Goal: Complete application form

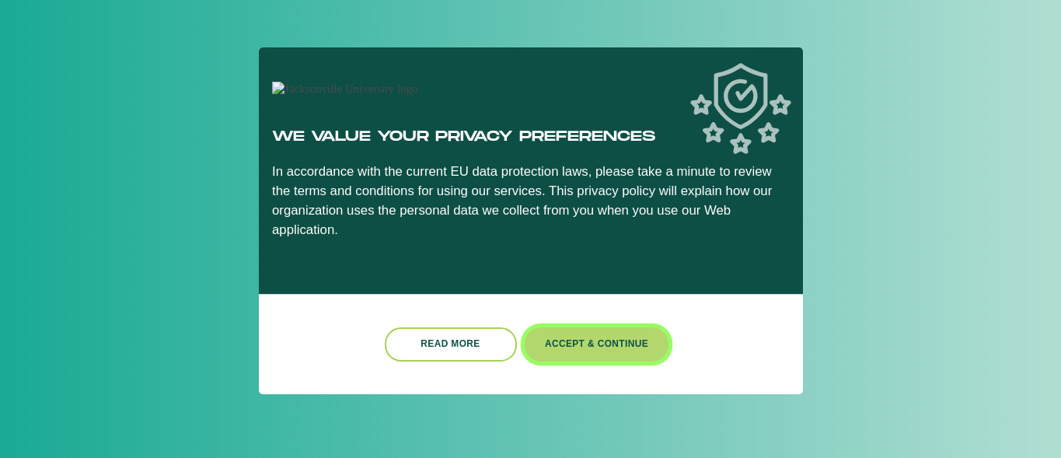
click at [573, 337] on button "Accept & Continue" at bounding box center [597, 343] width 145 height 33
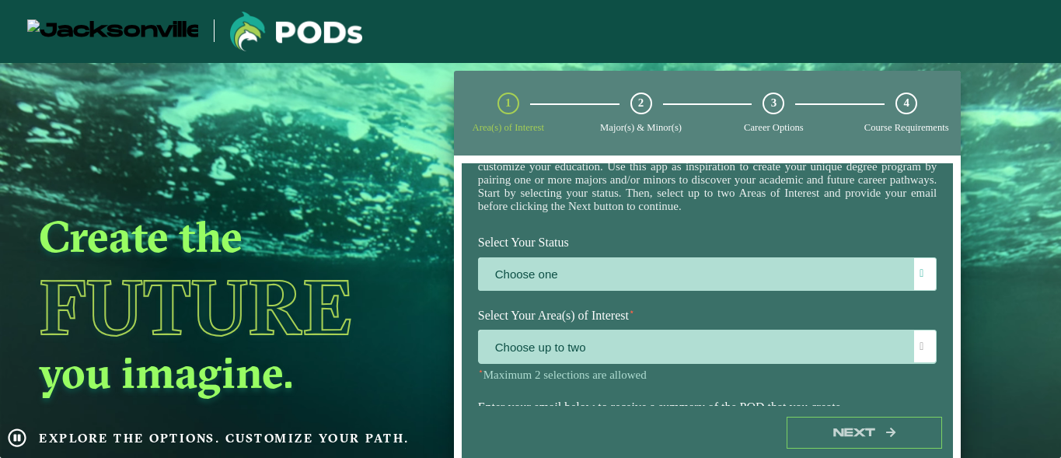
scroll to position [76, 0]
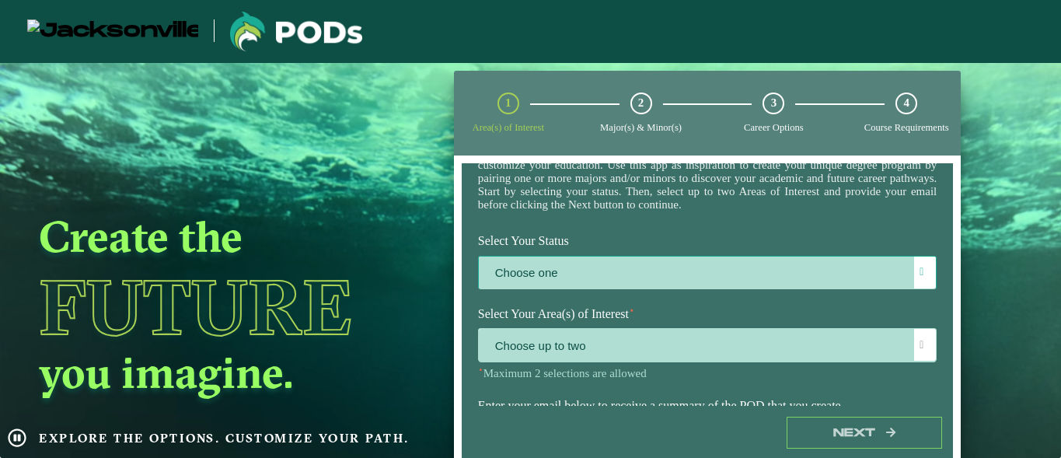
click at [605, 278] on label "Choose one" at bounding box center [708, 273] width 458 height 33
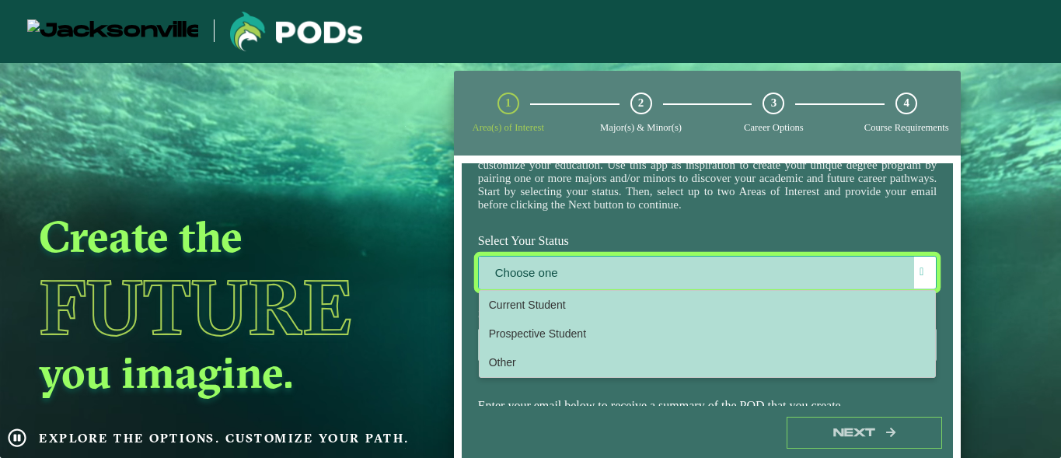
scroll to position [9, 68]
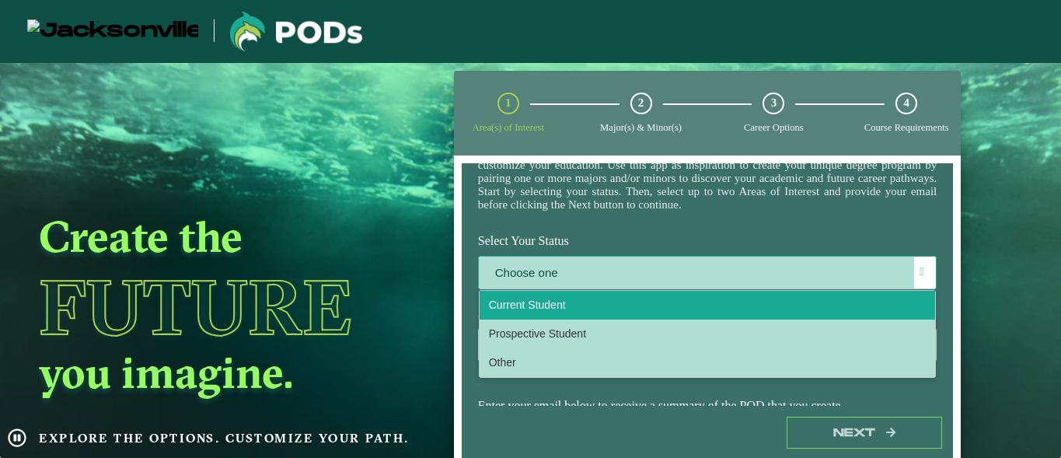
click at [582, 313] on li "Current Student" at bounding box center [708, 305] width 456 height 29
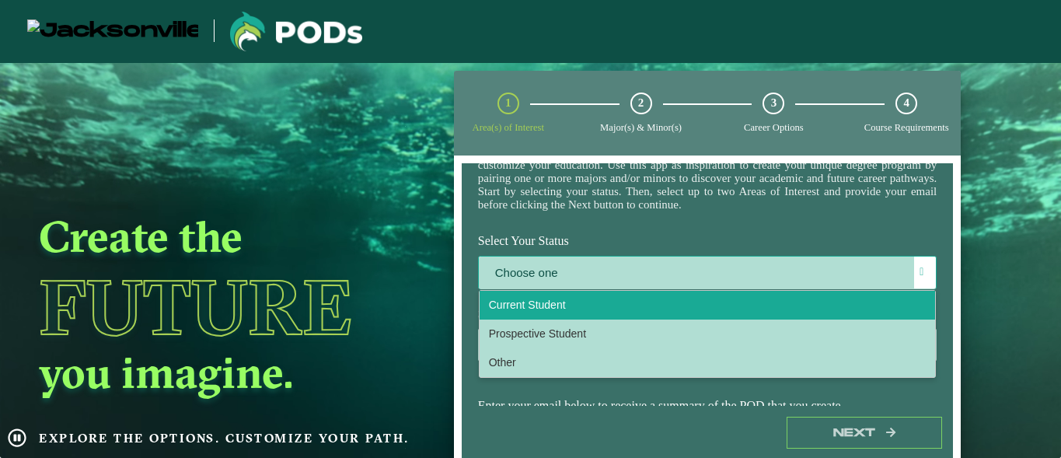
select select "[object Object]"
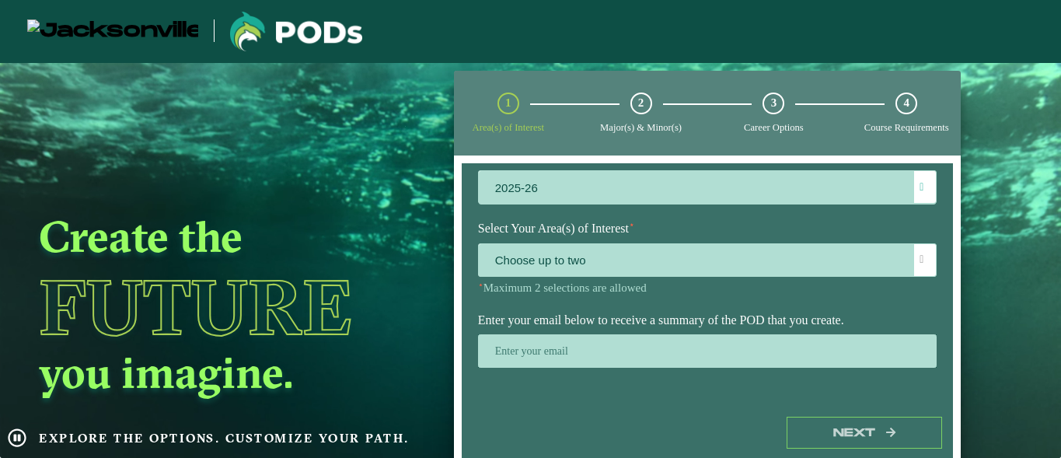
scroll to position [264, 0]
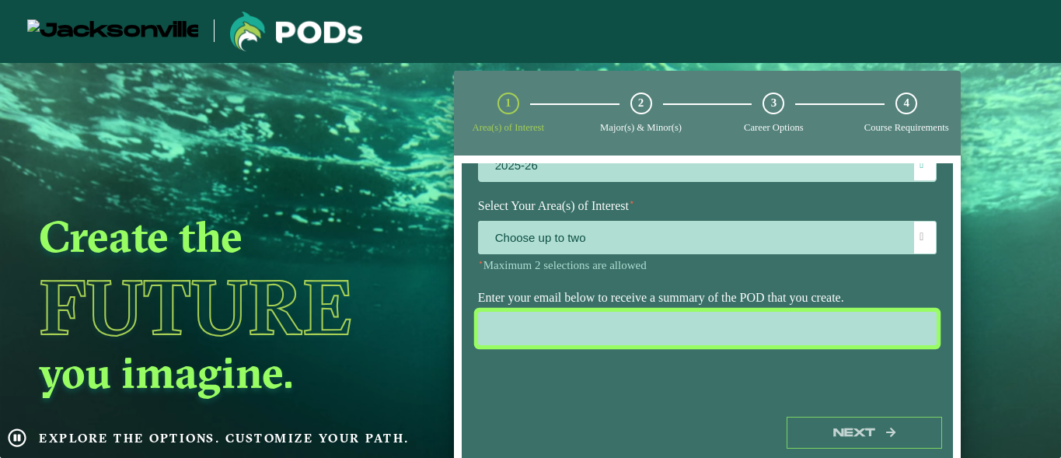
click at [815, 330] on input "email" at bounding box center [707, 328] width 459 height 33
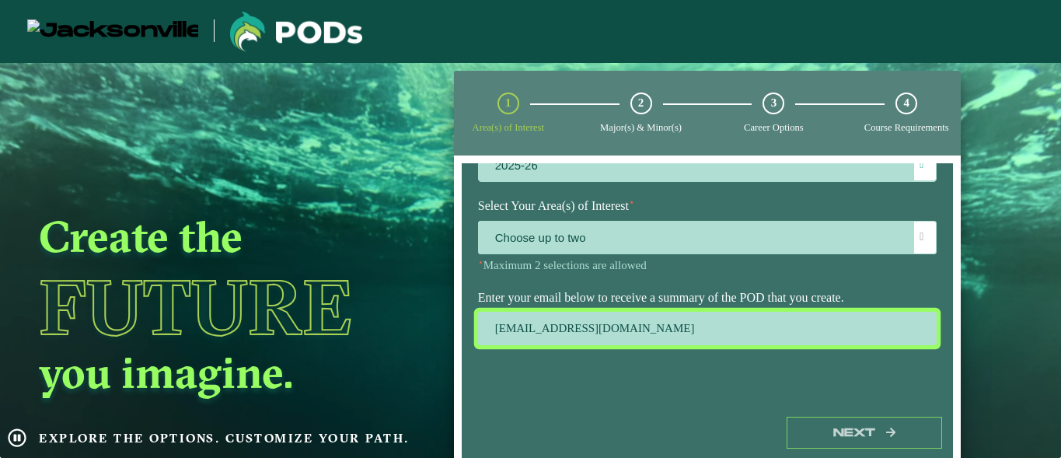
type input "[EMAIL_ADDRESS][DOMAIN_NAME]"
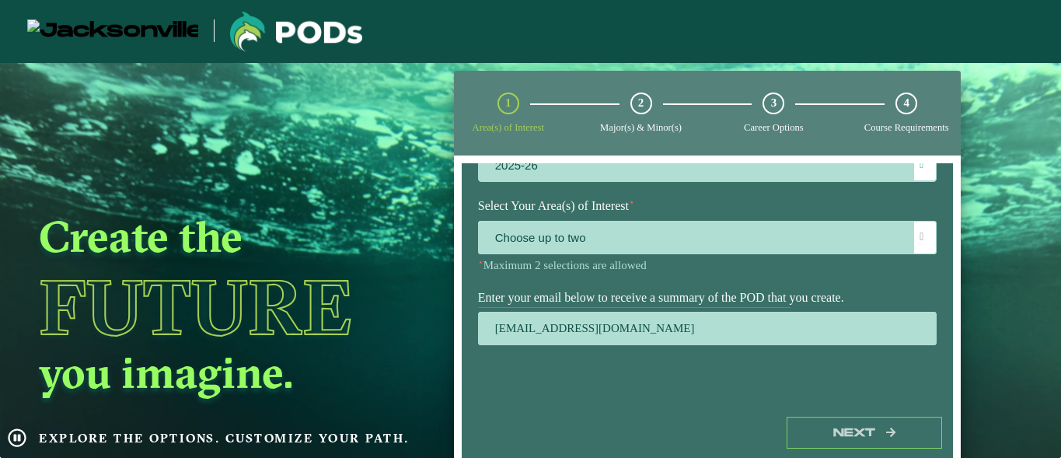
click at [850, 412] on div "Next" at bounding box center [708, 433] width 492 height 54
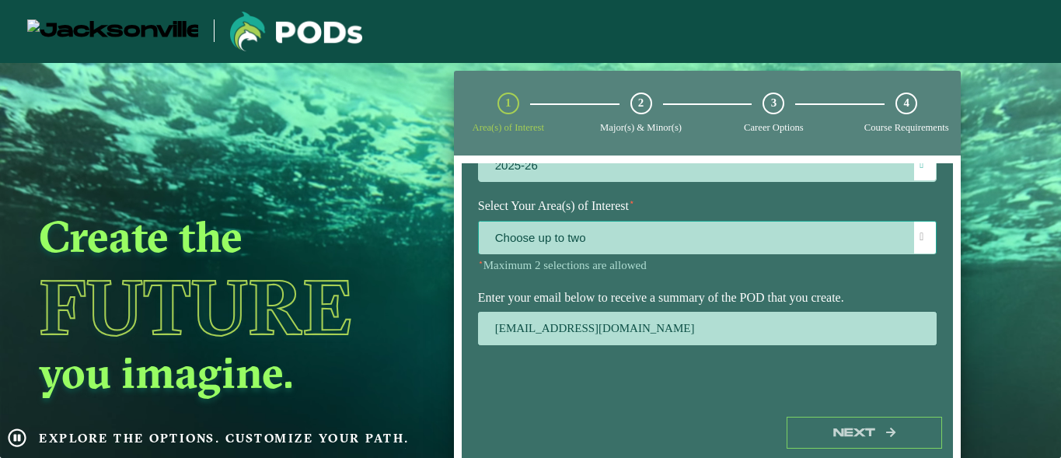
click at [914, 223] on div at bounding box center [925, 238] width 22 height 32
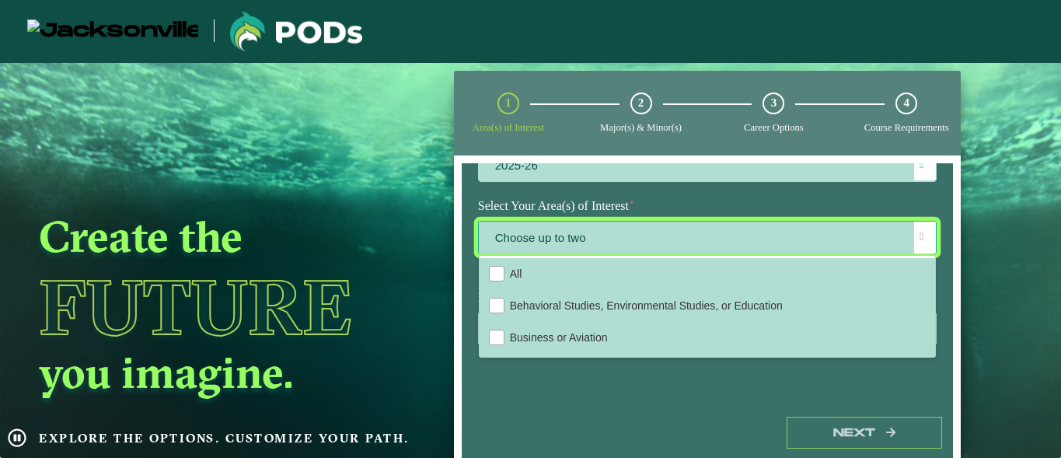
scroll to position [9, 68]
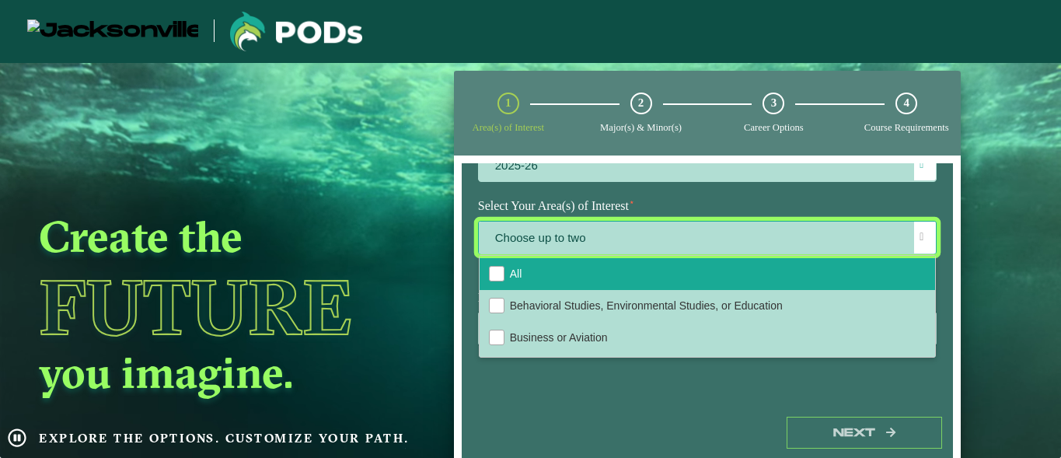
click at [776, 273] on li "All" at bounding box center [708, 274] width 456 height 32
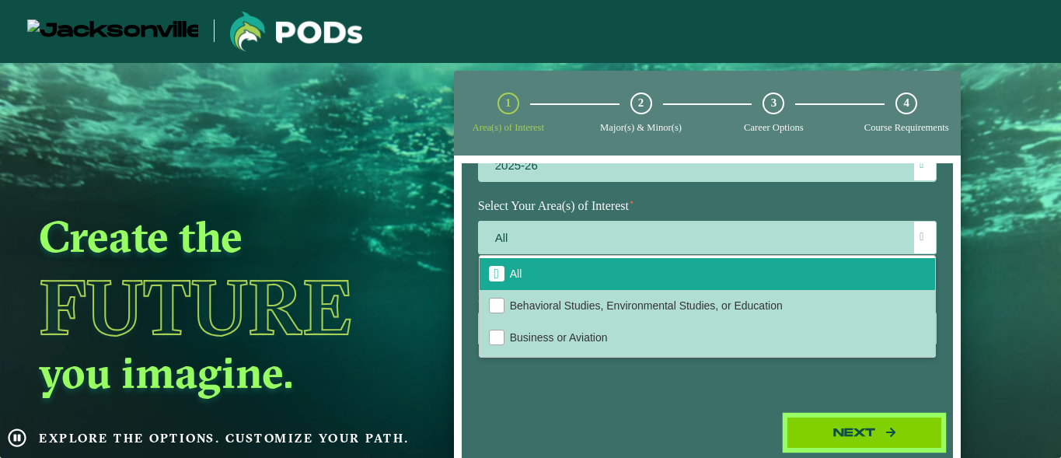
click at [836, 424] on button "Next" at bounding box center [864, 433] width 155 height 32
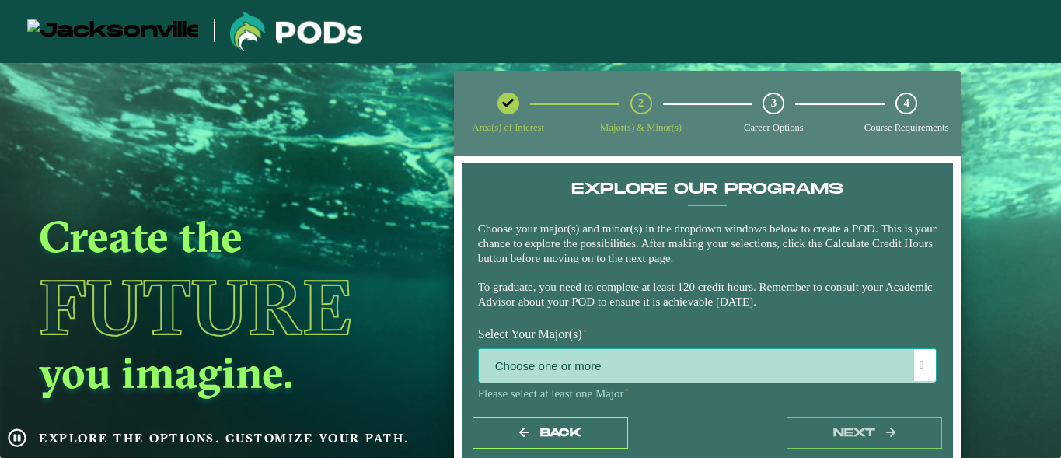
click at [923, 362] on div at bounding box center [925, 365] width 22 height 32
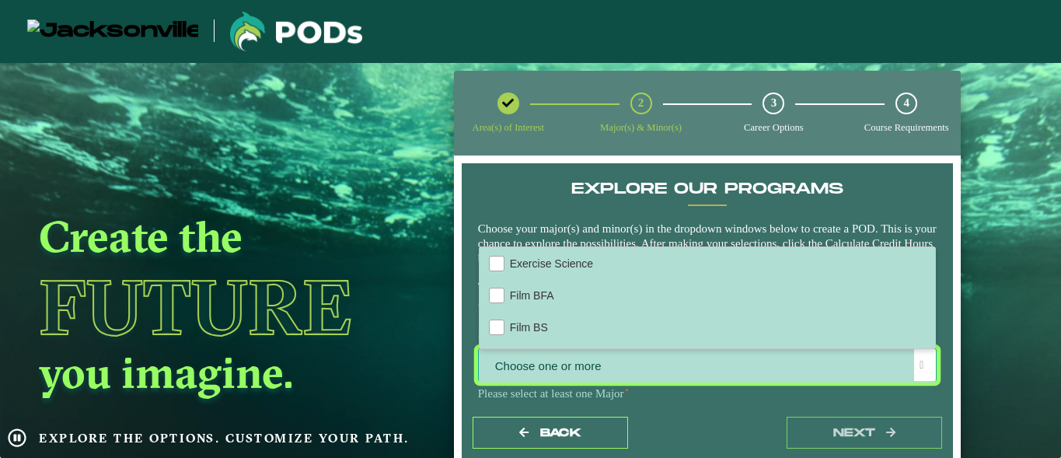
scroll to position [707, 0]
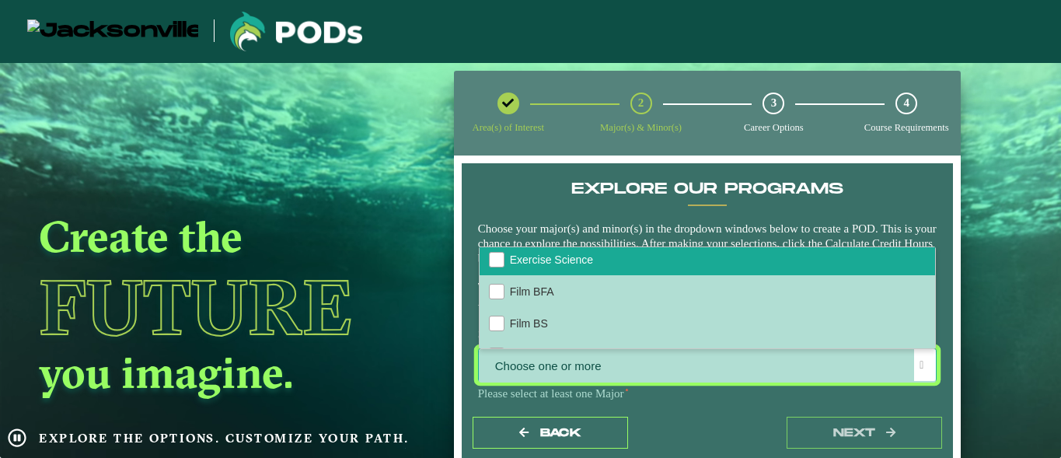
click at [793, 265] on li "Exercise Science" at bounding box center [708, 259] width 456 height 32
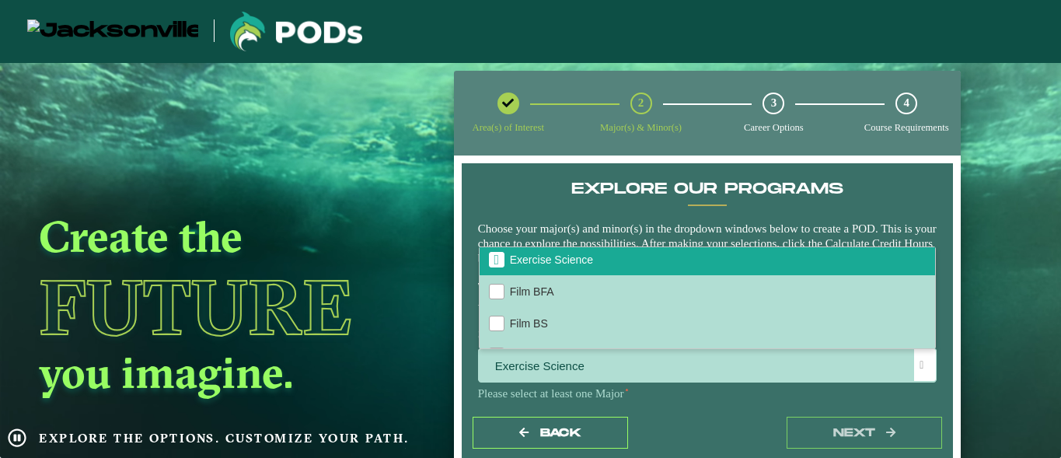
click at [742, 416] on div "Back next" at bounding box center [708, 433] width 492 height 54
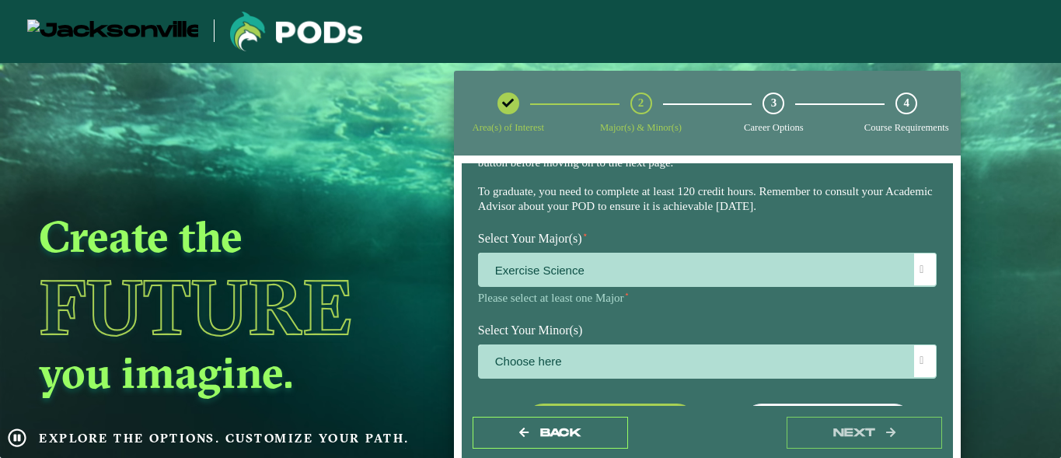
scroll to position [100, 0]
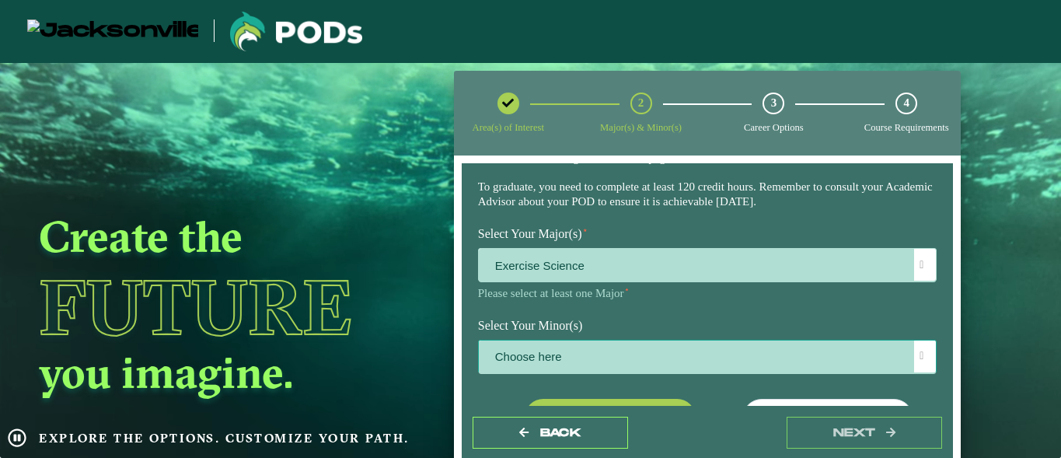
click at [914, 358] on div at bounding box center [925, 356] width 22 height 32
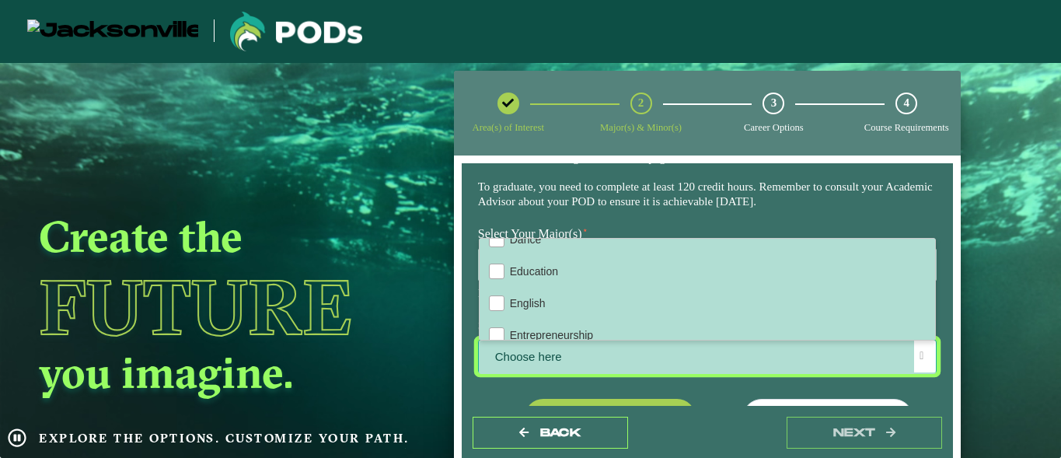
scroll to position [580, 0]
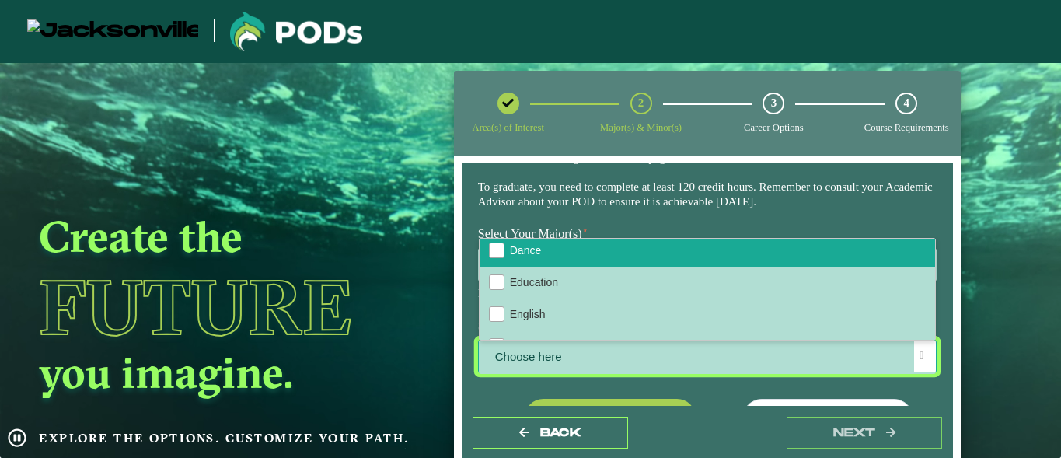
click at [756, 267] on li "Dance" at bounding box center [708, 251] width 456 height 32
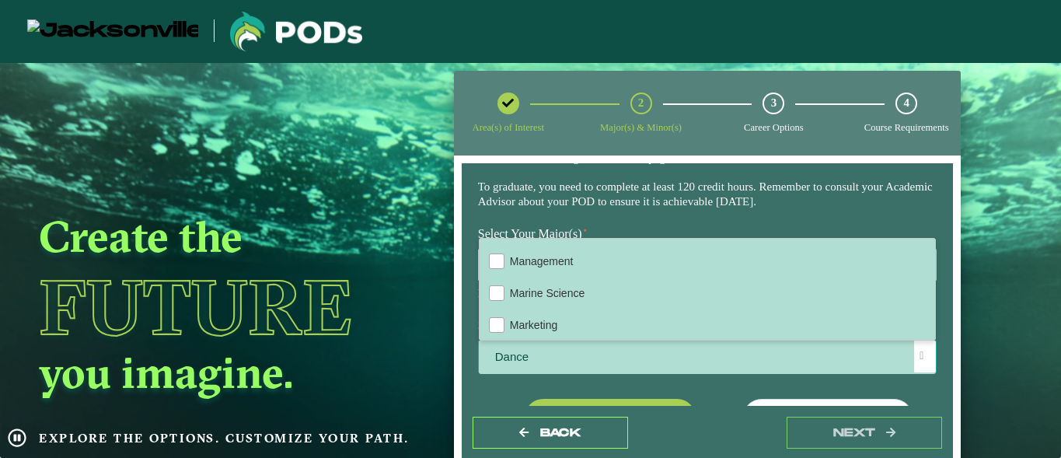
scroll to position [1022, 0]
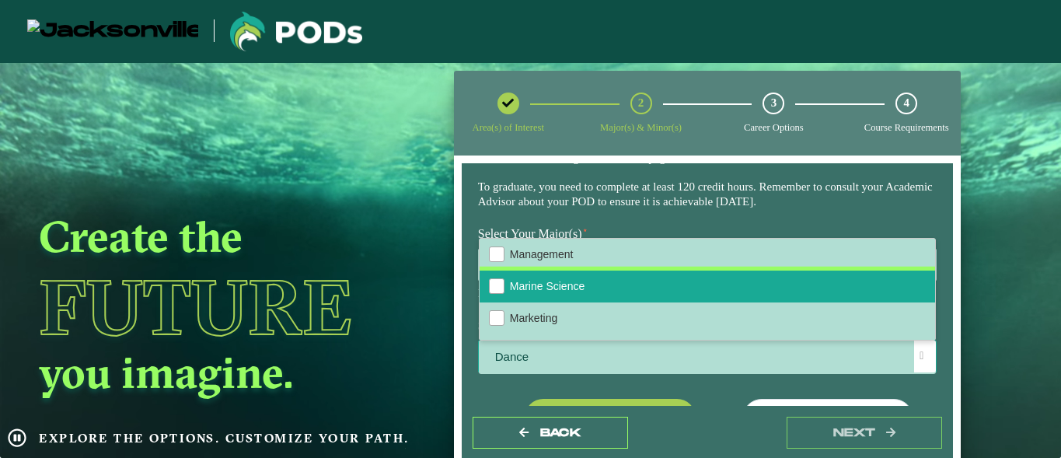
click at [713, 302] on li "Marine Science" at bounding box center [708, 287] width 456 height 32
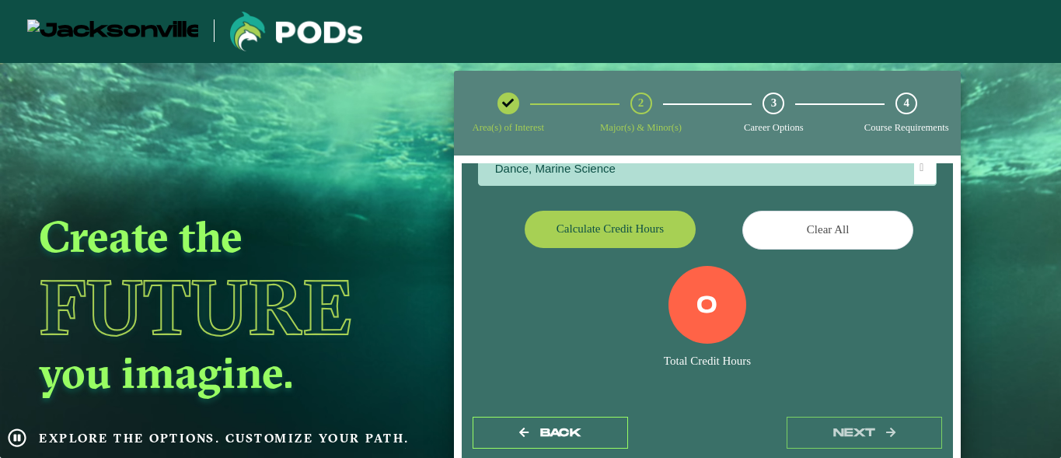
scroll to position [286, 0]
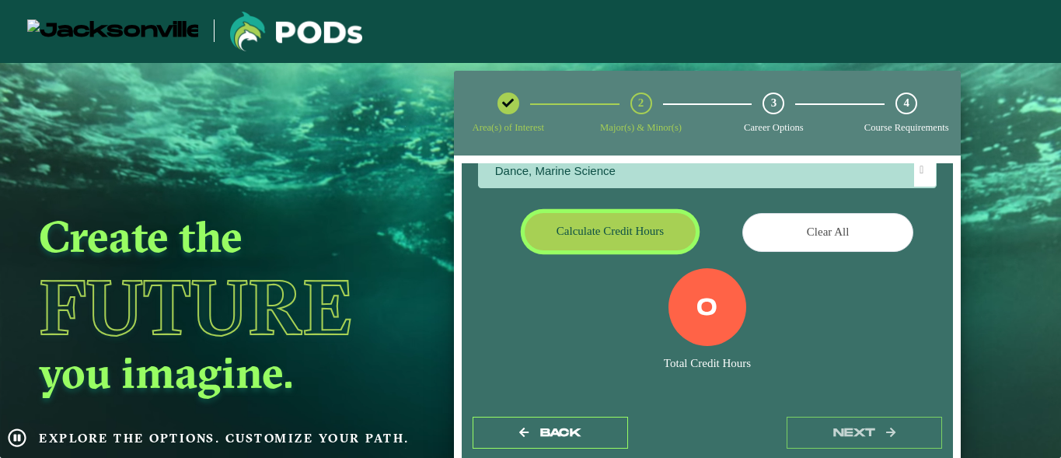
click at [627, 237] on button "Calculate credit hours" at bounding box center [610, 231] width 171 height 37
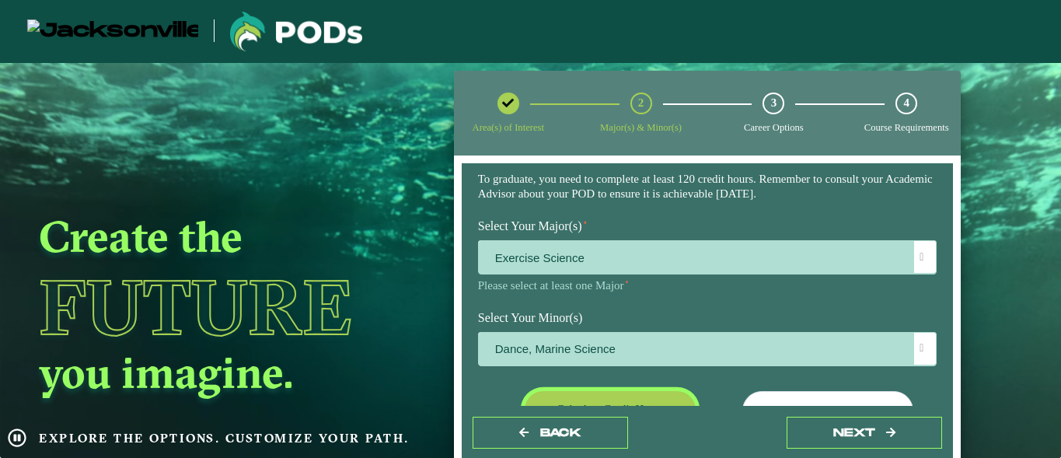
scroll to position [107, 0]
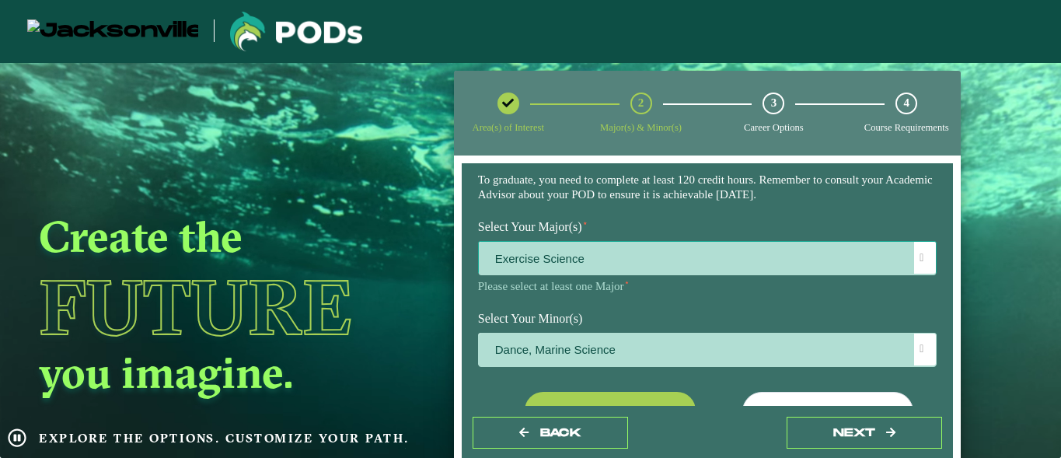
click at [914, 247] on div at bounding box center [925, 258] width 22 height 32
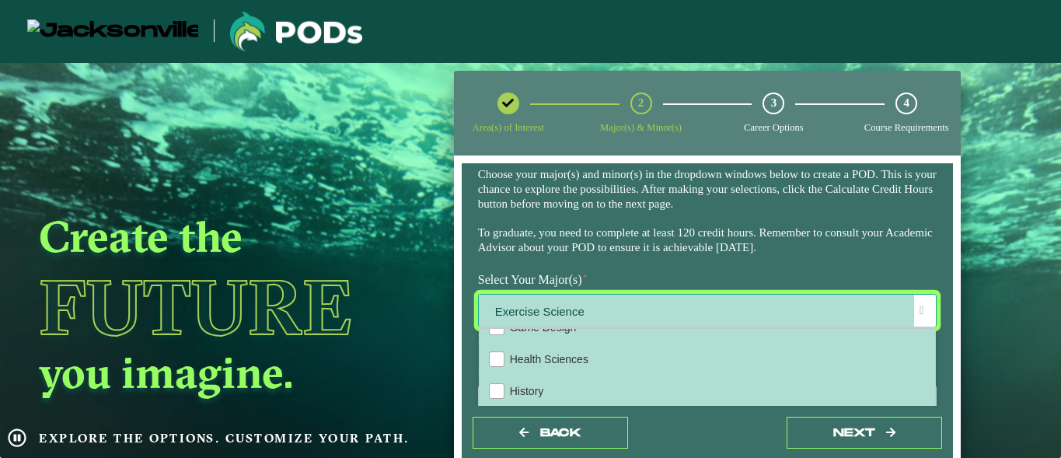
scroll to position [852, 0]
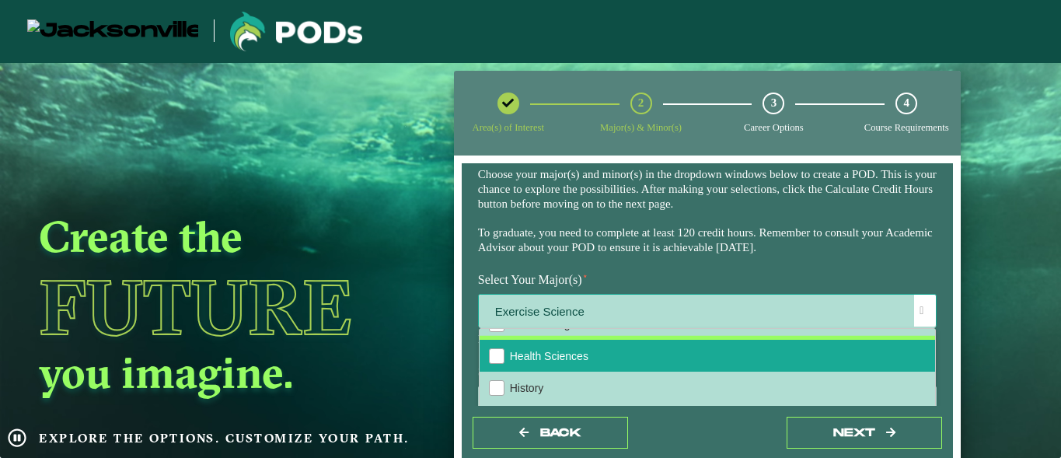
click at [707, 372] on li "Health Sciences" at bounding box center [708, 356] width 456 height 32
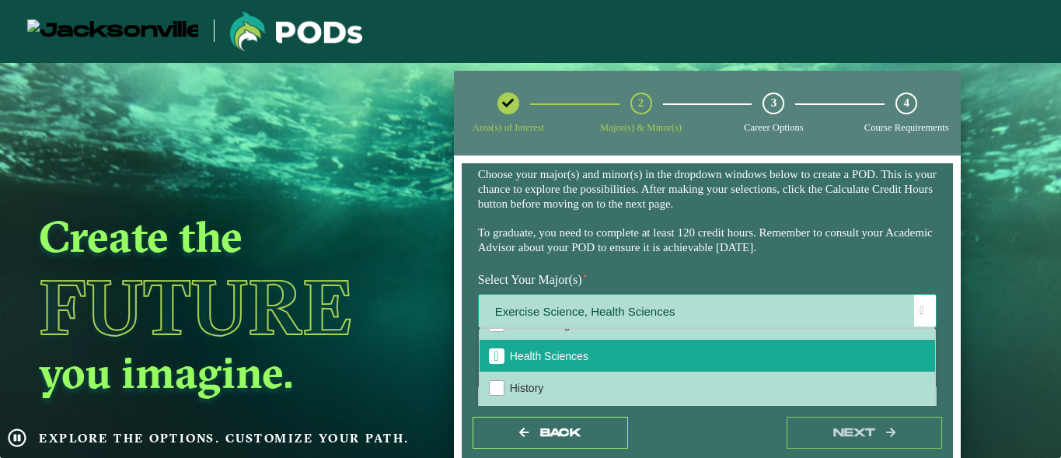
click at [922, 312] on span at bounding box center [922, 310] width 4 height 11
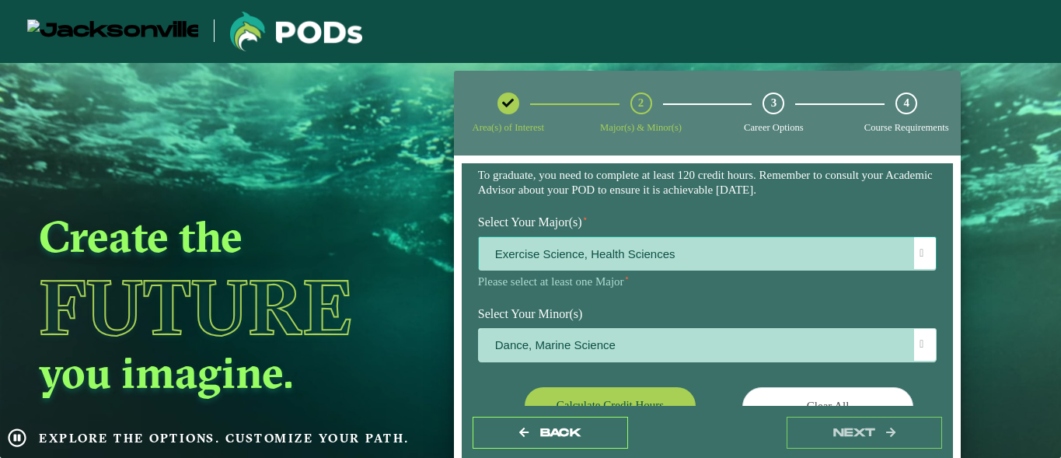
scroll to position [109, 0]
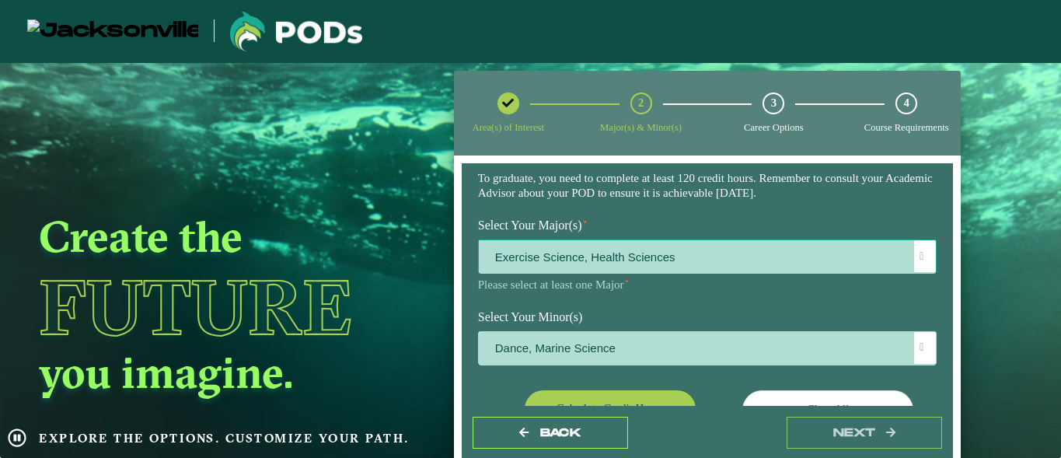
click at [668, 250] on span "Exercise Science, Health Sciences" at bounding box center [708, 256] width 458 height 33
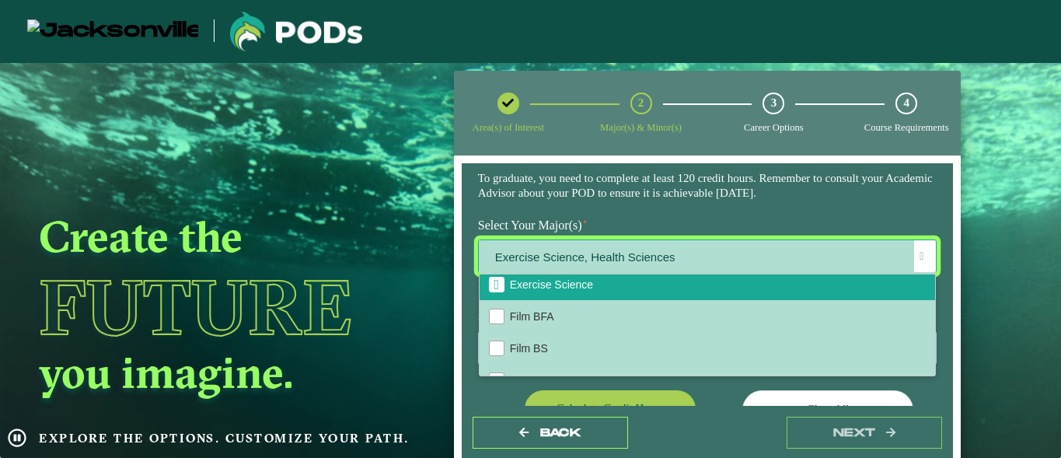
scroll to position [720, 0]
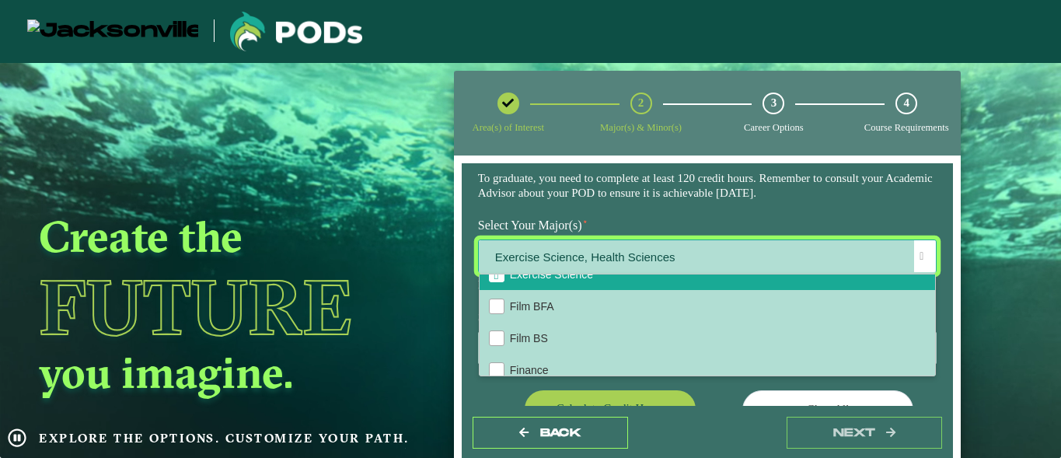
click at [494, 281] on span "Exercise Science" at bounding box center [496, 274] width 5 height 14
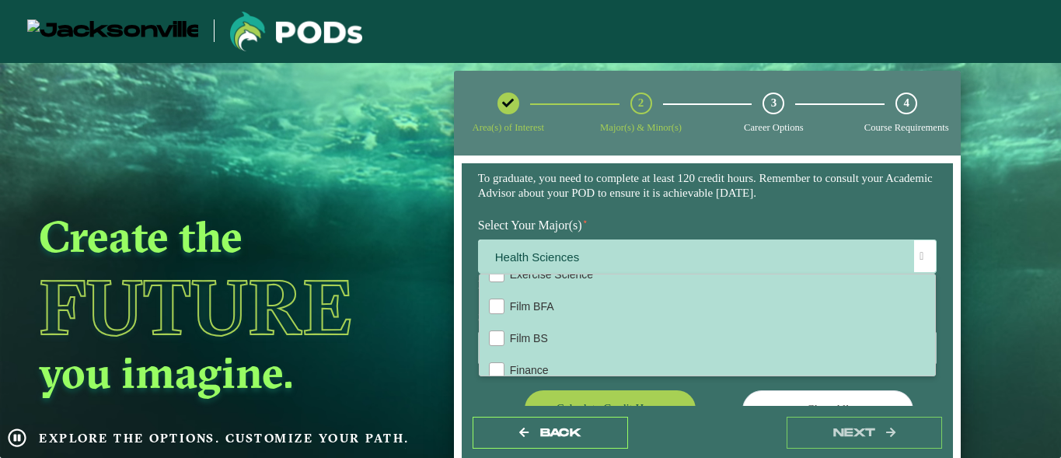
click at [501, 393] on div "Calculate credit hours" at bounding box center [586, 412] width 241 height 44
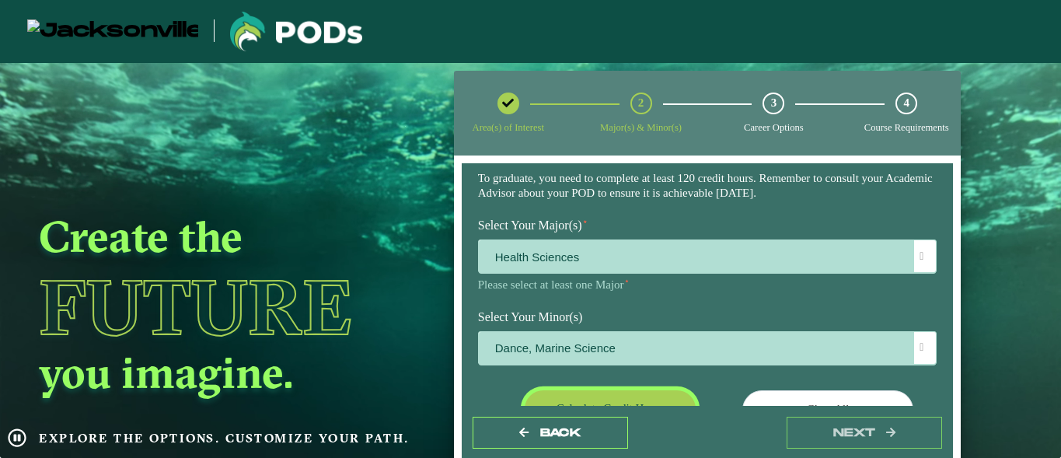
click at [564, 395] on button "Calculate credit hours" at bounding box center [610, 408] width 171 height 37
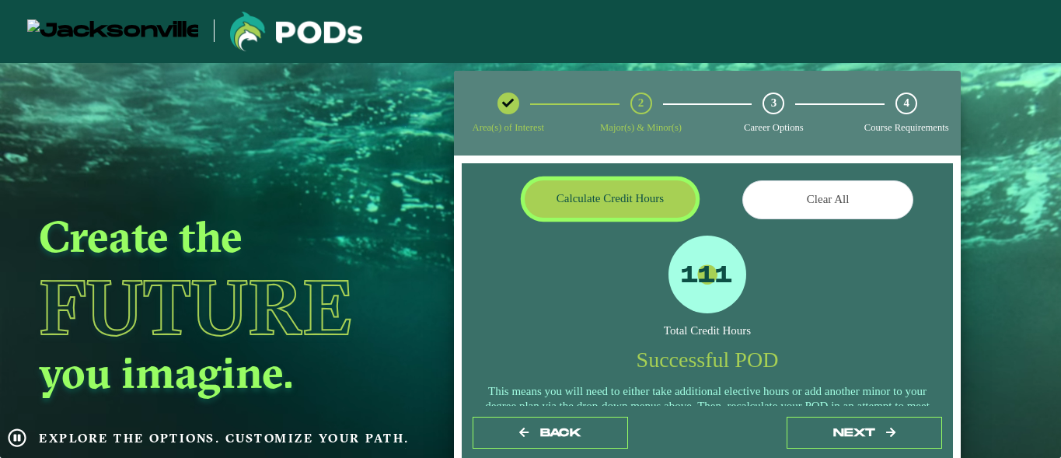
scroll to position [341, 0]
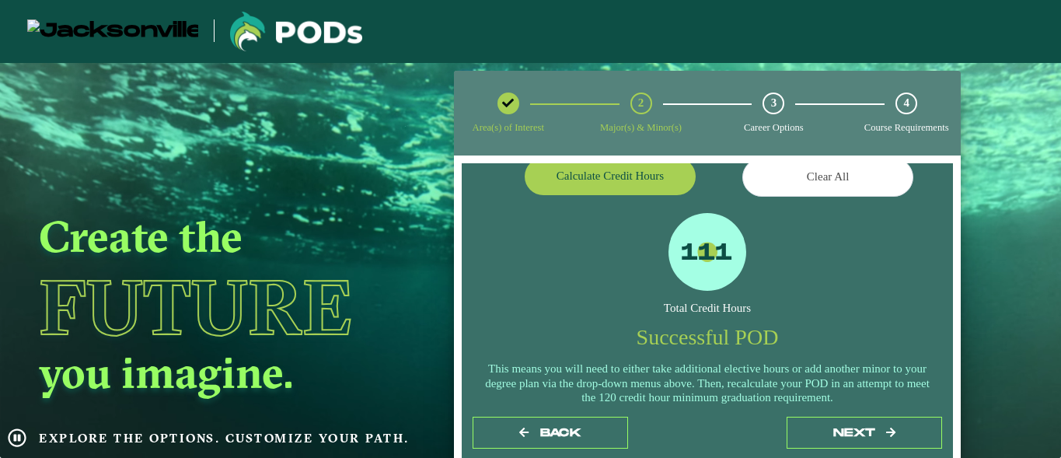
click at [828, 413] on div "Back next" at bounding box center [708, 433] width 492 height 54
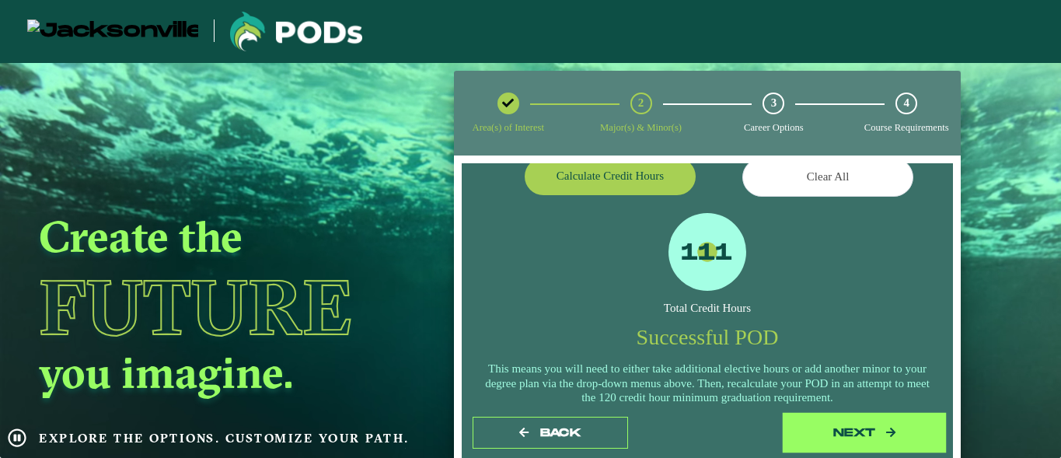
click at [836, 428] on button "next" at bounding box center [864, 433] width 155 height 32
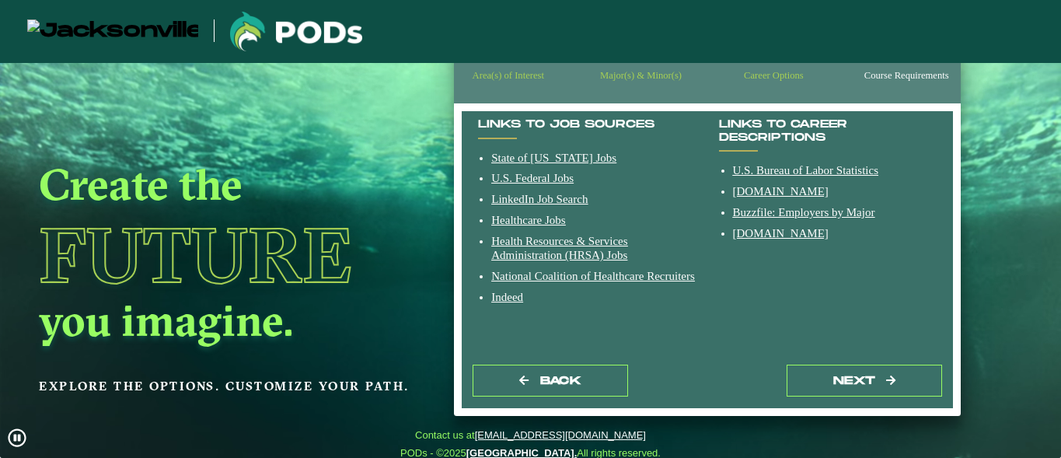
scroll to position [68, 0]
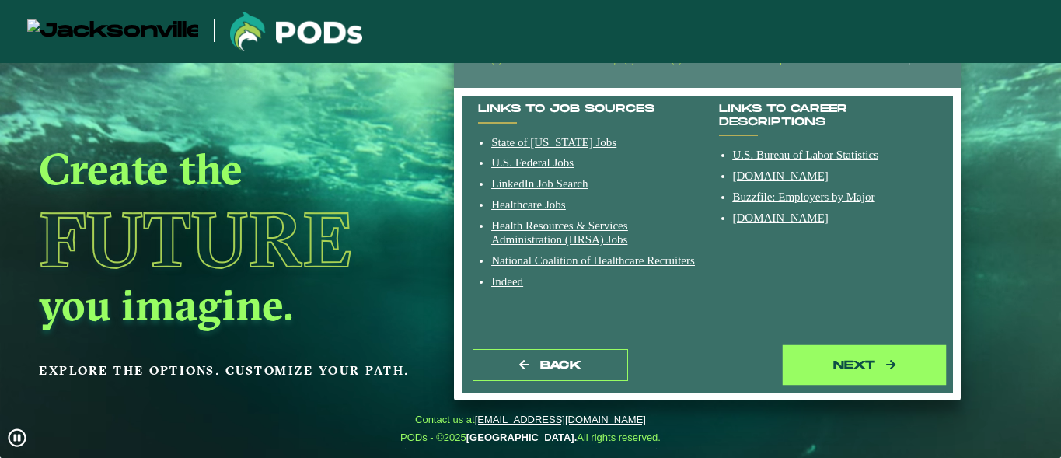
click at [844, 372] on button "next" at bounding box center [864, 365] width 155 height 32
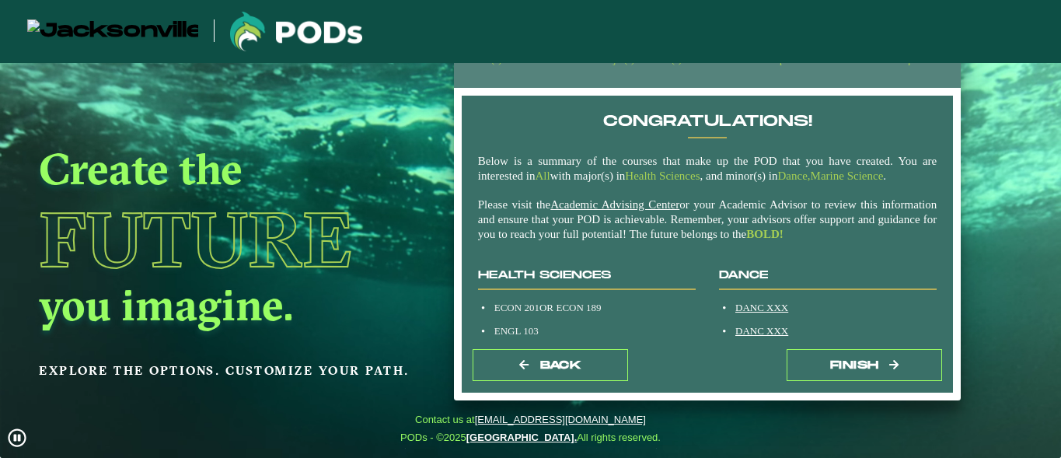
scroll to position [0, 0]
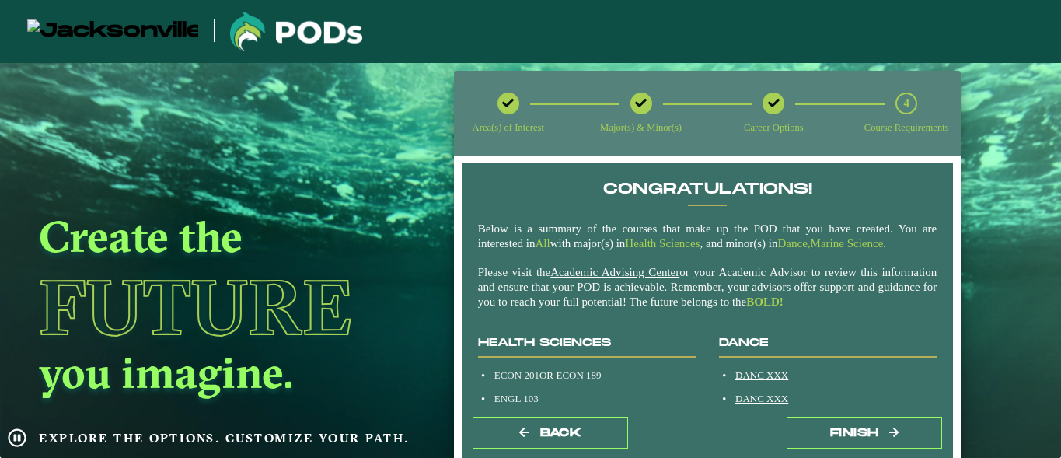
click at [637, 99] on icon at bounding box center [641, 103] width 12 height 12
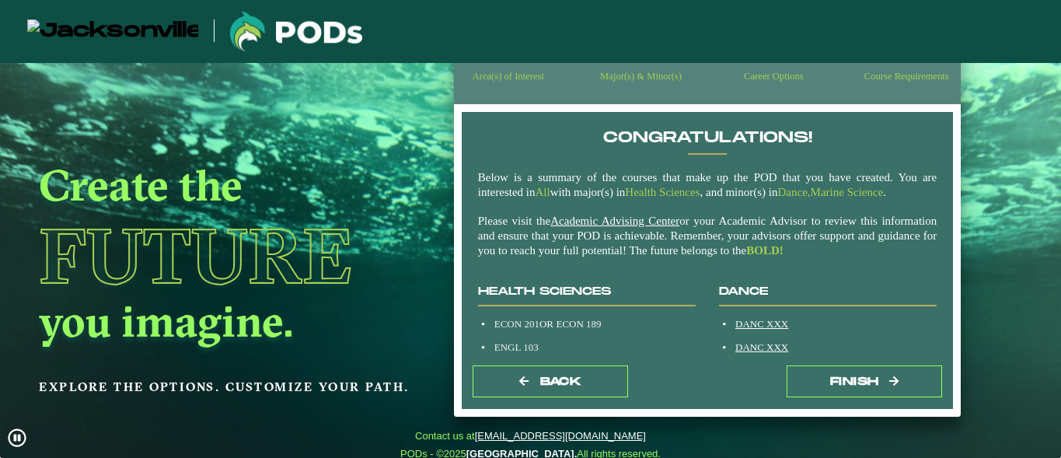
scroll to position [59, 0]
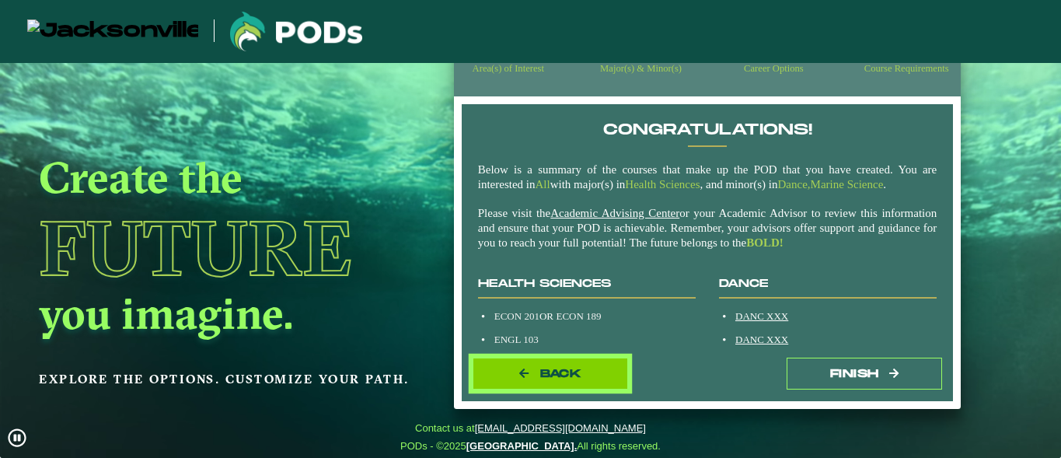
click at [546, 372] on span "Back" at bounding box center [560, 373] width 41 height 13
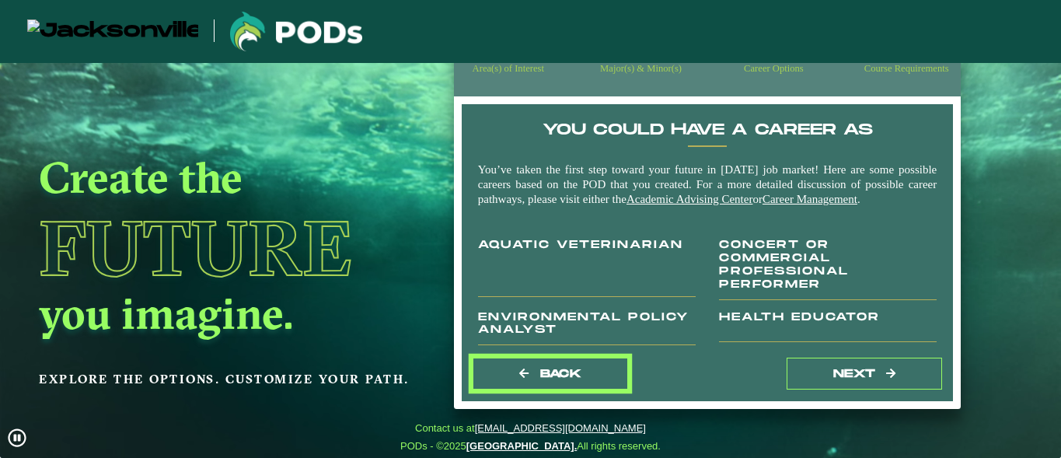
click at [546, 372] on span "Back" at bounding box center [560, 373] width 41 height 13
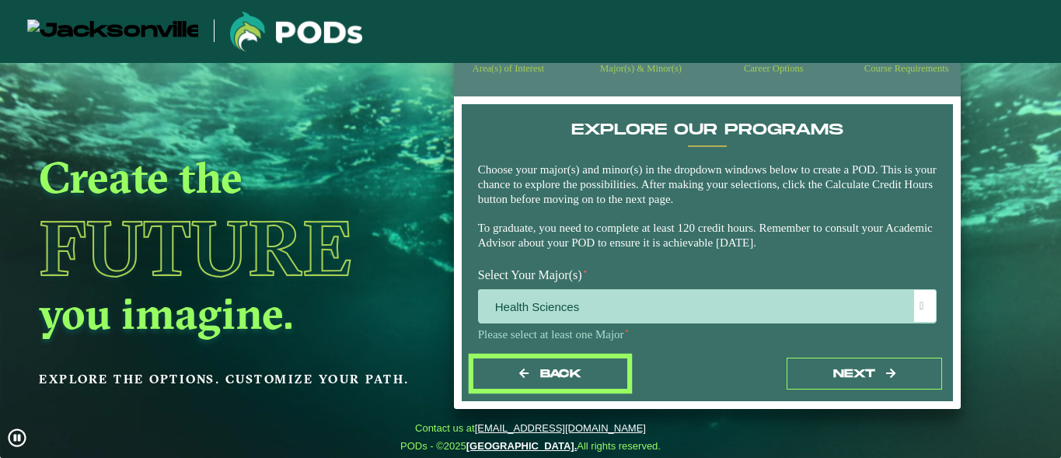
click at [546, 372] on span "Back" at bounding box center [560, 373] width 41 height 13
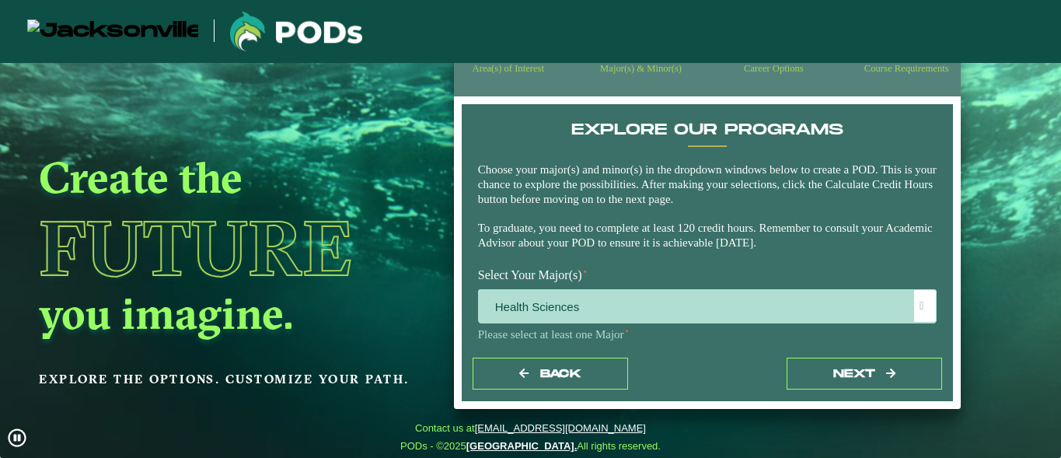
select select "[object Object]"
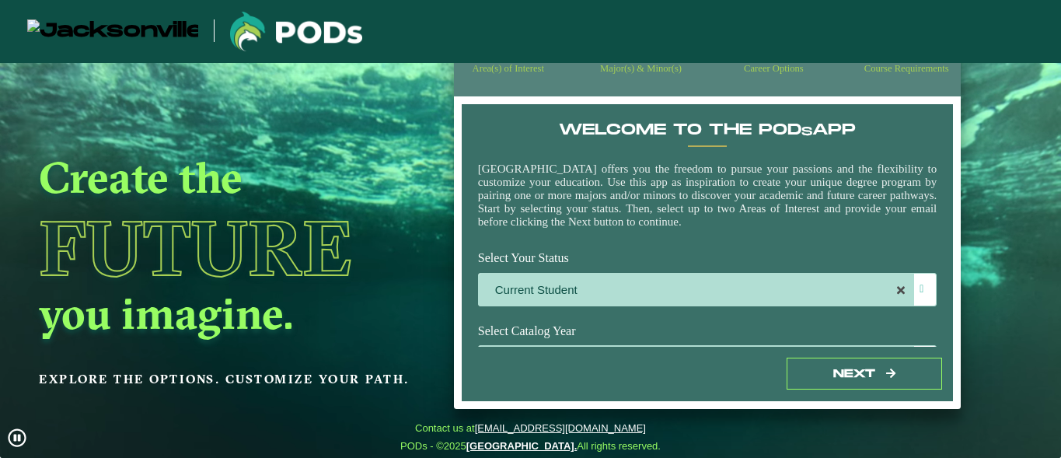
click at [903, 391] on div "Next" at bounding box center [708, 374] width 492 height 54
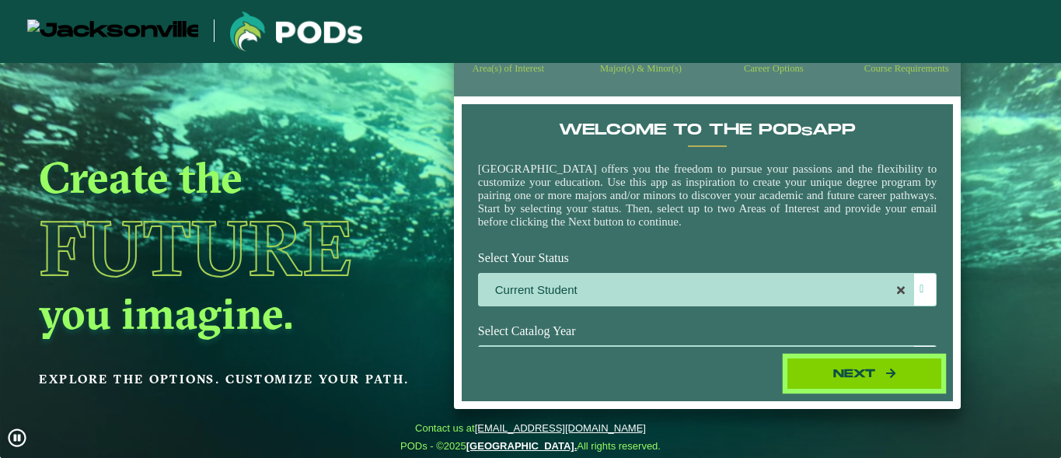
click at [896, 382] on button "Next" at bounding box center [864, 374] width 155 height 32
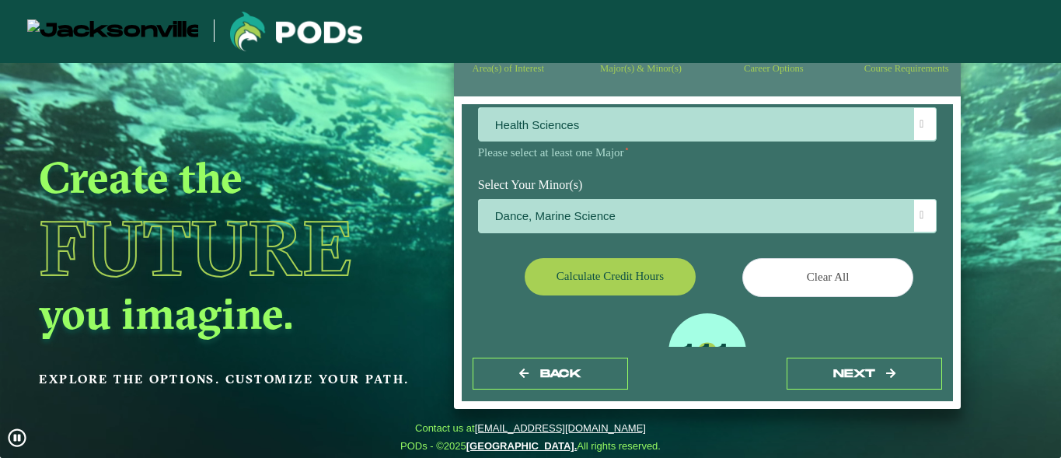
scroll to position [181, 0]
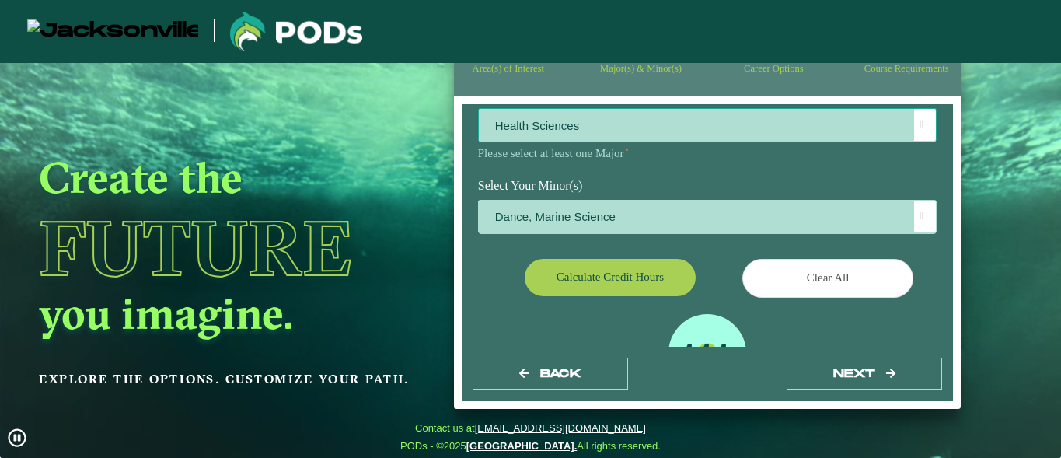
click at [914, 132] on div at bounding box center [925, 125] width 22 height 32
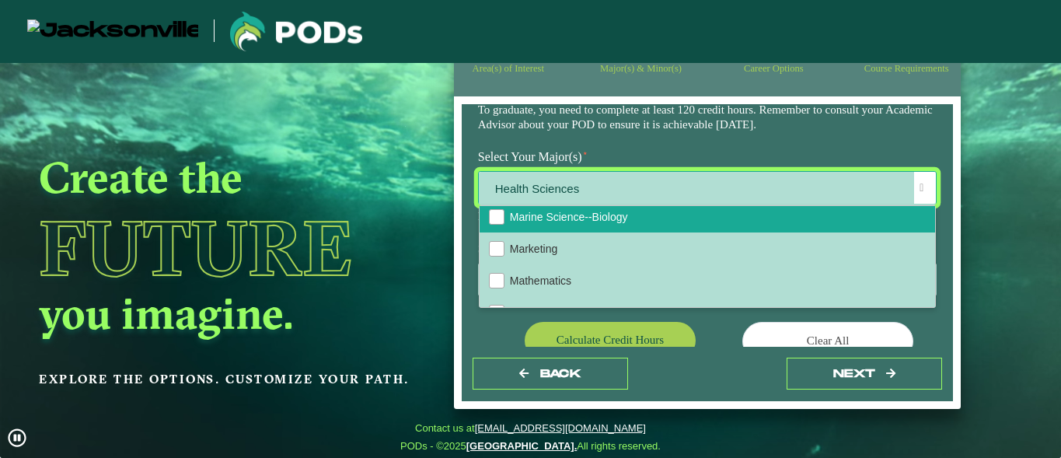
scroll to position [1000, 0]
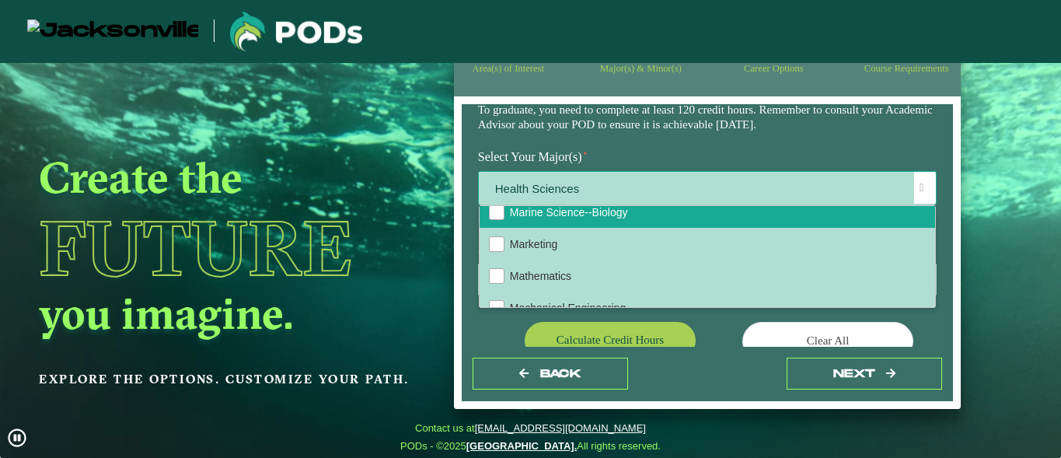
click at [689, 221] on li "Marine Science--Biology" at bounding box center [708, 212] width 456 height 32
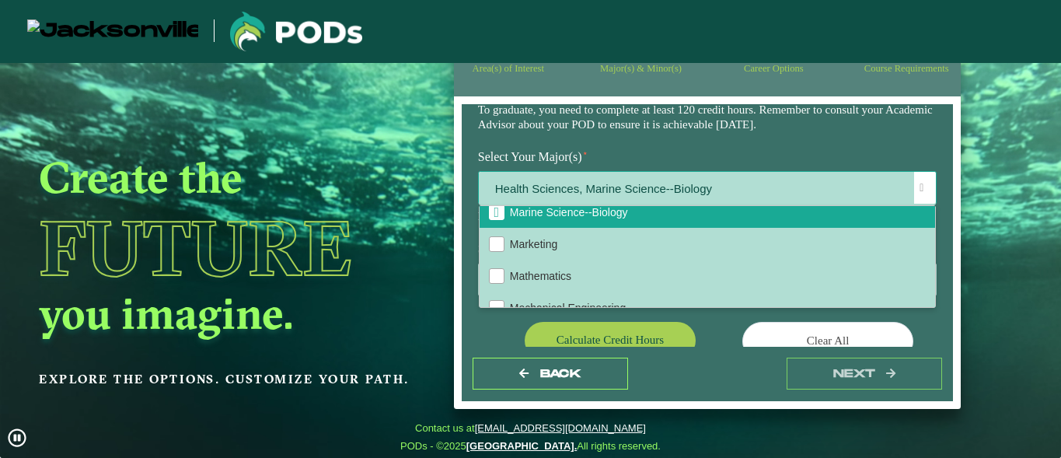
click at [563, 181] on span "Health Sciences, Marine Science--Biology" at bounding box center [708, 188] width 458 height 33
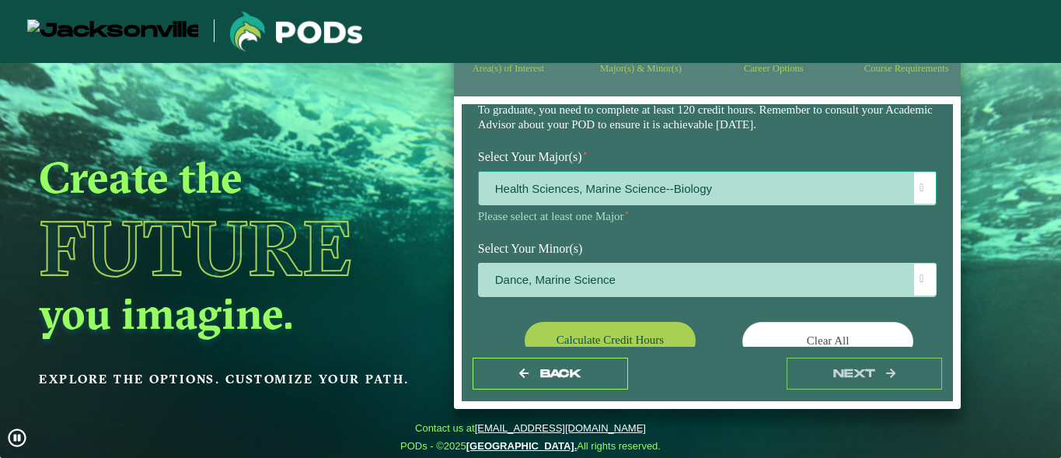
click at [565, 181] on span "Health Sciences, Marine Science--Biology" at bounding box center [708, 188] width 458 height 33
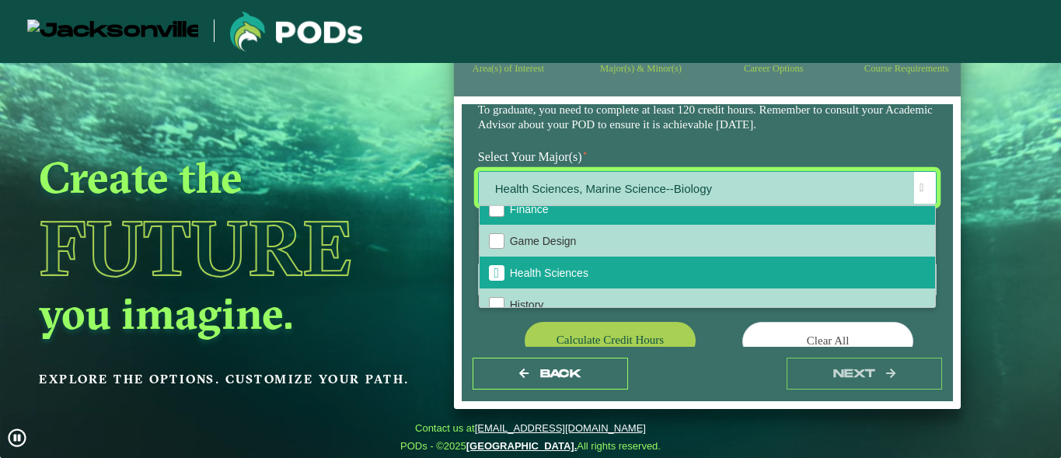
scroll to position [813, 0]
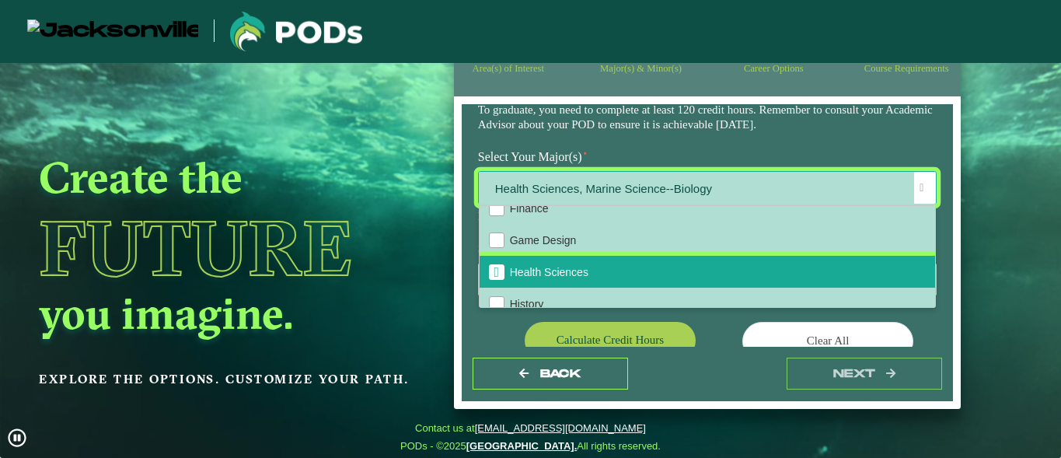
click at [494, 279] on span "Health Sciences" at bounding box center [496, 272] width 5 height 14
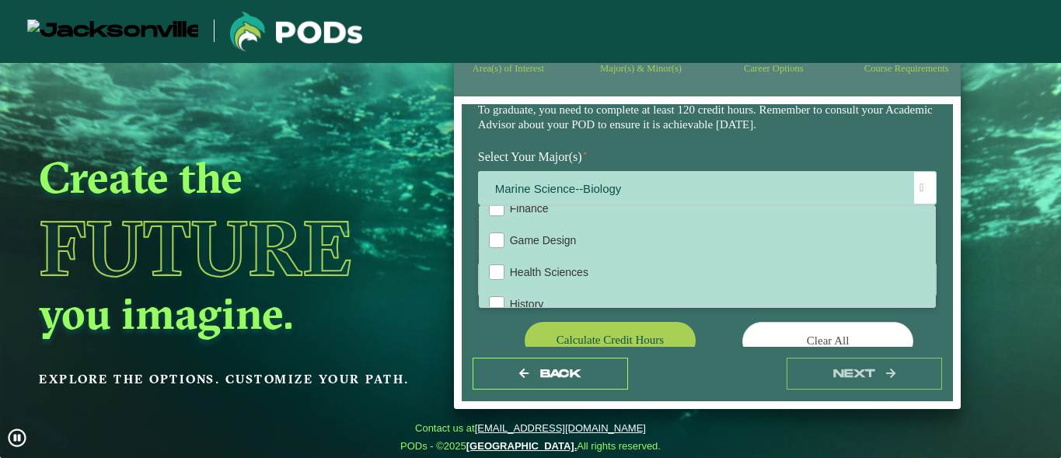
click at [488, 308] on div "Select Your Minor(s) Dance, Marine Science" at bounding box center [707, 272] width 483 height 77
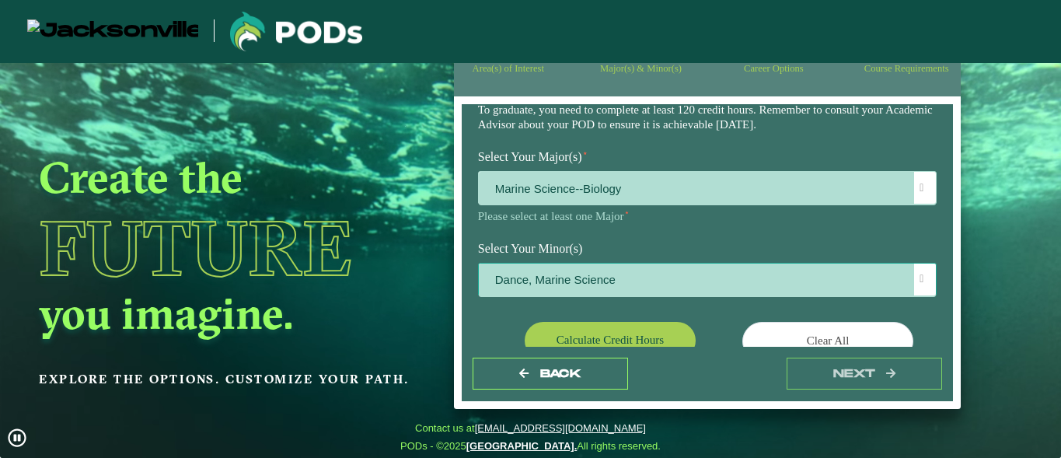
click at [920, 274] on span at bounding box center [922, 279] width 4 height 11
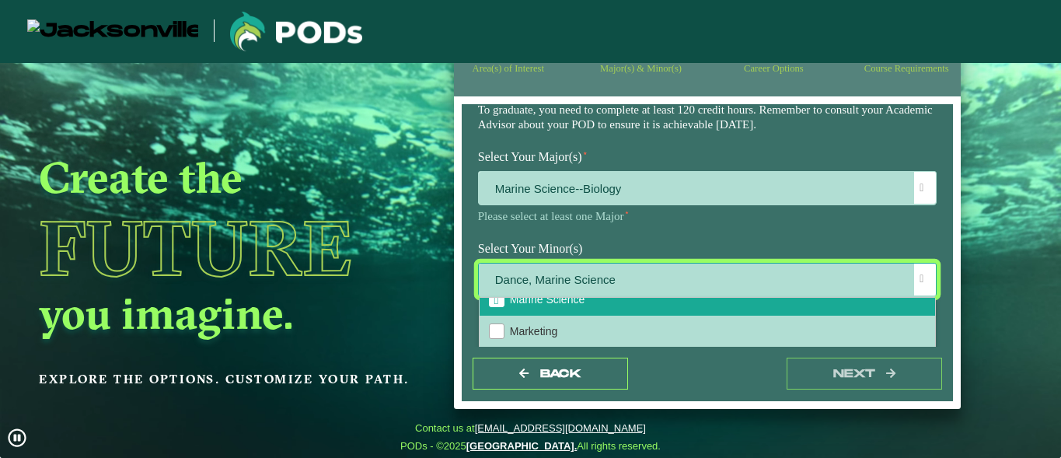
scroll to position [1074, 0]
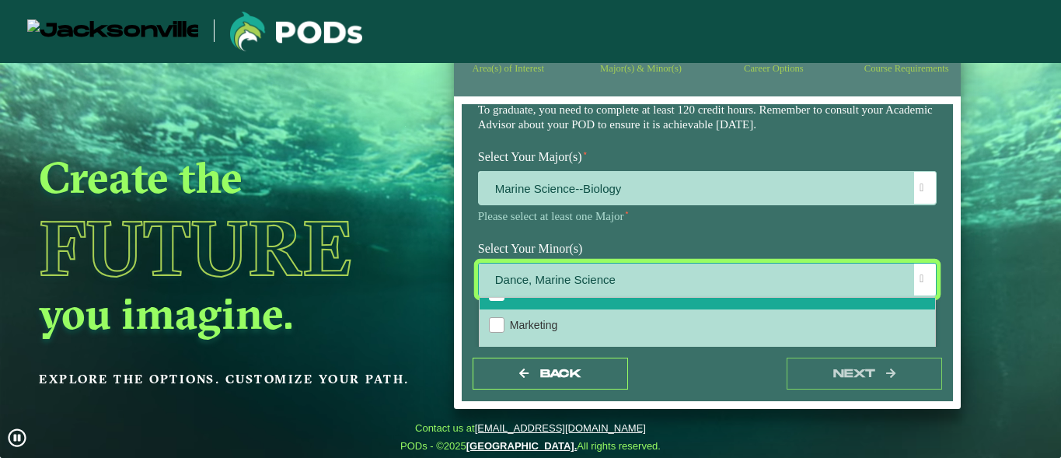
click at [497, 300] on span "Marine Science" at bounding box center [496, 293] width 5 height 14
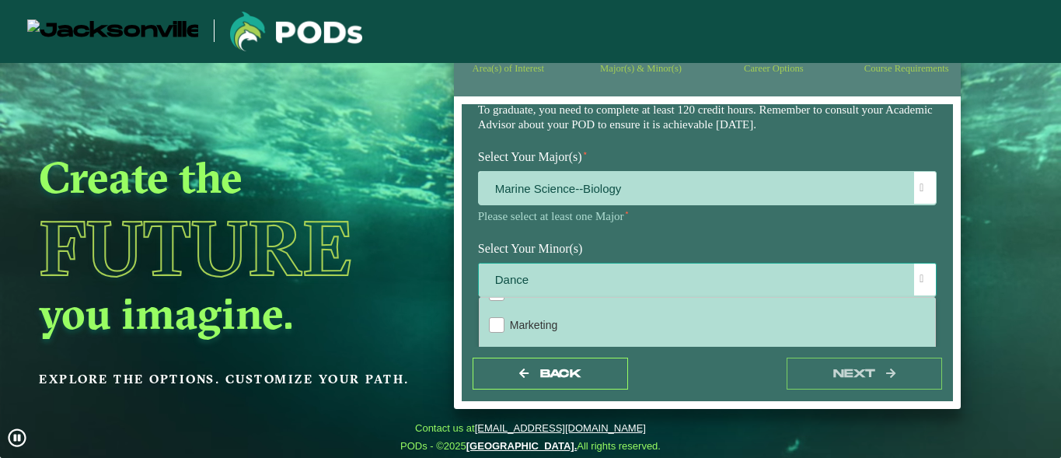
click at [923, 285] on div at bounding box center [925, 280] width 22 height 32
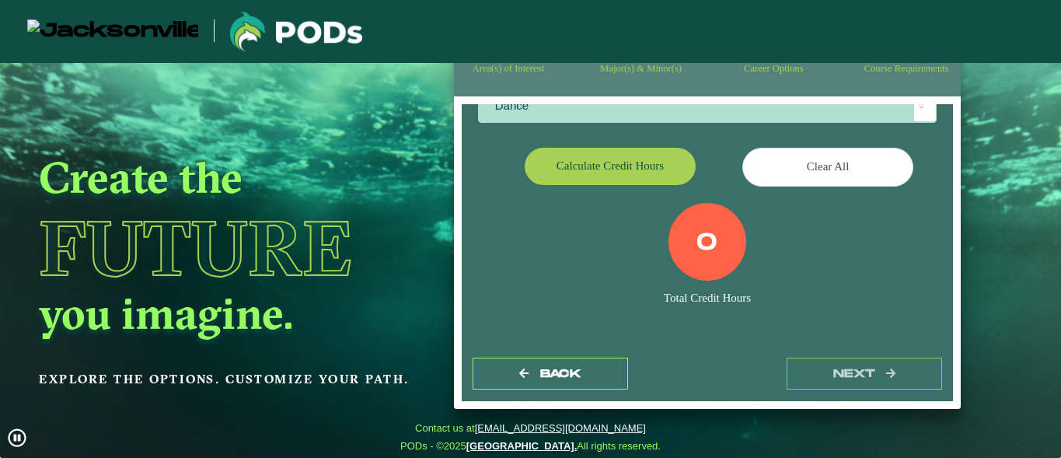
scroll to position [299, 0]
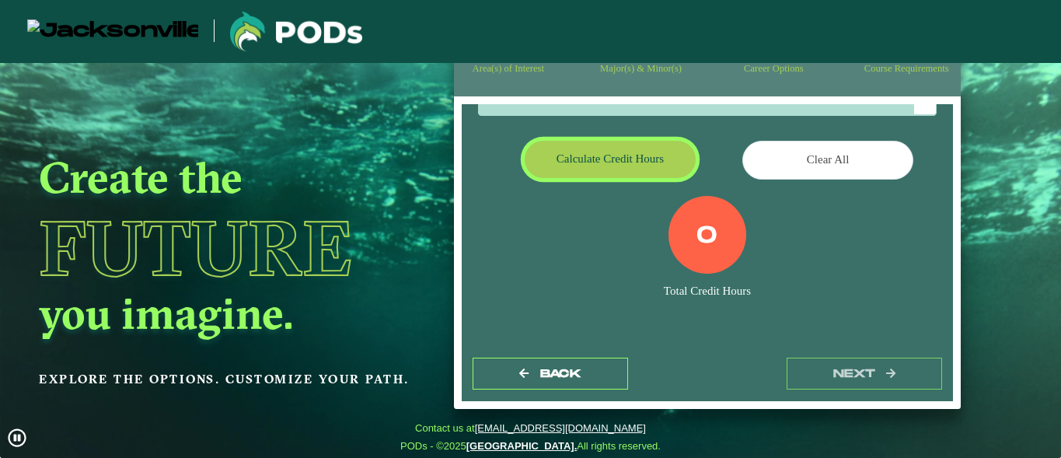
click at [598, 162] on button "Calculate credit hours" at bounding box center [610, 159] width 171 height 37
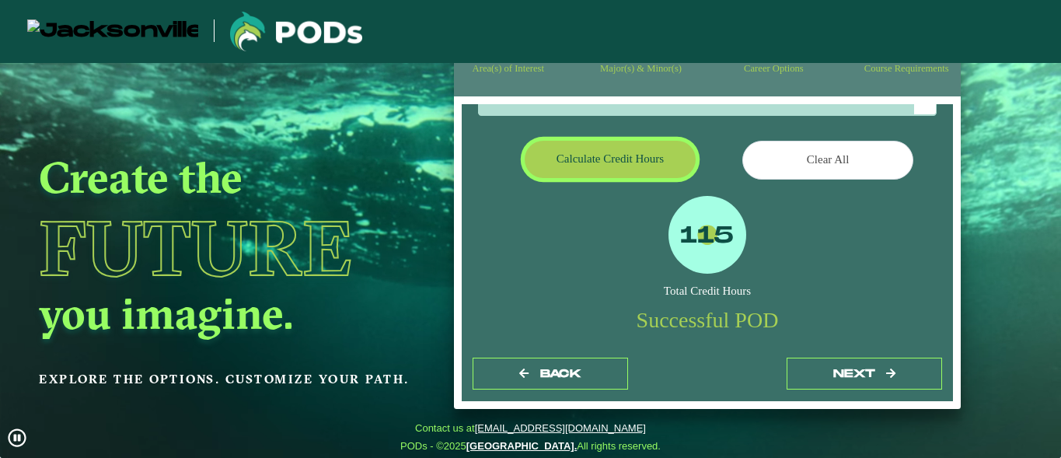
scroll to position [251, 0]
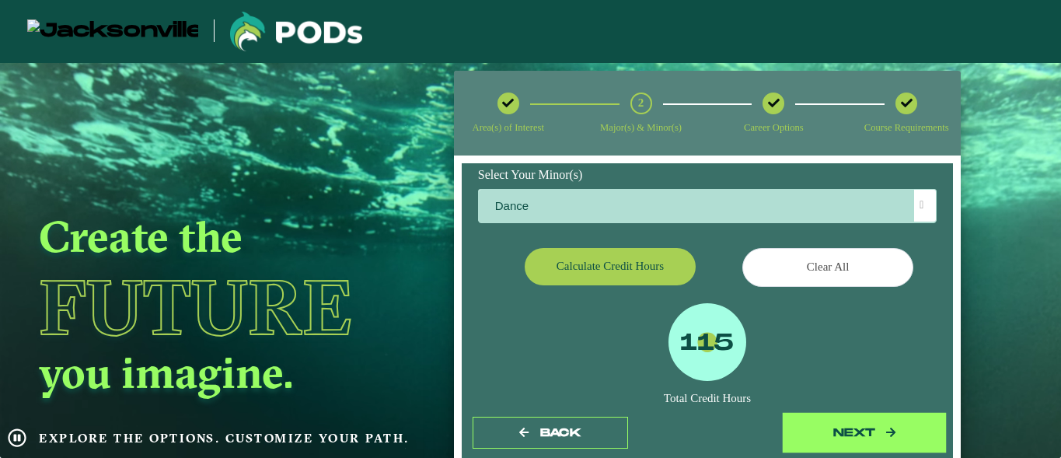
click at [864, 438] on button "next" at bounding box center [864, 433] width 155 height 32
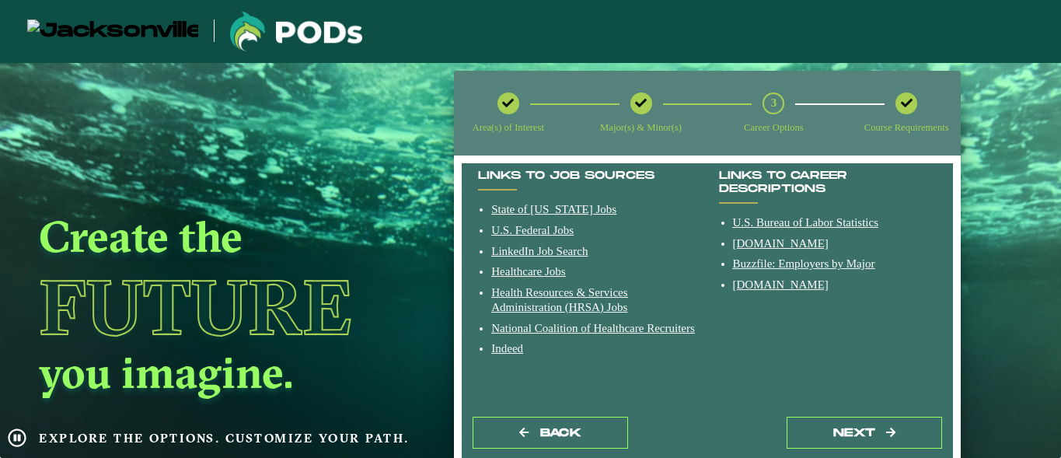
scroll to position [439, 0]
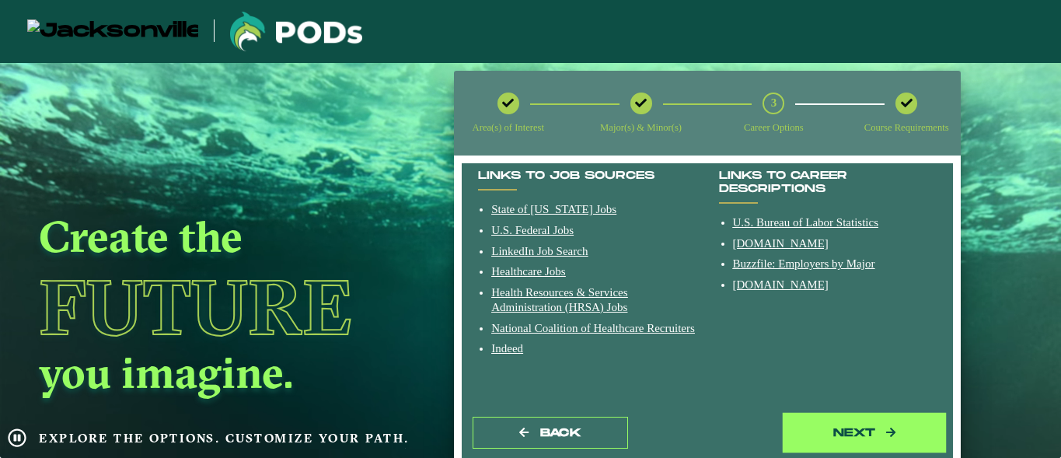
click at [836, 422] on button "next" at bounding box center [864, 433] width 155 height 32
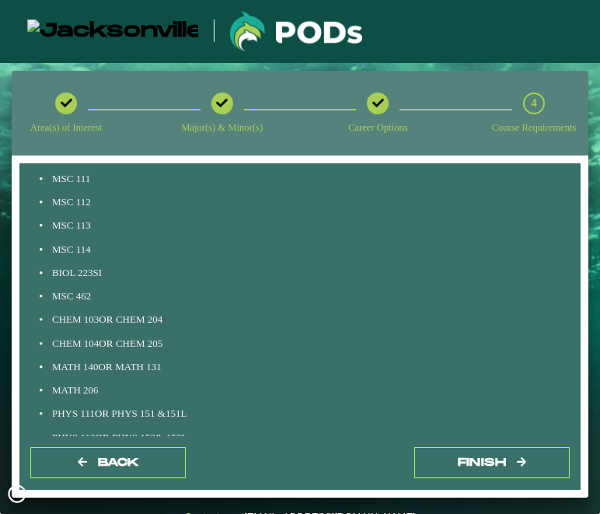
scroll to position [412, 0]
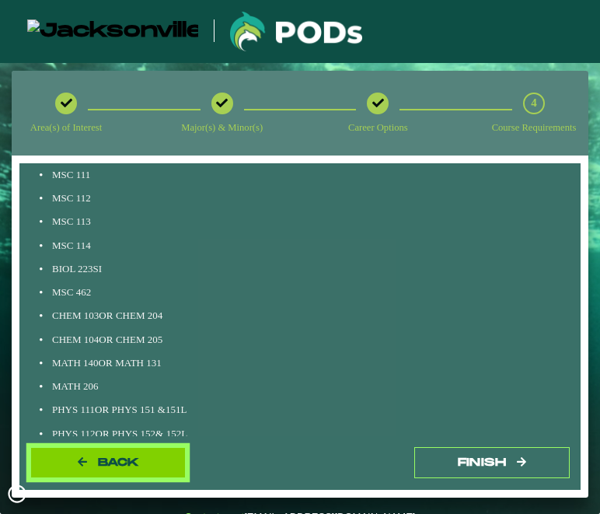
click at [155, 465] on button "Back" at bounding box center [107, 463] width 155 height 32
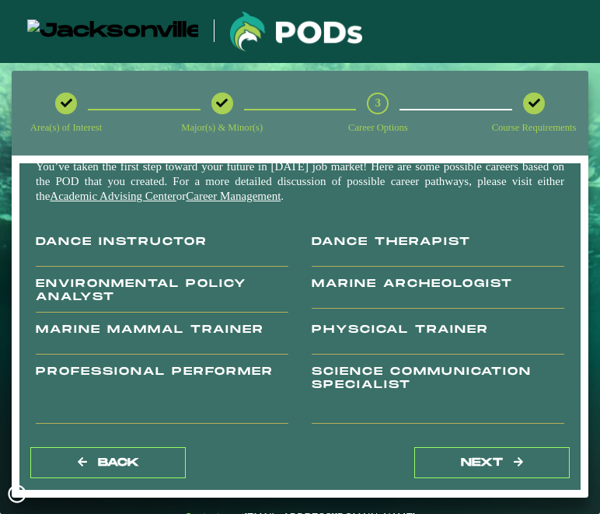
scroll to position [0, 0]
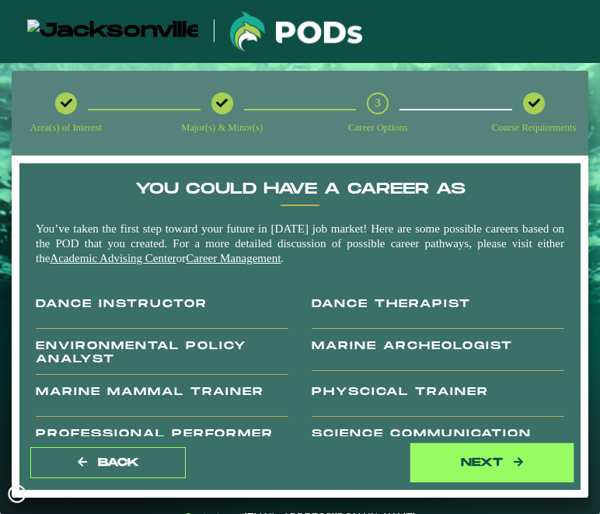
click at [480, 461] on button "next" at bounding box center [491, 463] width 155 height 32
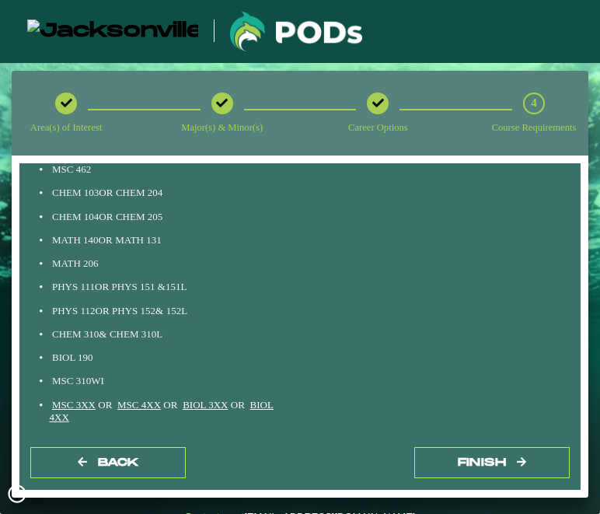
scroll to position [536, 0]
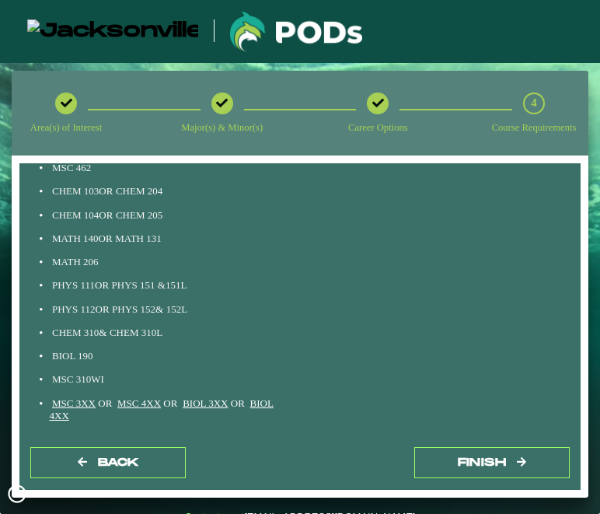
click at [116, 480] on div "Back Finish" at bounding box center [299, 463] width 561 height 54
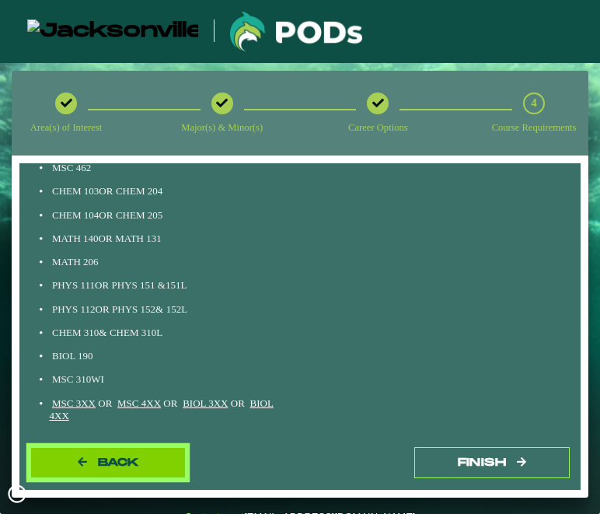
click at [116, 463] on span "Back" at bounding box center [118, 462] width 41 height 13
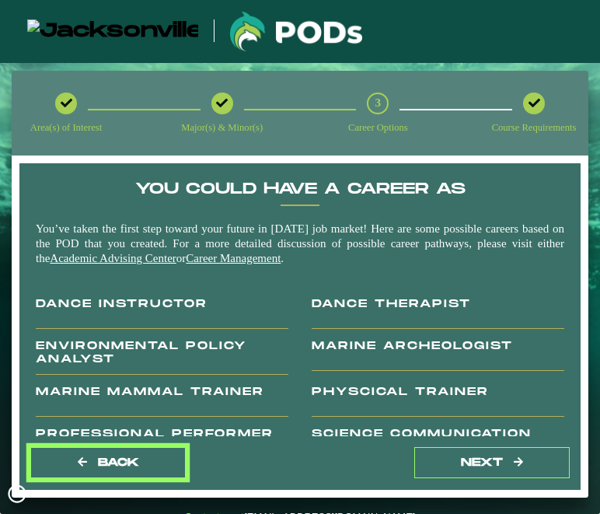
click at [116, 463] on span "Back" at bounding box center [118, 462] width 41 height 13
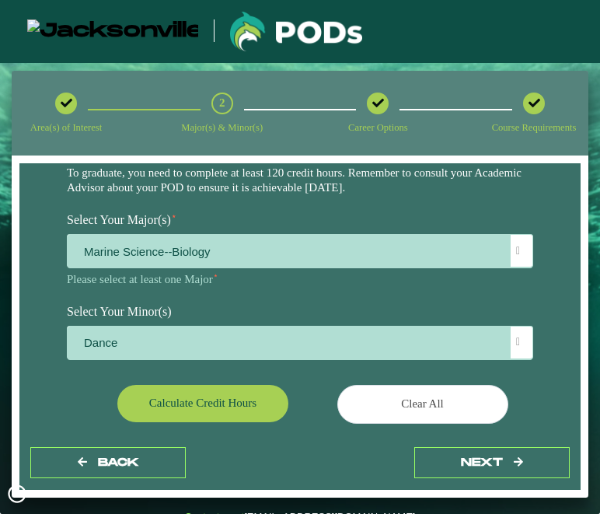
scroll to position [127, 0]
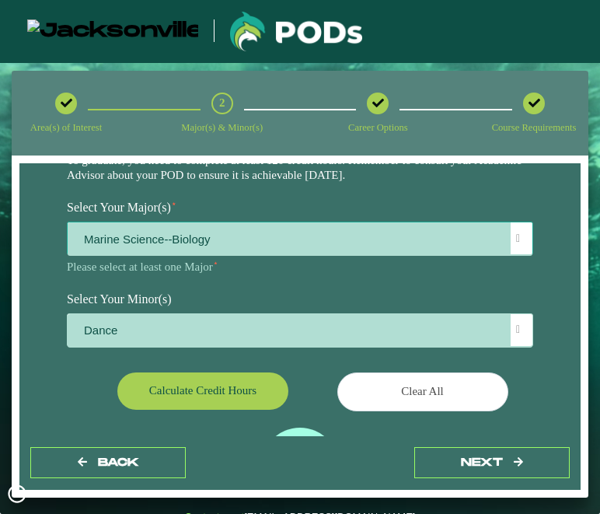
click at [511, 233] on div at bounding box center [522, 238] width 22 height 32
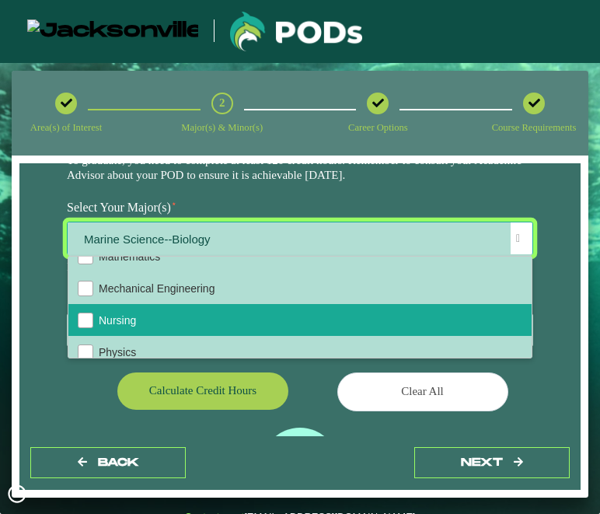
scroll to position [1070, 0]
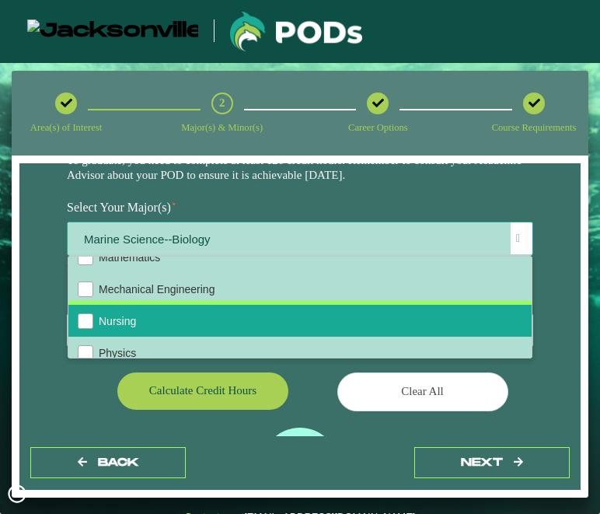
click at [330, 337] on li "Nursing" at bounding box center [299, 321] width 463 height 32
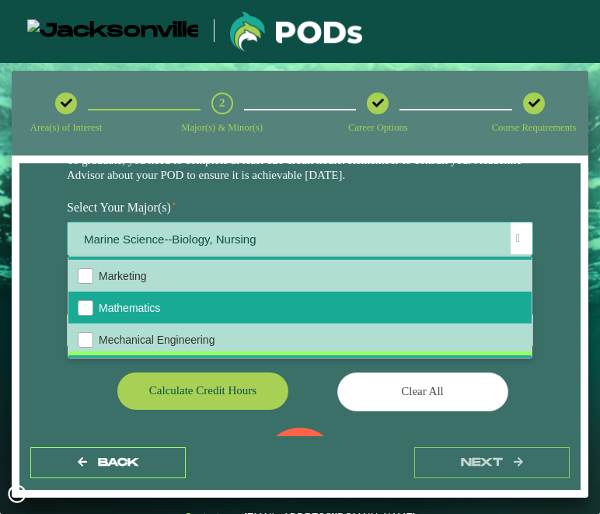
scroll to position [1021, 0]
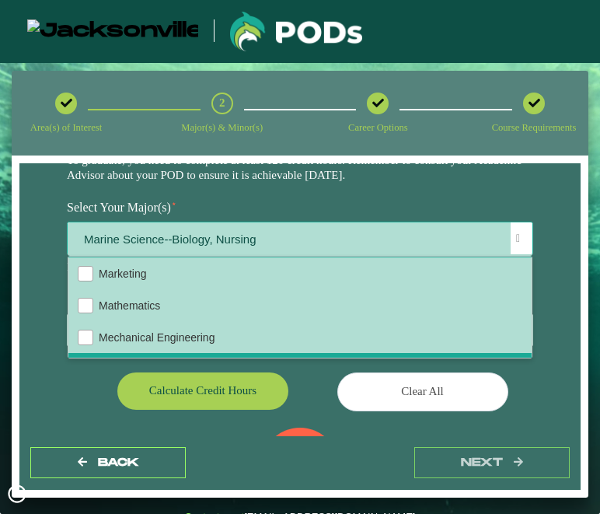
click at [91, 257] on li "Marine Science--Biology" at bounding box center [299, 241] width 463 height 32
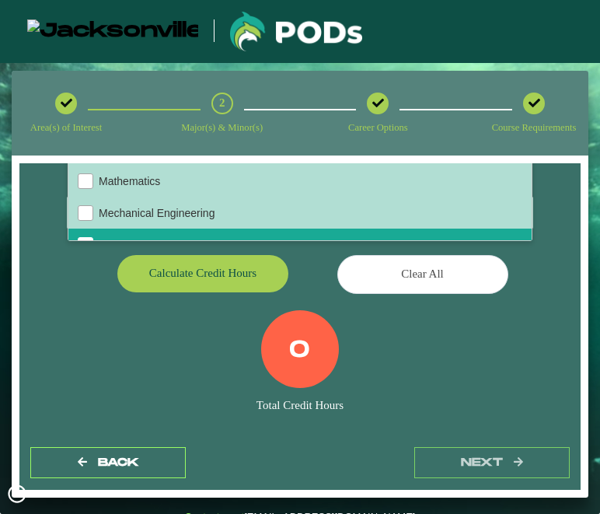
scroll to position [258, 0]
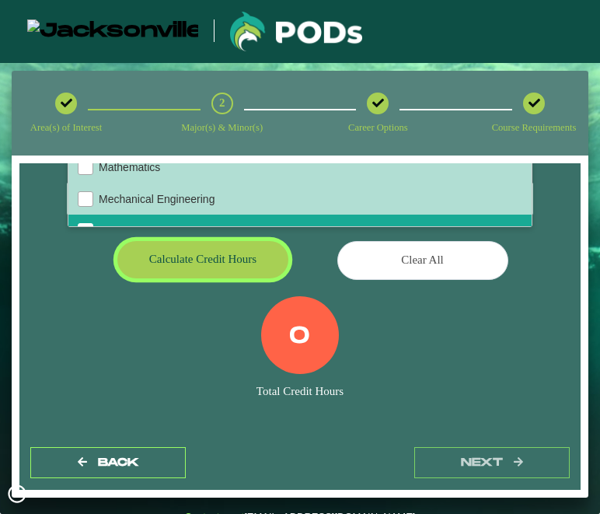
click at [200, 272] on button "Calculate credit hours" at bounding box center [202, 259] width 171 height 37
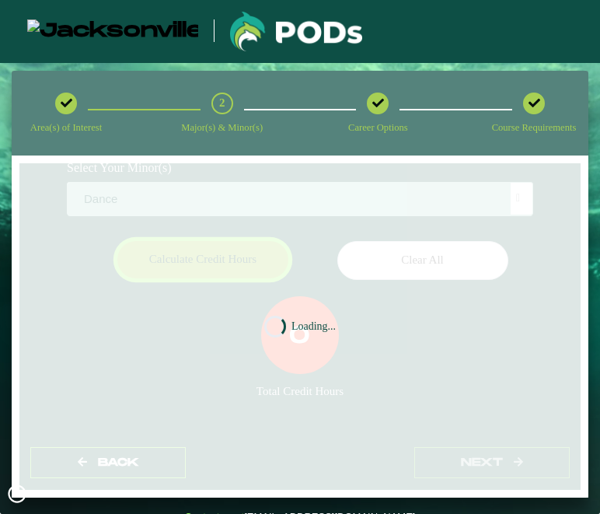
scroll to position [221, 0]
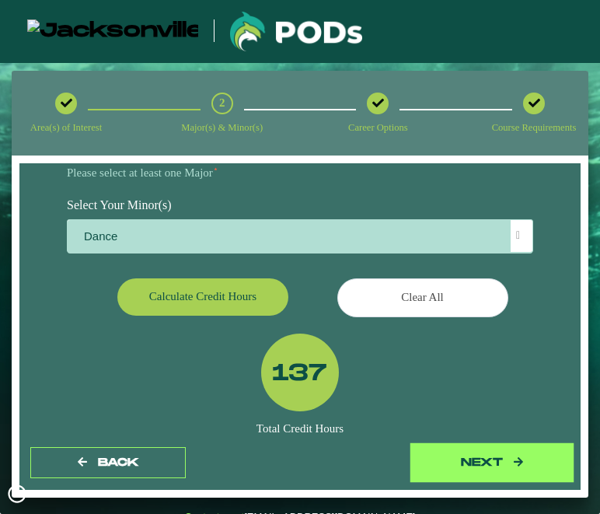
click at [456, 462] on button "next" at bounding box center [491, 463] width 155 height 32
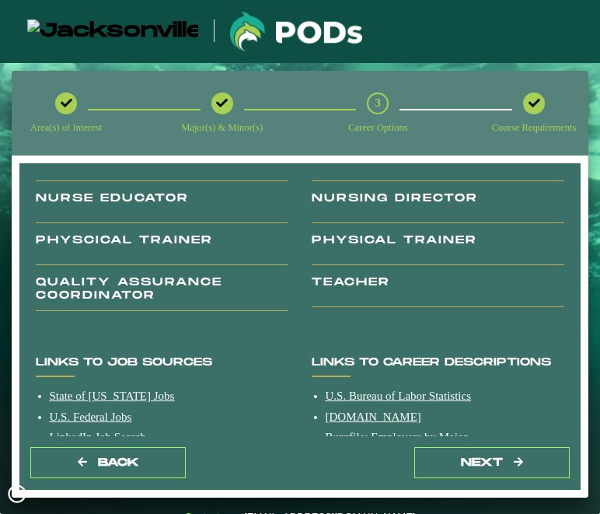
scroll to position [236, 0]
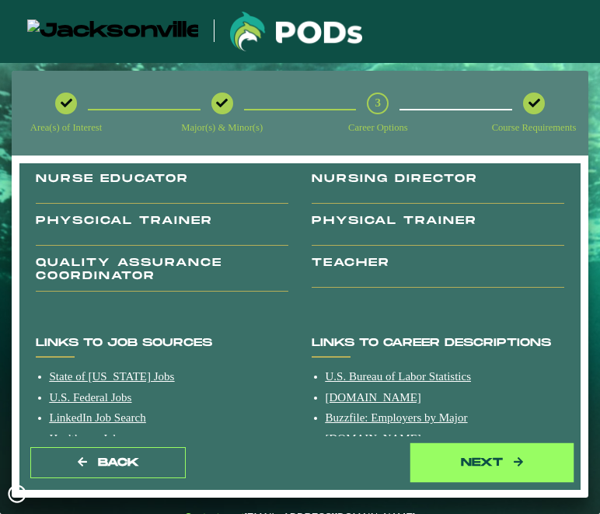
click at [508, 475] on button "next" at bounding box center [491, 463] width 155 height 32
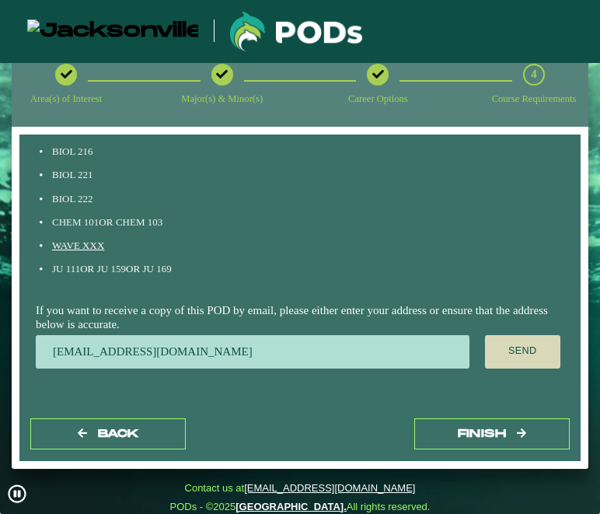
scroll to position [979, 0]
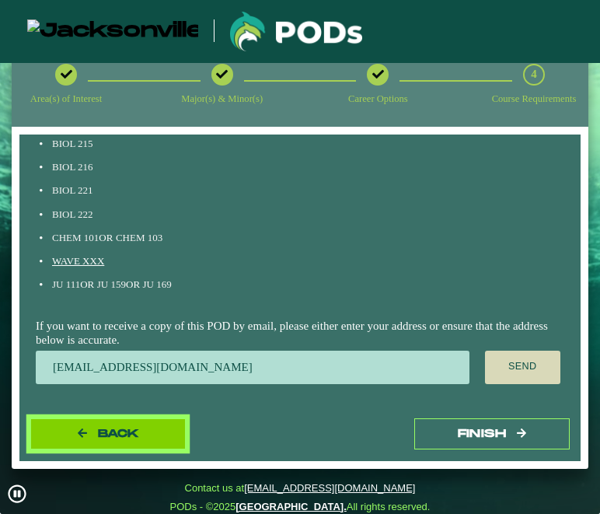
click at [146, 429] on button "Back" at bounding box center [107, 434] width 155 height 32
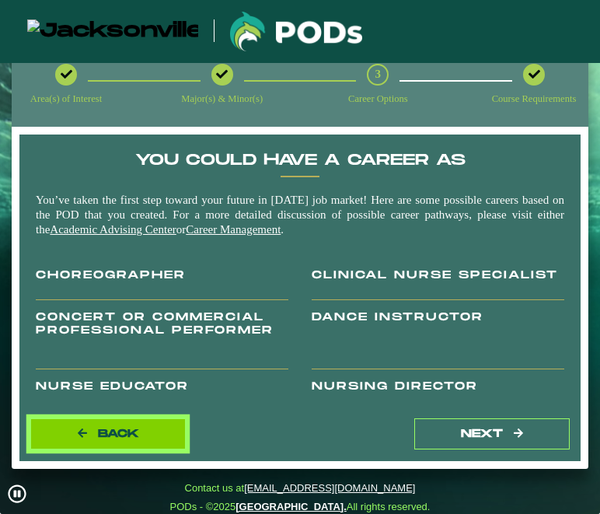
click at [145, 429] on button "Back" at bounding box center [107, 434] width 155 height 32
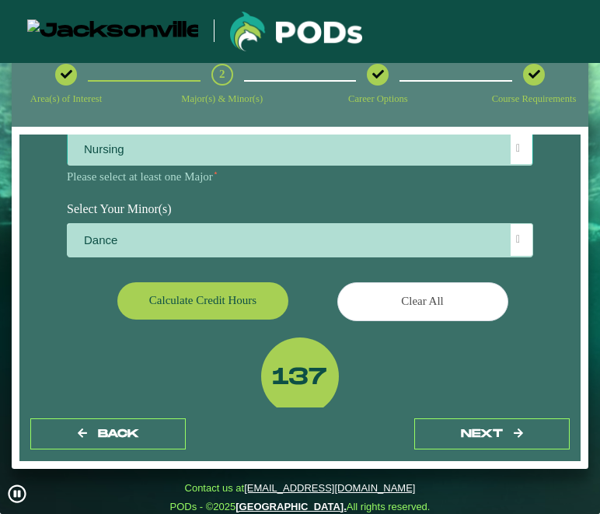
scroll to position [190, 0]
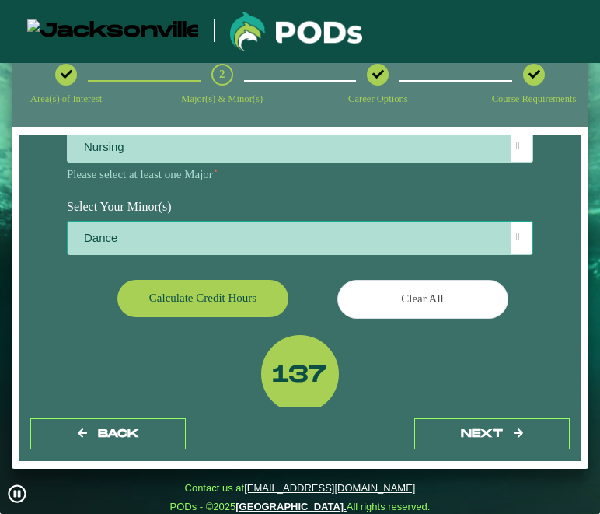
click at [518, 237] on span at bounding box center [518, 237] width 4 height 11
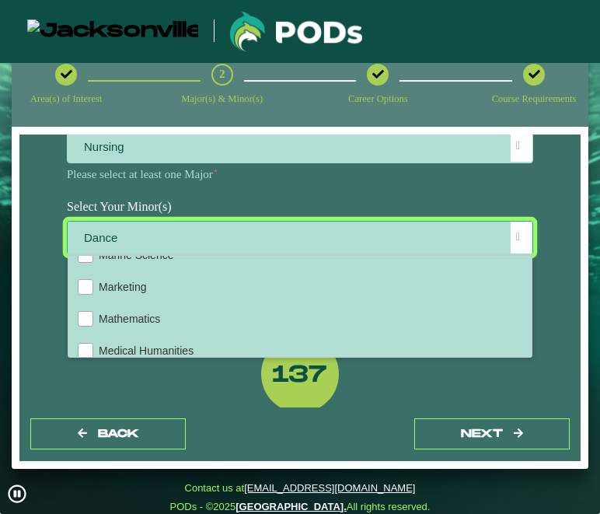
scroll to position [1068, 0]
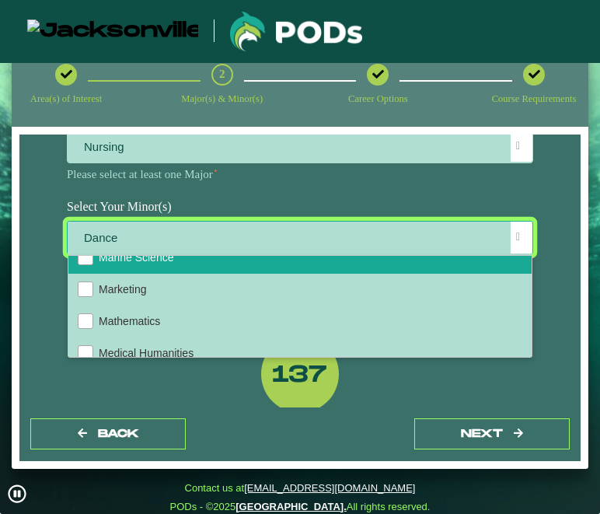
click at [313, 261] on li "Marine Science" at bounding box center [299, 258] width 463 height 32
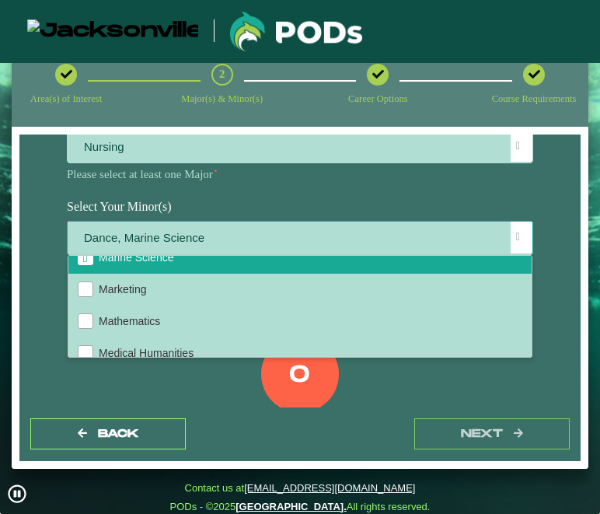
click at [515, 231] on div at bounding box center [522, 238] width 22 height 32
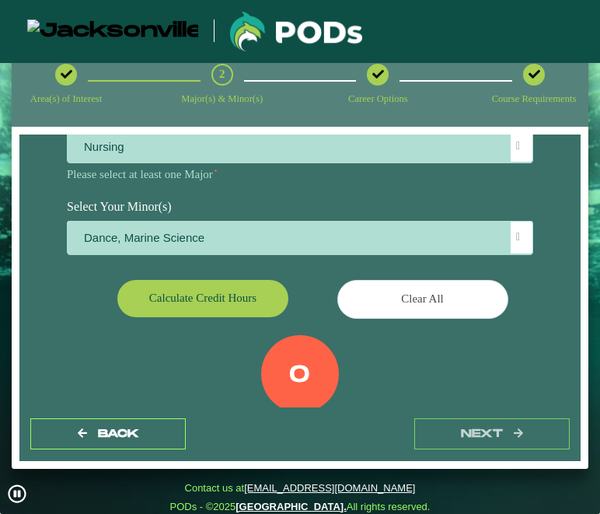
click at [245, 279] on div "EXPLORE OUR PROGRAMS Choose your major(s) and minor(s) in the dropdown windows …" at bounding box center [300, 213] width 466 height 506
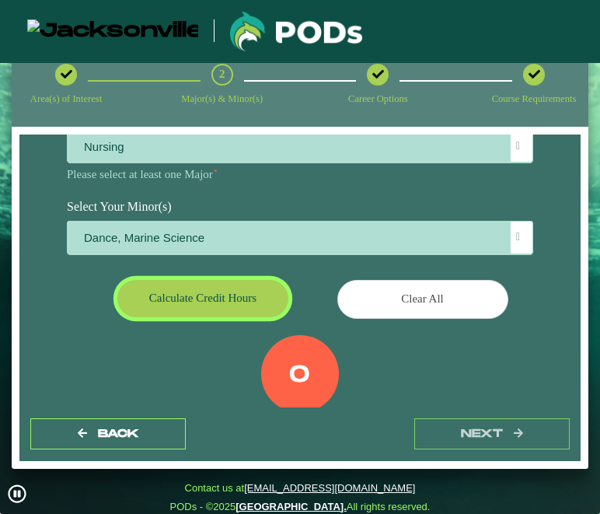
click at [246, 291] on button "Calculate credit hours" at bounding box center [202, 298] width 171 height 37
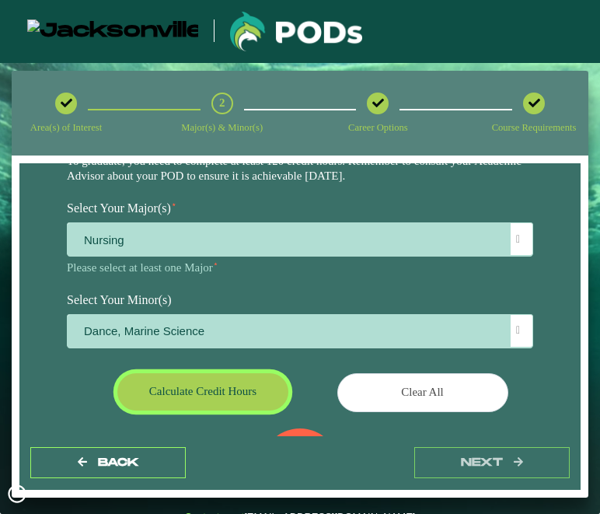
scroll to position [83, 0]
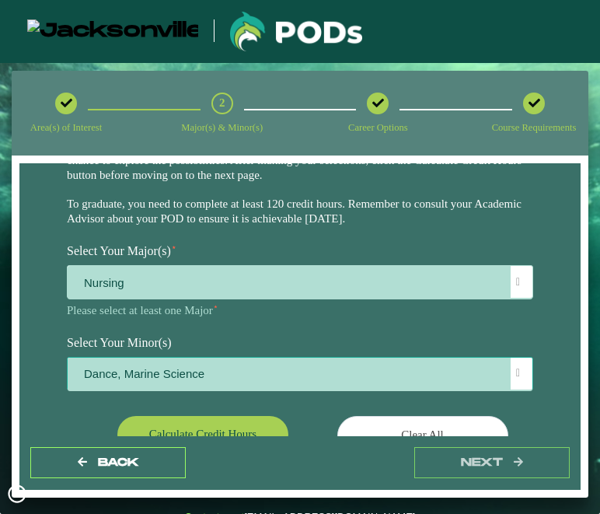
click at [279, 370] on span "Dance, Marine Science" at bounding box center [300, 374] width 465 height 33
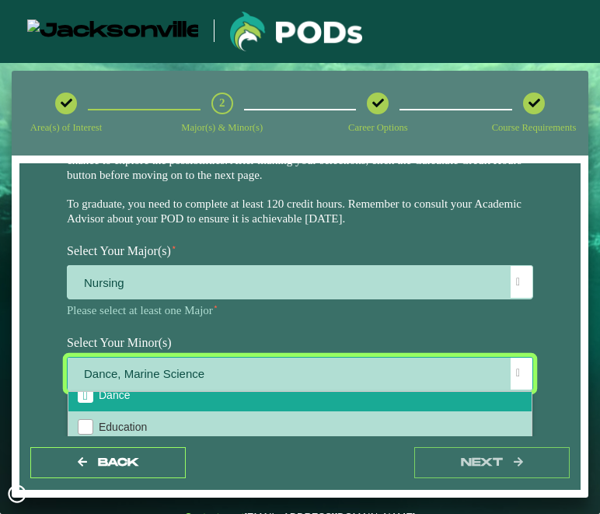
scroll to position [594, 0]
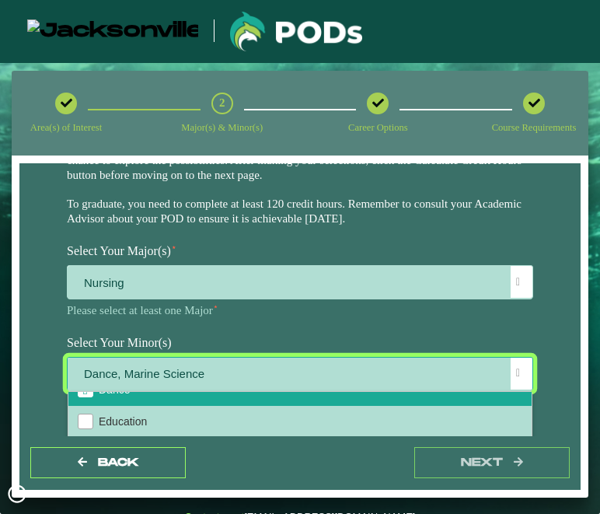
click at [110, 396] on span "Dance" at bounding box center [114, 389] width 31 height 12
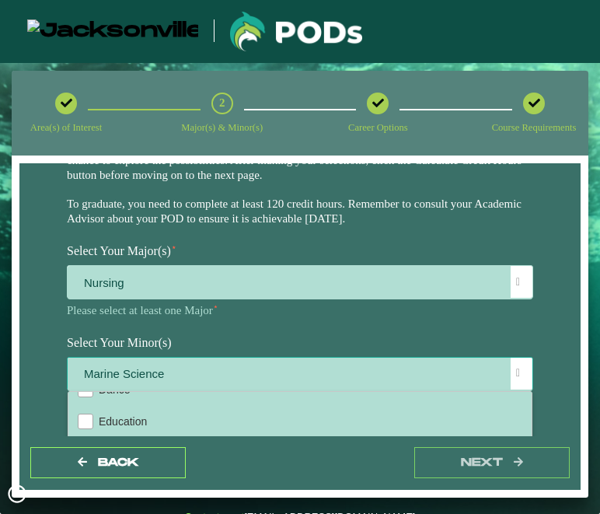
click at [521, 361] on div at bounding box center [522, 374] width 22 height 32
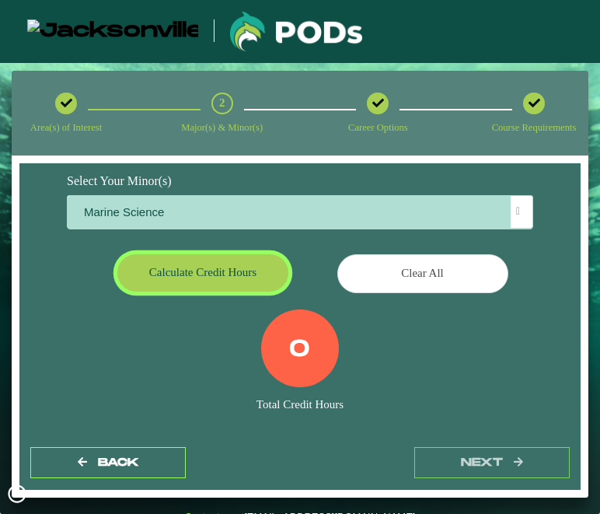
click at [197, 281] on button "Calculate credit hours" at bounding box center [202, 272] width 171 height 37
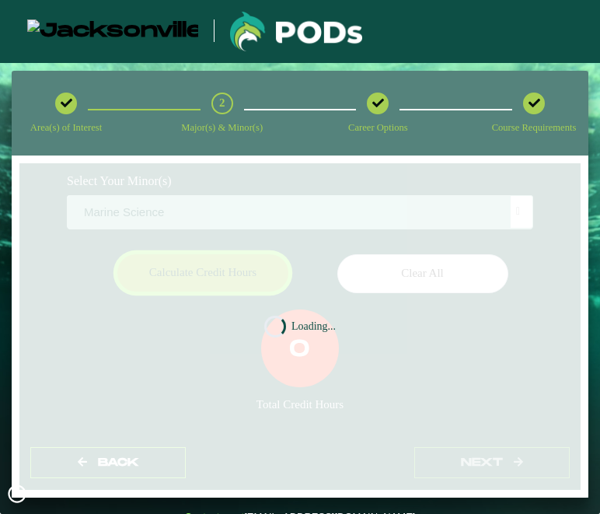
scroll to position [221, 0]
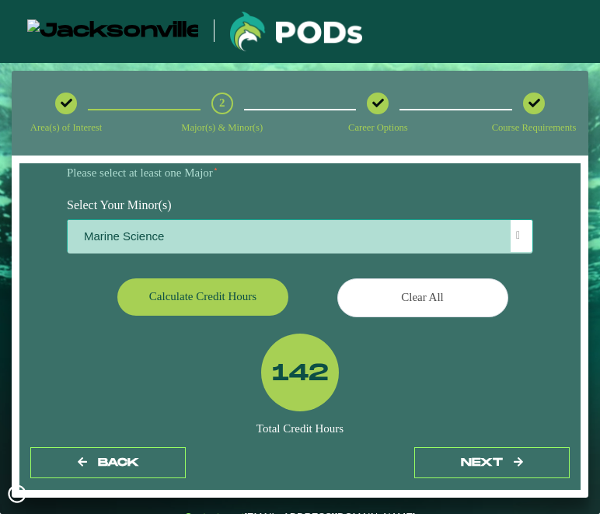
click at [518, 239] on span at bounding box center [518, 235] width 4 height 11
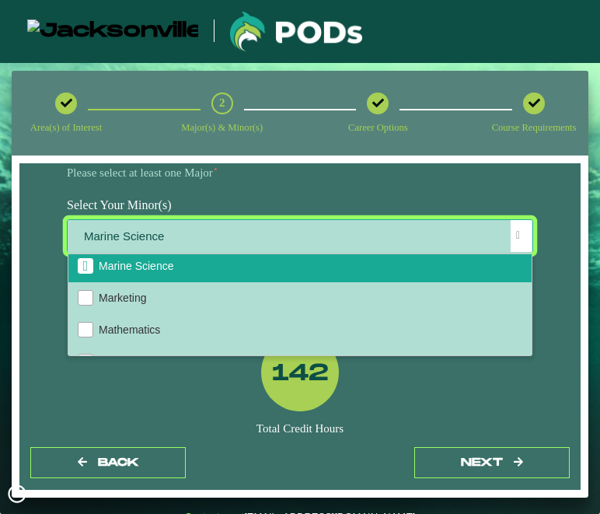
scroll to position [1064, 0]
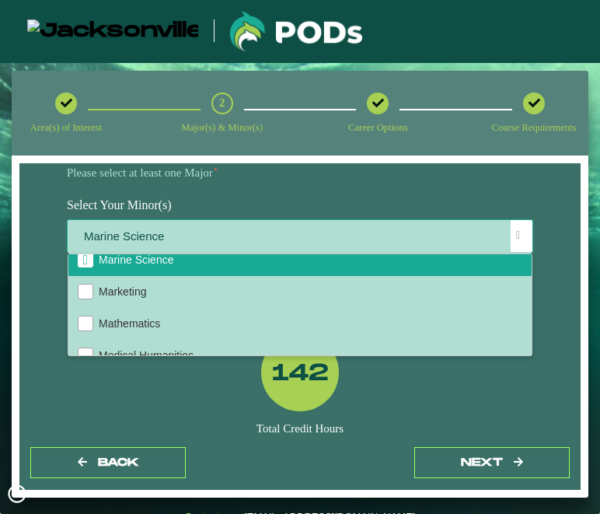
click at [270, 267] on li "Marine Science" at bounding box center [299, 260] width 463 height 32
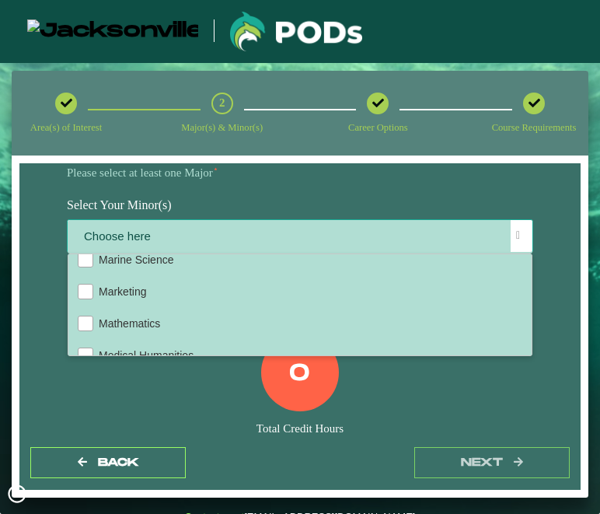
click at [523, 232] on div at bounding box center [522, 236] width 22 height 32
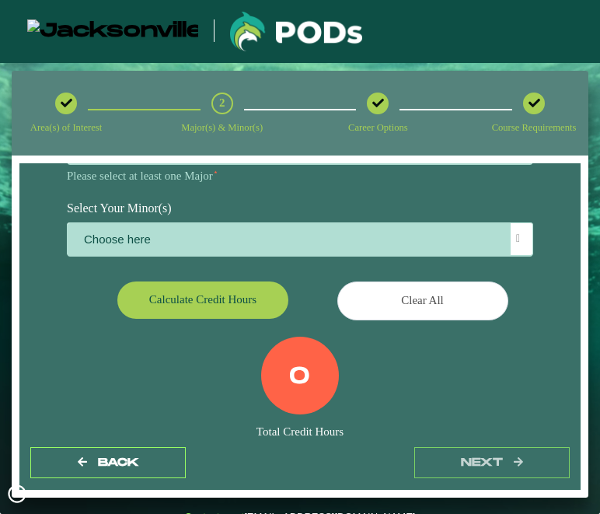
scroll to position [217, 0]
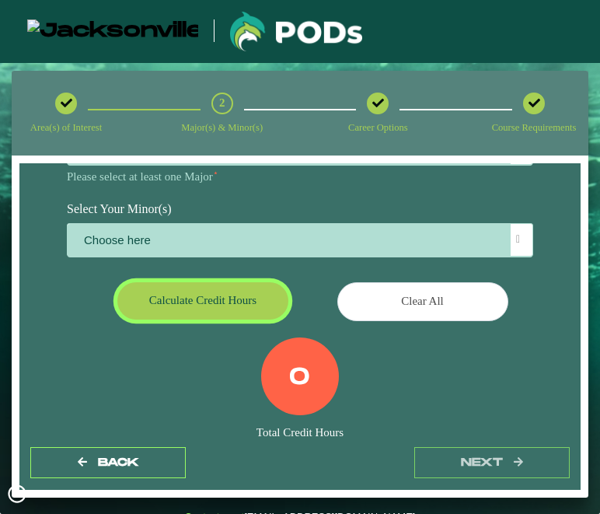
click at [239, 306] on button "Calculate credit hours" at bounding box center [202, 300] width 171 height 37
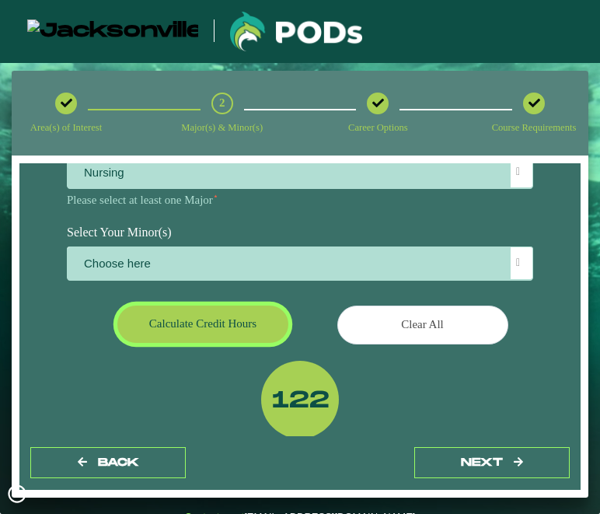
scroll to position [190, 0]
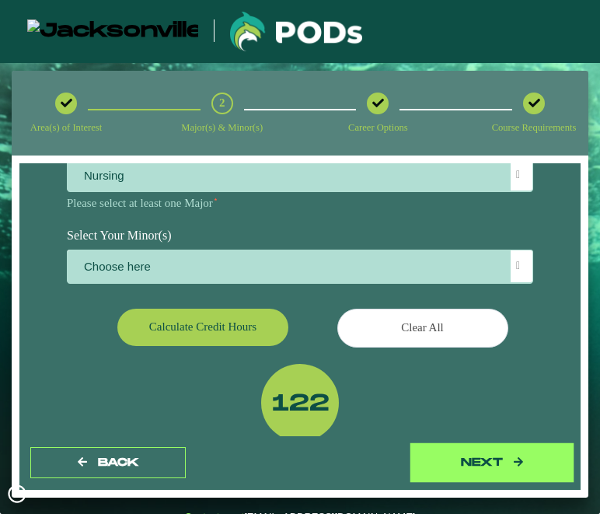
click at [489, 466] on button "next" at bounding box center [491, 463] width 155 height 32
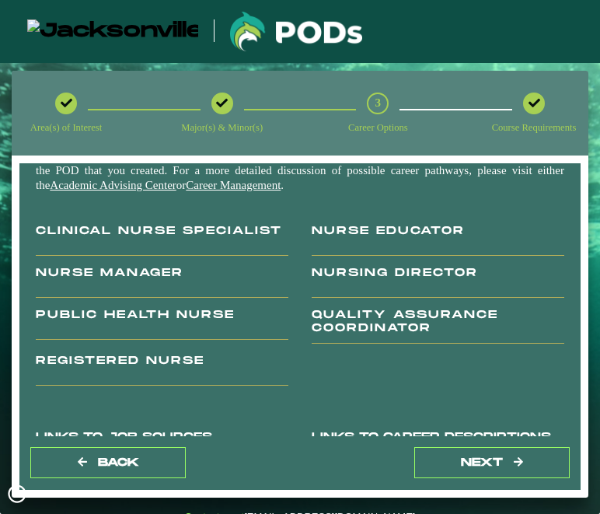
scroll to position [82, 0]
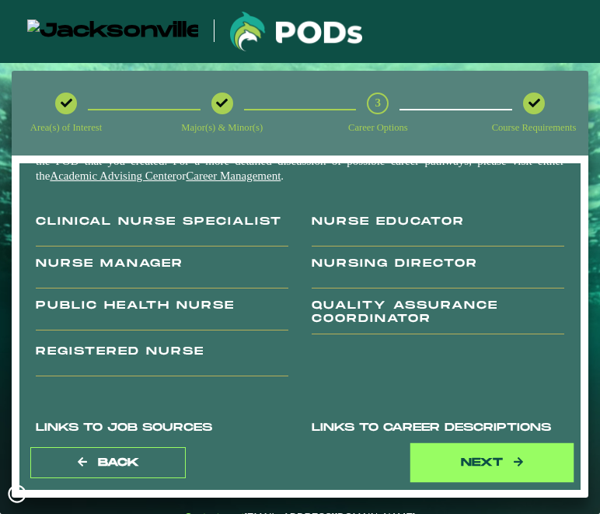
click at [465, 456] on button "next" at bounding box center [491, 463] width 155 height 32
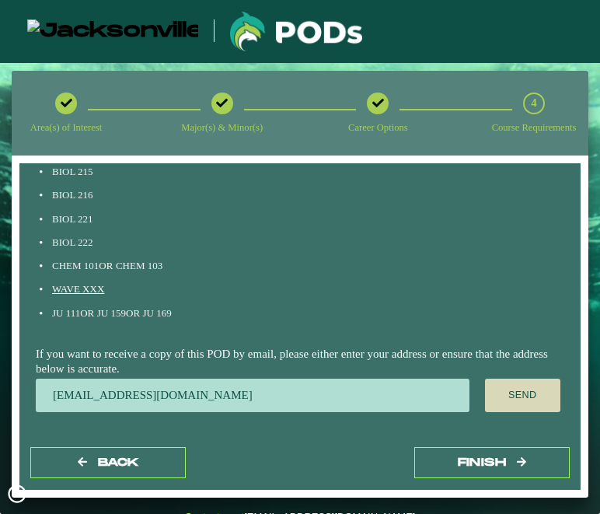
scroll to position [1018, 0]
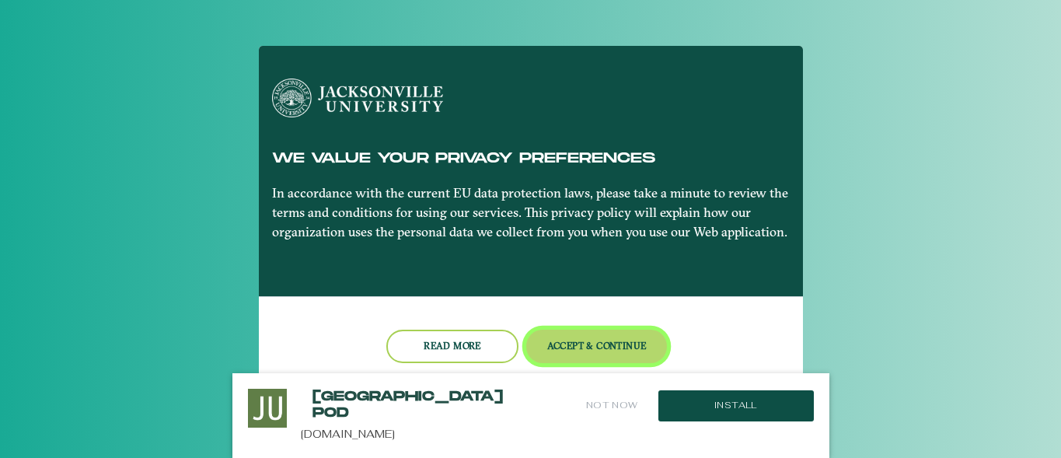
click at [592, 351] on button "Accept & Continue" at bounding box center [596, 346] width 141 height 33
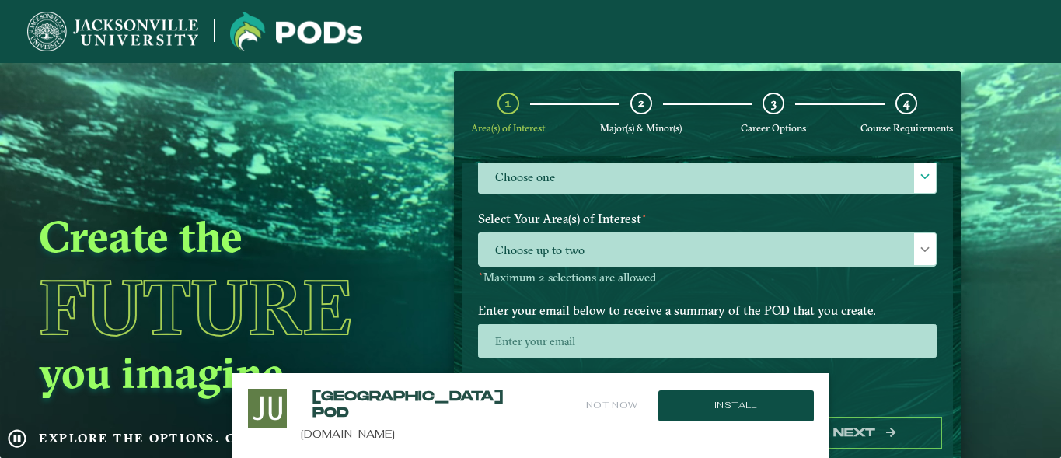
scroll to position [166, 0]
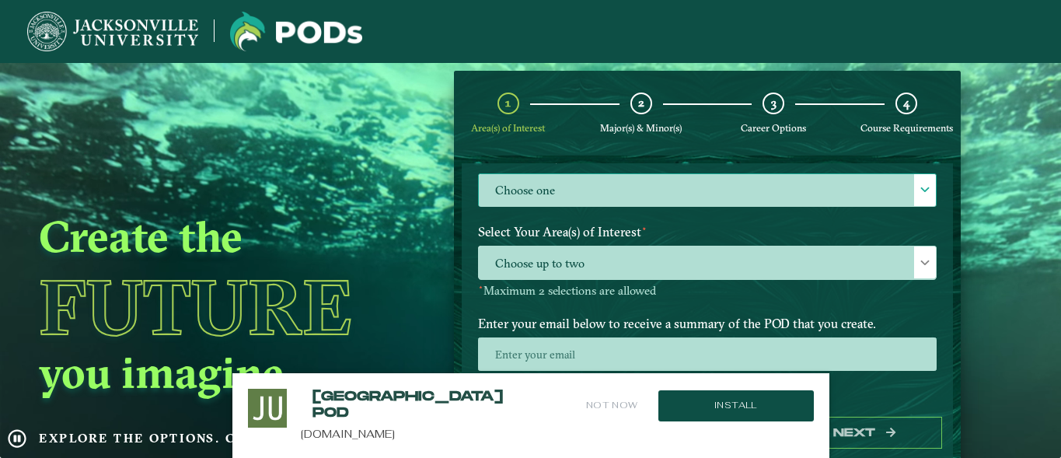
click at [773, 198] on label "Choose one" at bounding box center [708, 190] width 458 height 33
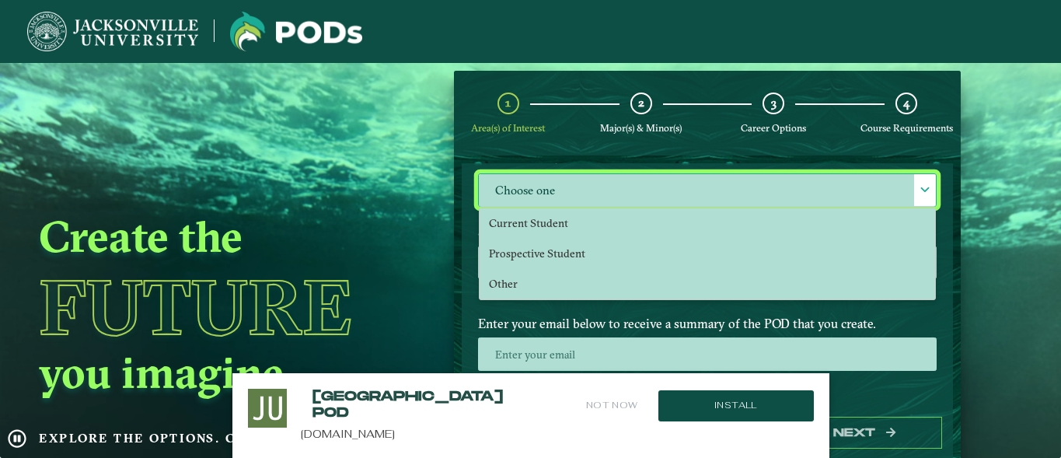
scroll to position [9, 68]
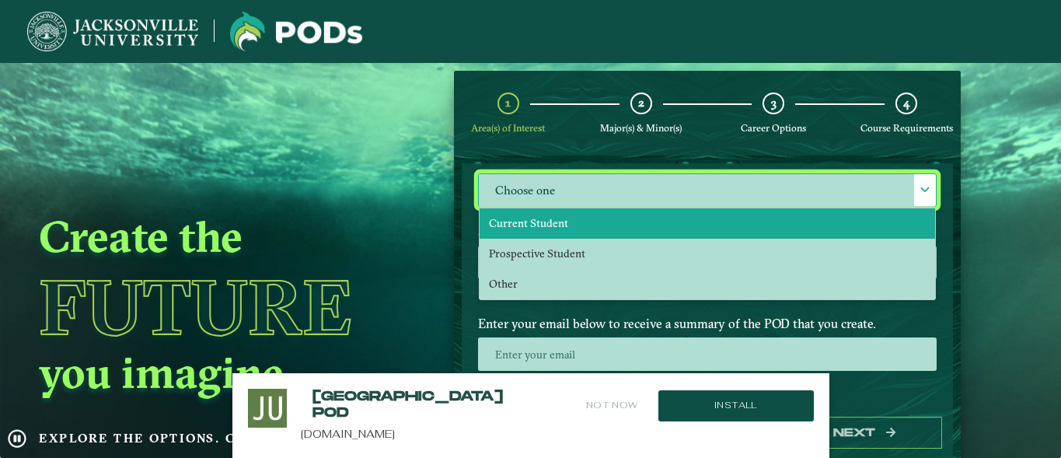
click at [735, 219] on li "Current Student" at bounding box center [708, 223] width 456 height 30
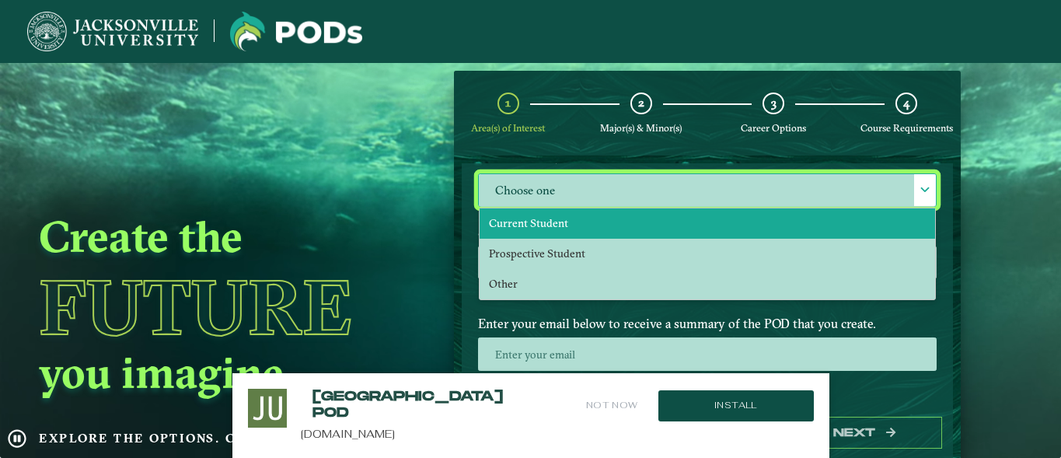
select select "[object Object]"
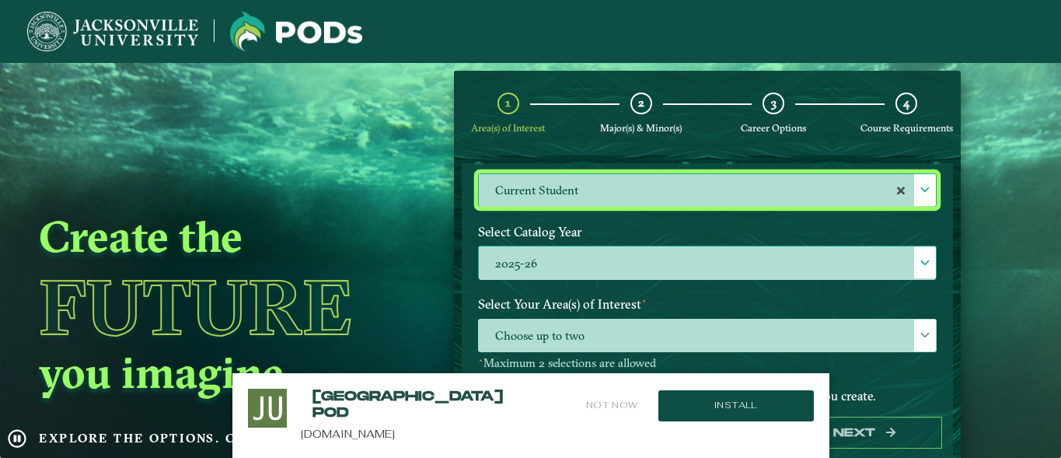
scroll to position [264, 0]
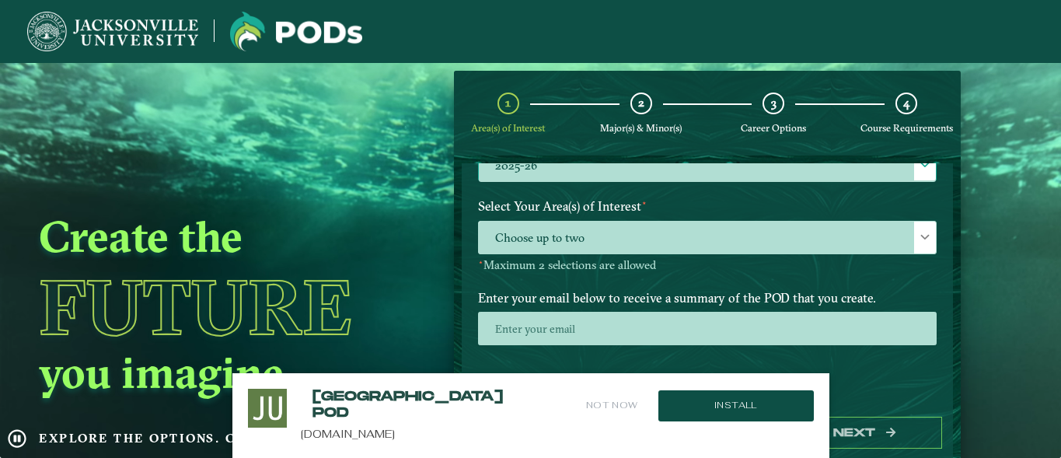
click at [736, 253] on span "Choose up to two" at bounding box center [708, 238] width 458 height 33
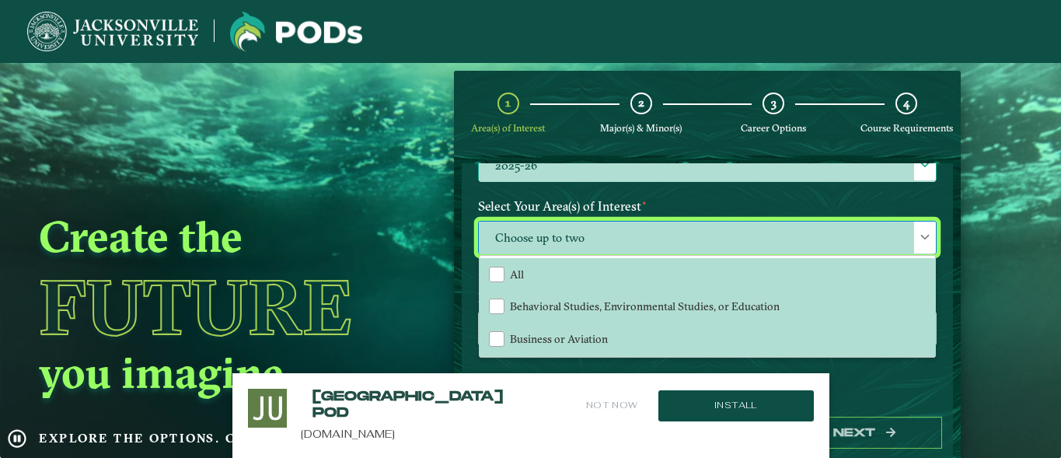
scroll to position [9, 68]
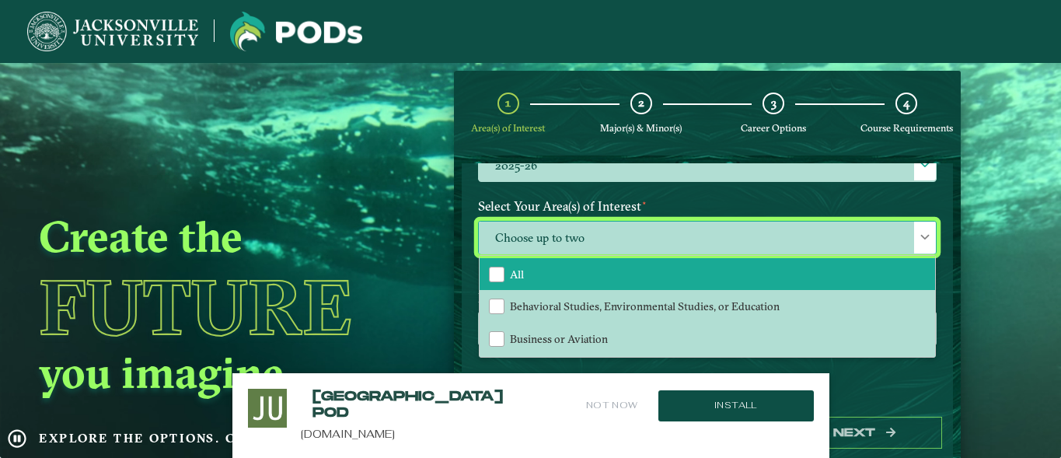
click at [714, 278] on li "All" at bounding box center [708, 274] width 456 height 33
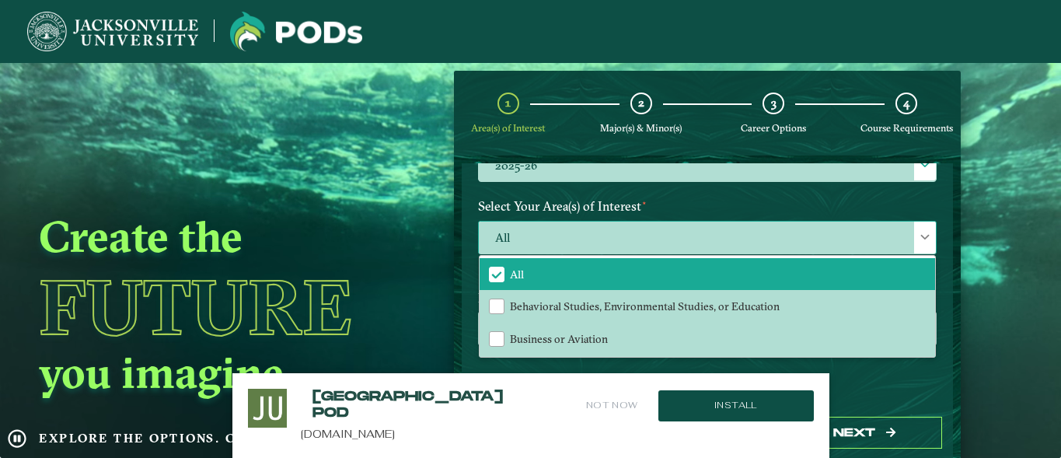
click at [920, 245] on div at bounding box center [925, 238] width 22 height 32
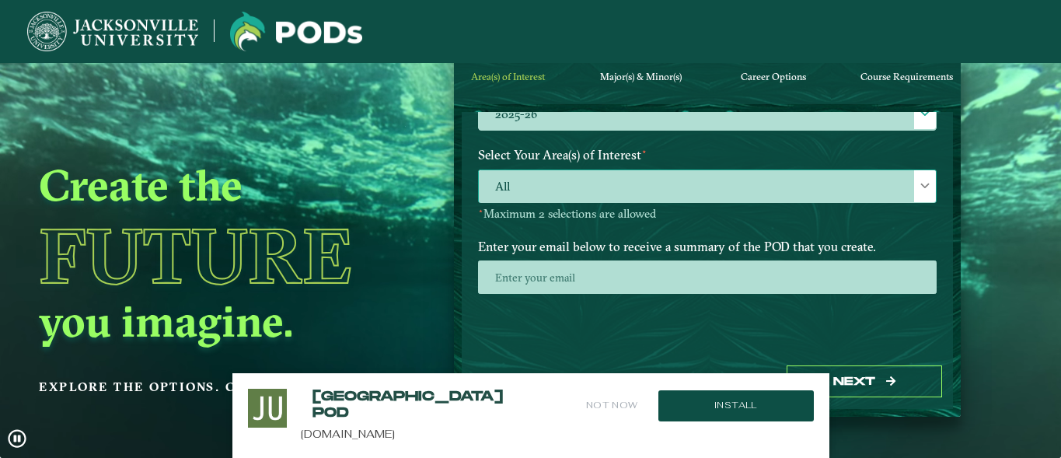
scroll to position [53, 0]
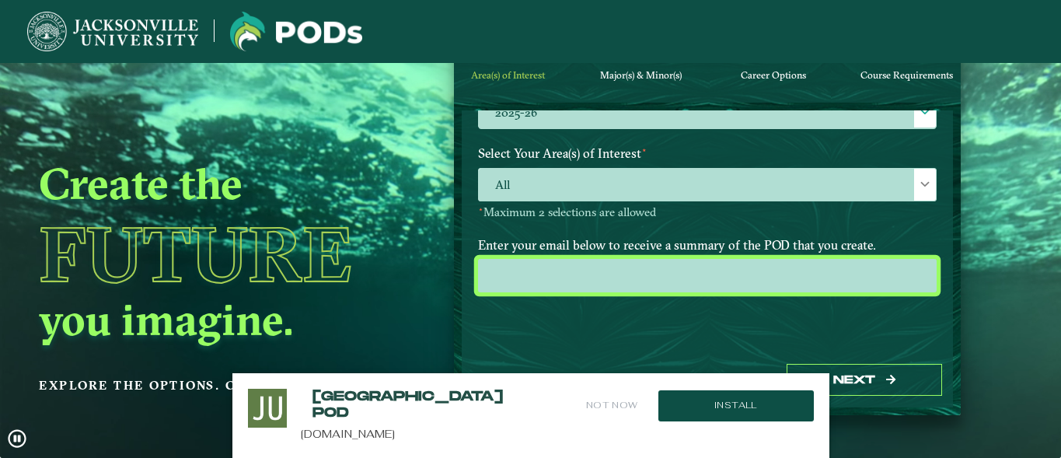
click at [797, 269] on input "email" at bounding box center [707, 275] width 459 height 33
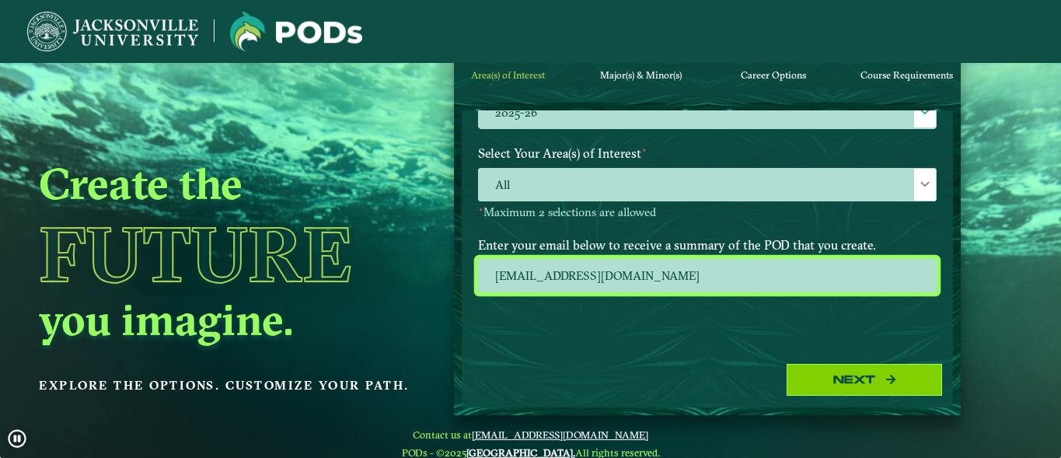
type input "[EMAIL_ADDRESS][DOMAIN_NAME]"
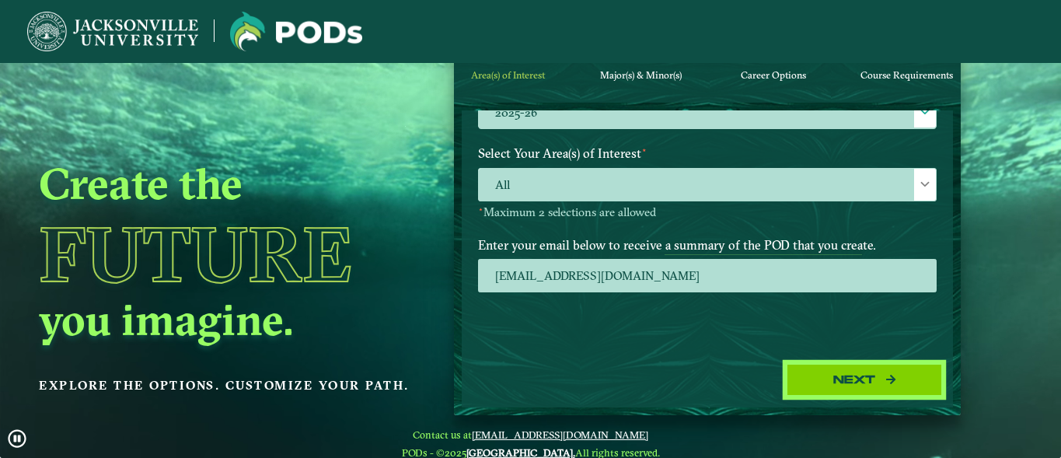
click at [871, 376] on button "Next" at bounding box center [864, 380] width 155 height 32
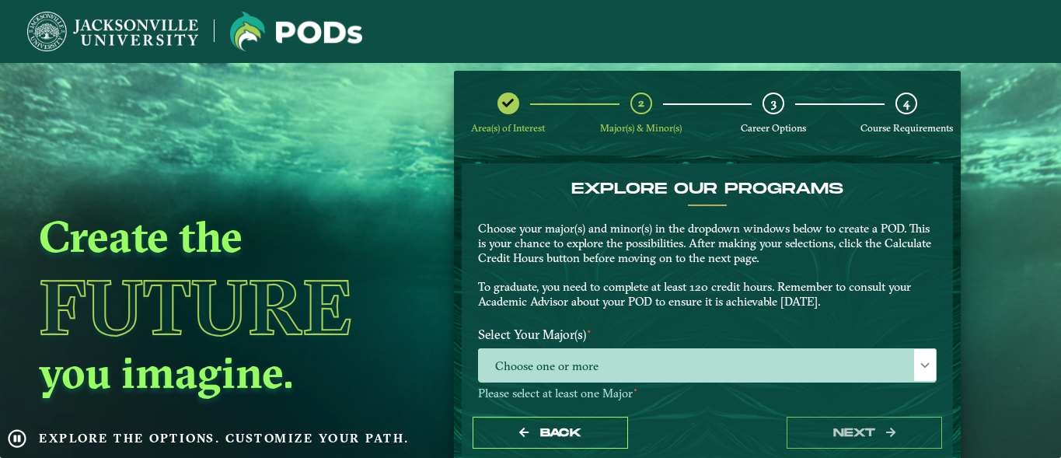
scroll to position [68, 0]
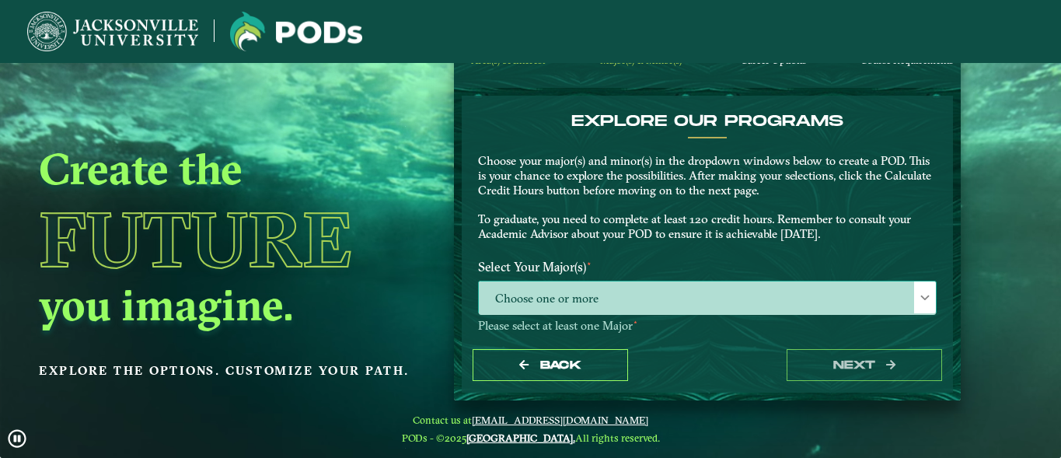
click at [796, 281] on span "Choose one or more" at bounding box center [708, 297] width 458 height 33
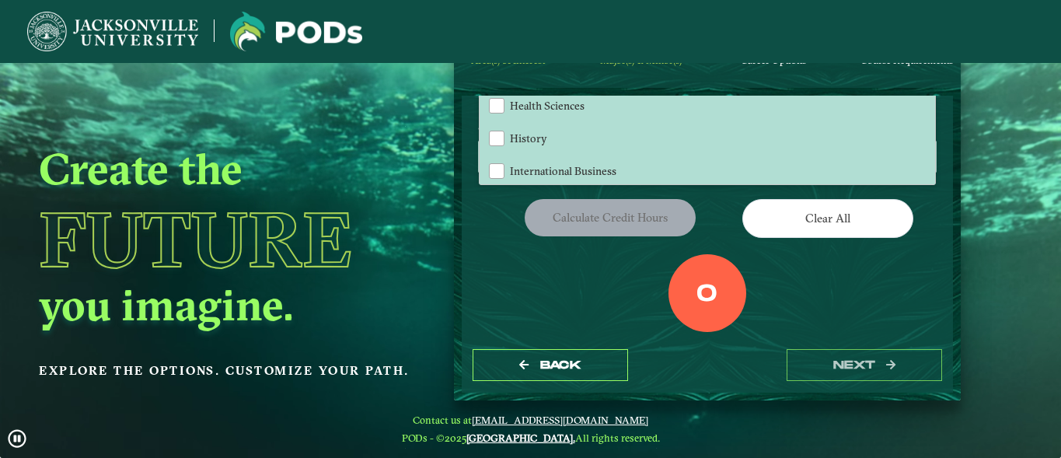
scroll to position [868, 0]
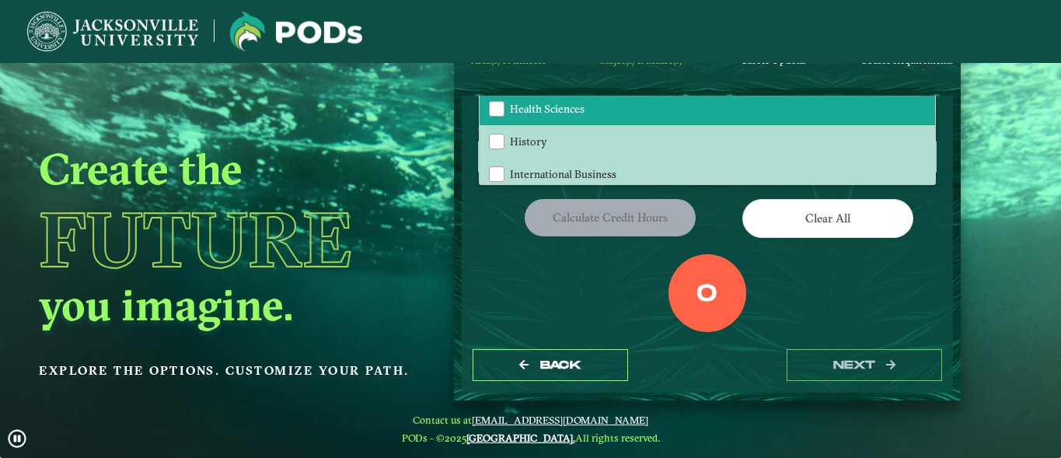
click at [645, 103] on li "Health Sciences" at bounding box center [708, 109] width 456 height 33
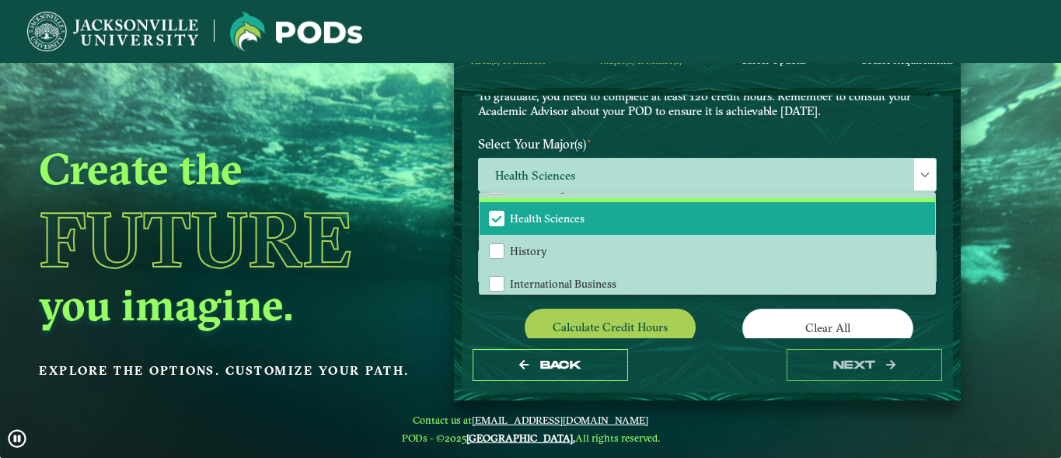
scroll to position [114, 0]
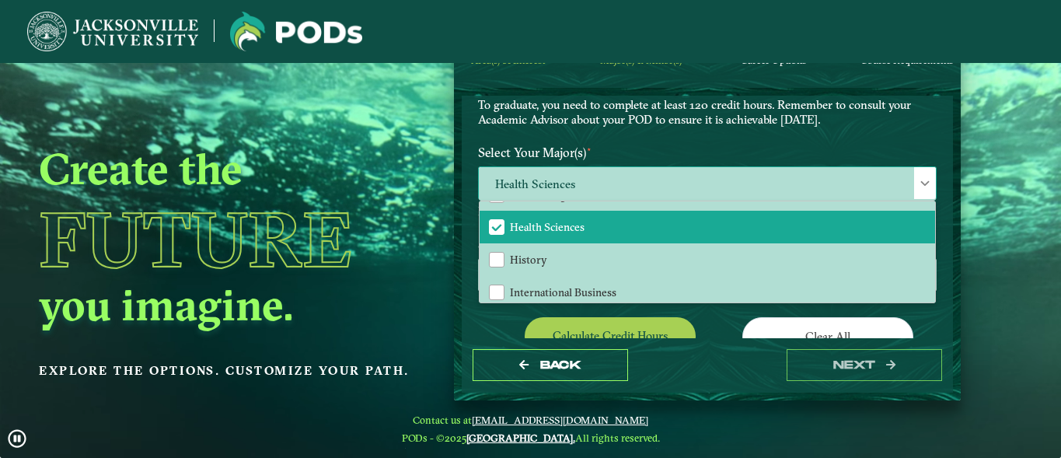
click at [923, 180] on div at bounding box center [925, 183] width 22 height 32
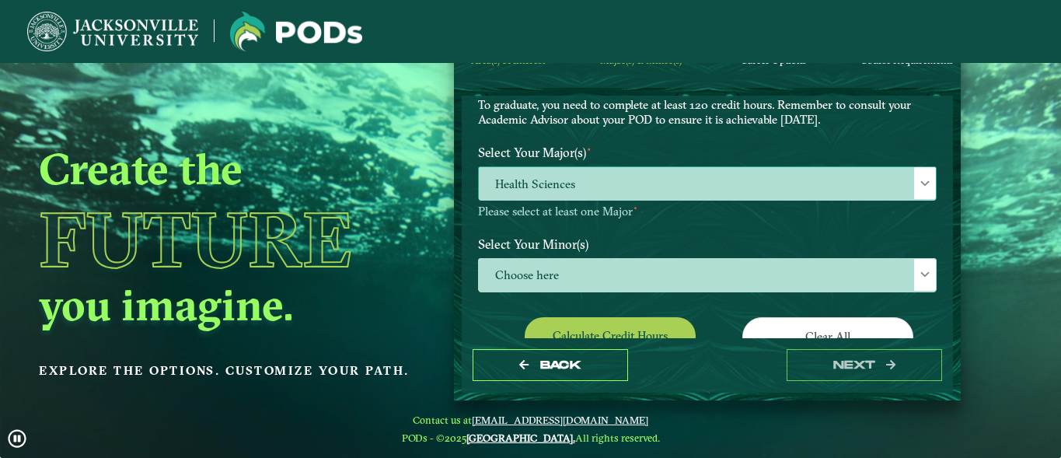
scroll to position [176, 0]
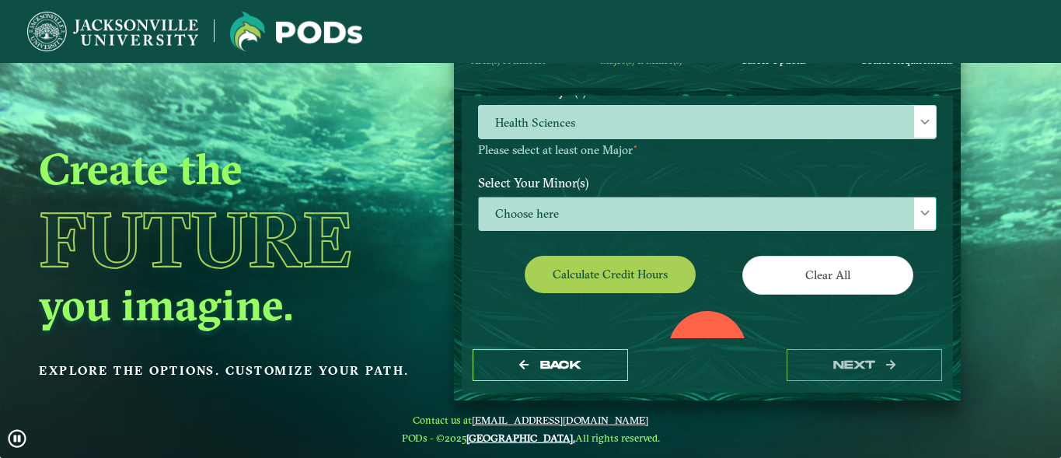
click at [770, 225] on span "Choose here" at bounding box center [708, 213] width 458 height 33
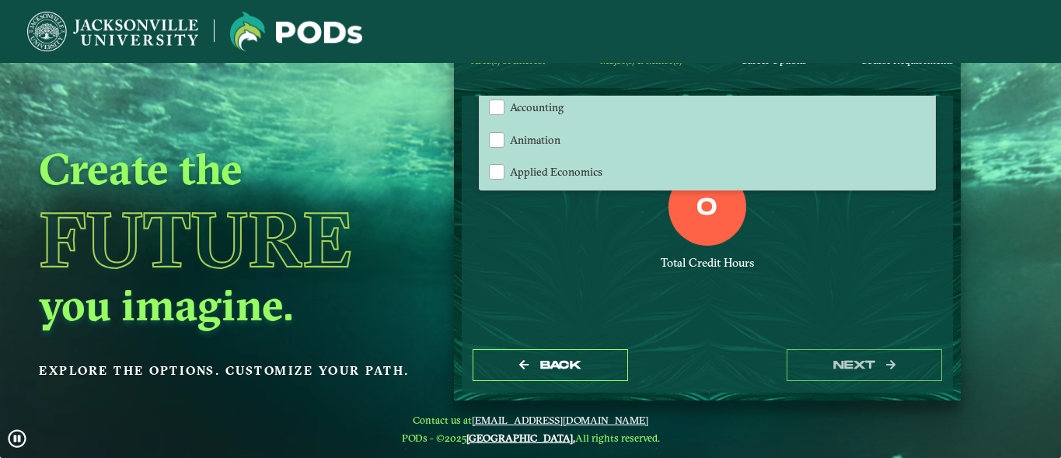
scroll to position [317, 0]
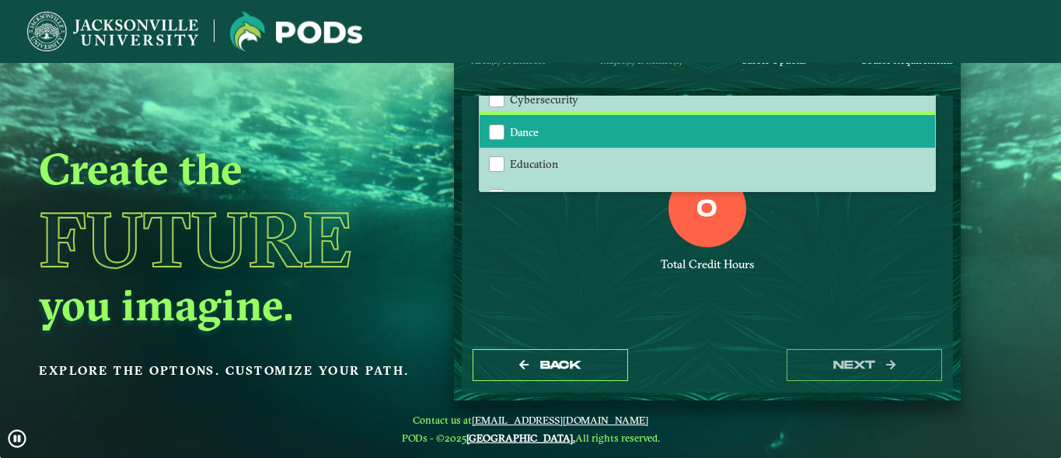
click at [635, 131] on li "Dance" at bounding box center [708, 131] width 456 height 33
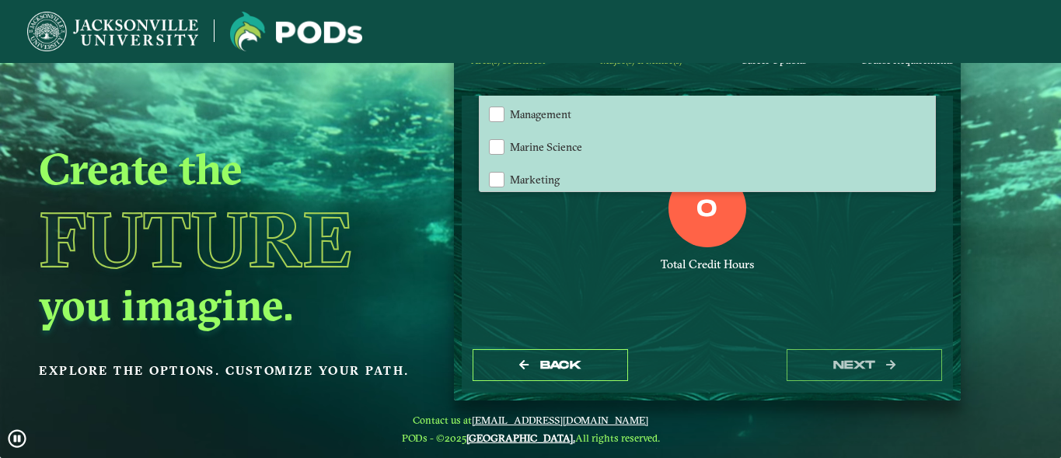
scroll to position [1019, 0]
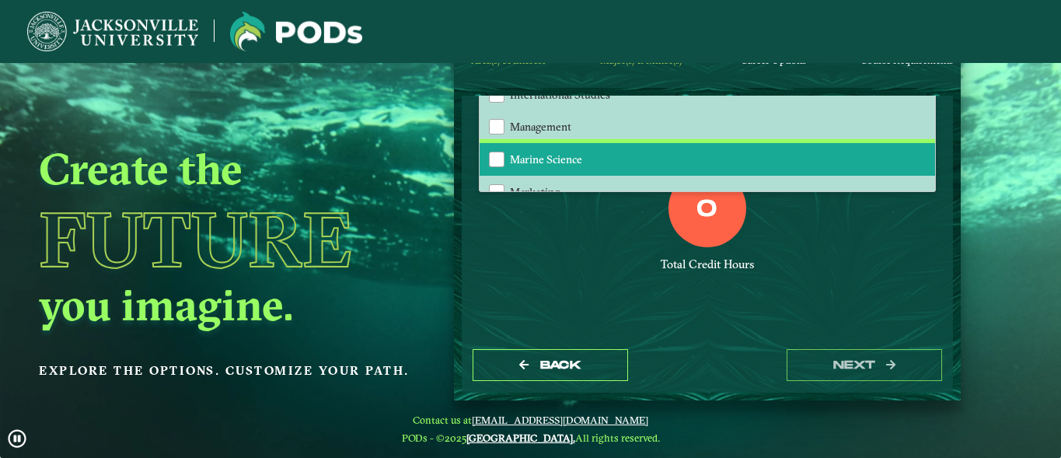
click at [623, 148] on li "Marine Science" at bounding box center [708, 159] width 456 height 33
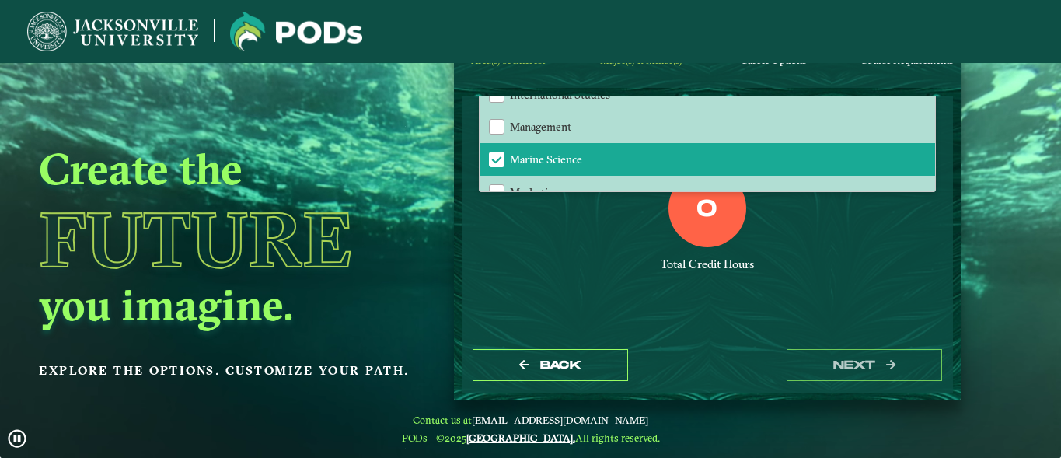
click at [745, 271] on div "0 Total Credit Hours" at bounding box center [707, 235] width 483 height 132
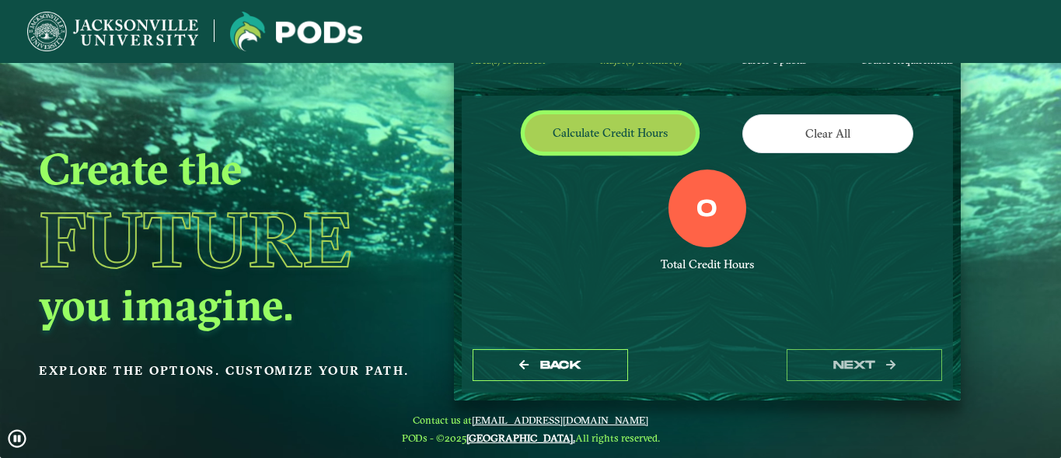
click at [633, 139] on button "Calculate credit hours" at bounding box center [610, 132] width 171 height 37
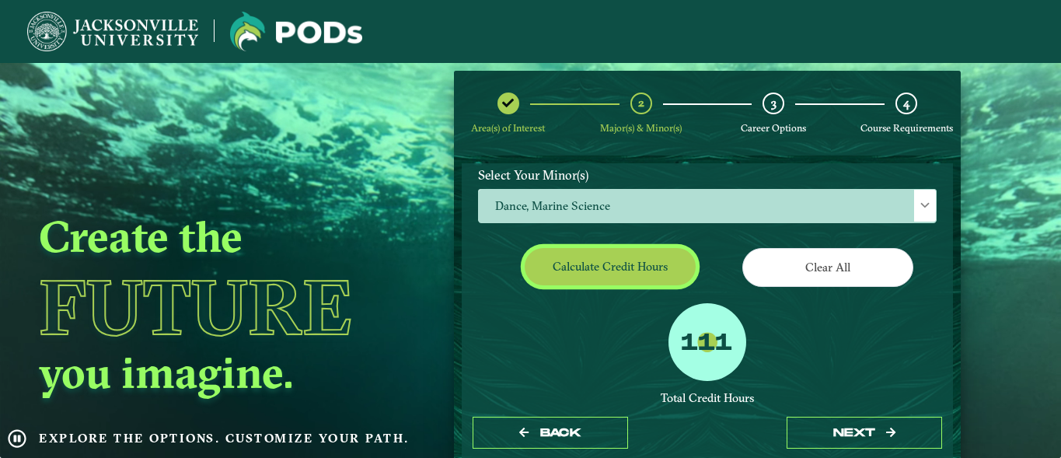
scroll to position [42, 0]
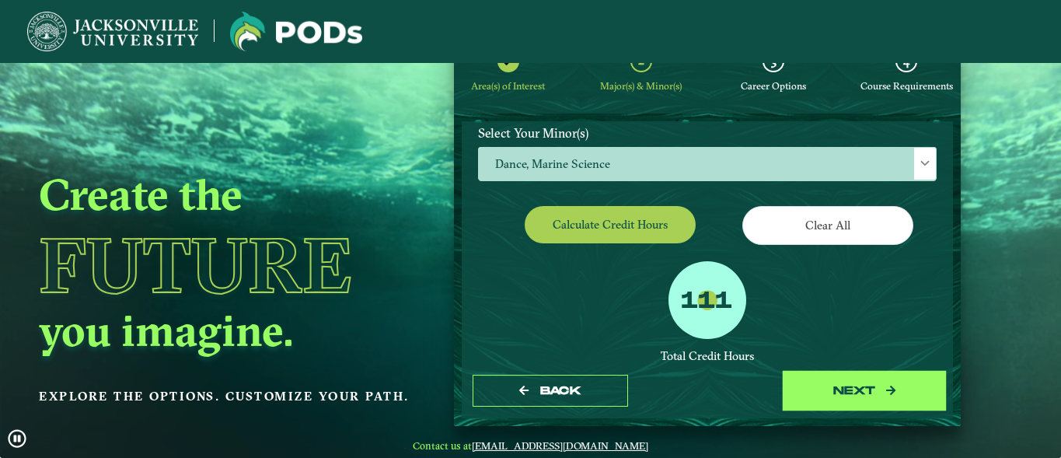
click at [846, 379] on button "next" at bounding box center [864, 391] width 155 height 32
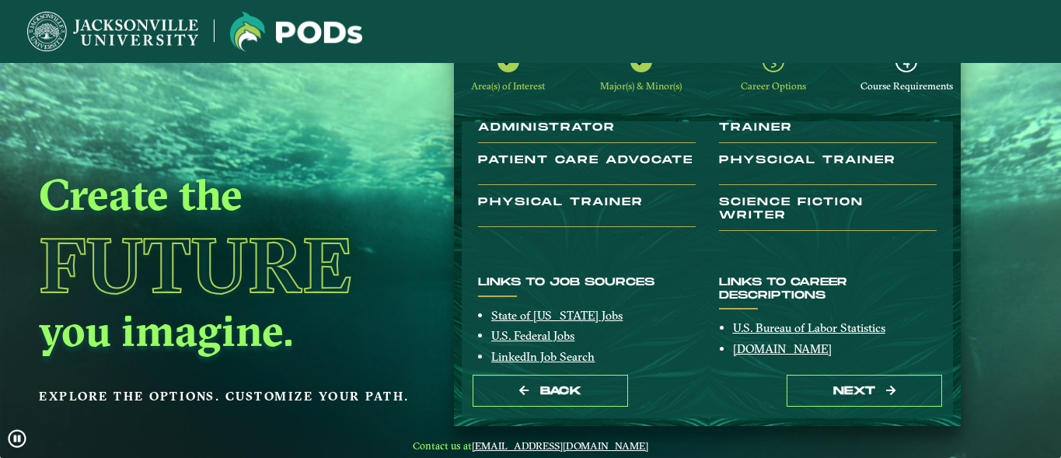
scroll to position [328, 0]
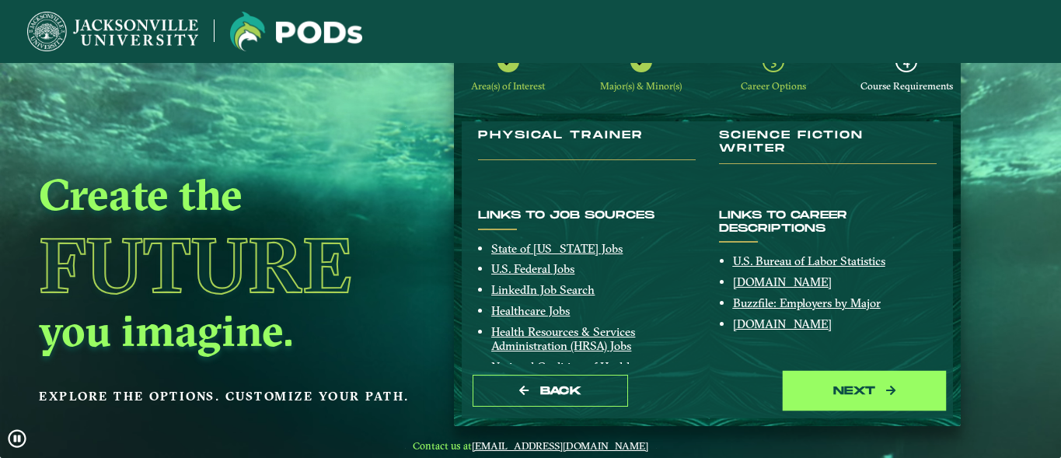
click at [841, 400] on button "next" at bounding box center [864, 391] width 155 height 32
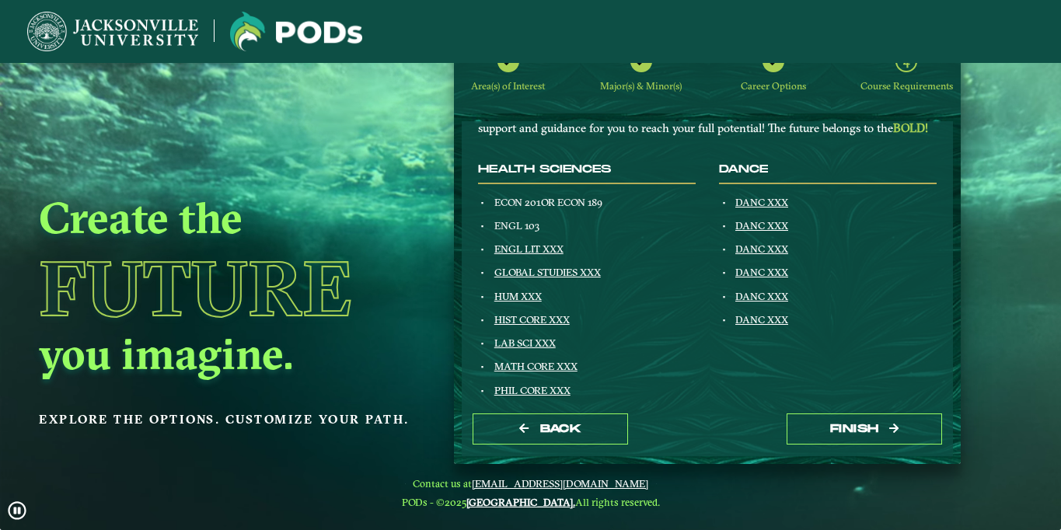
scroll to position [124, 0]
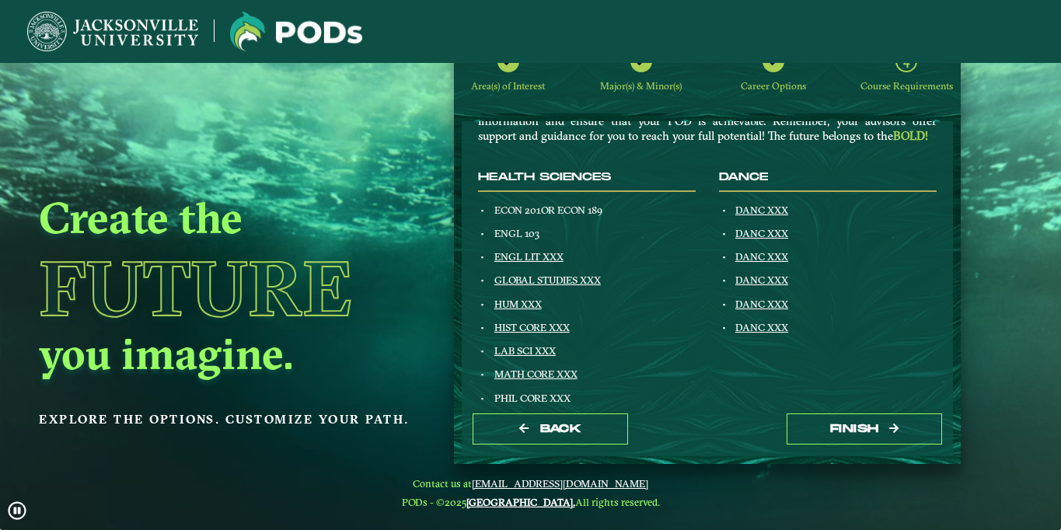
click at [772, 64] on icon at bounding box center [774, 61] width 12 height 12
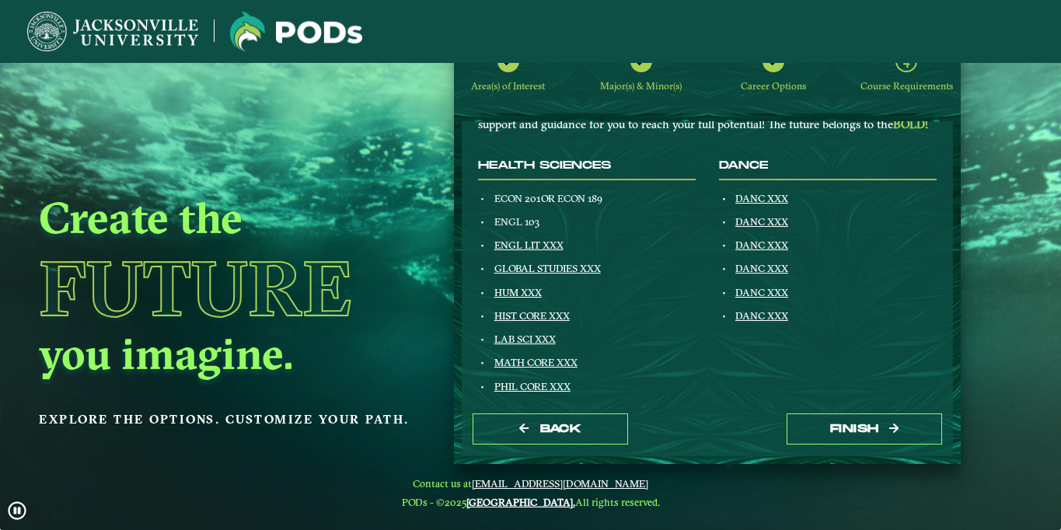
scroll to position [0, 0]
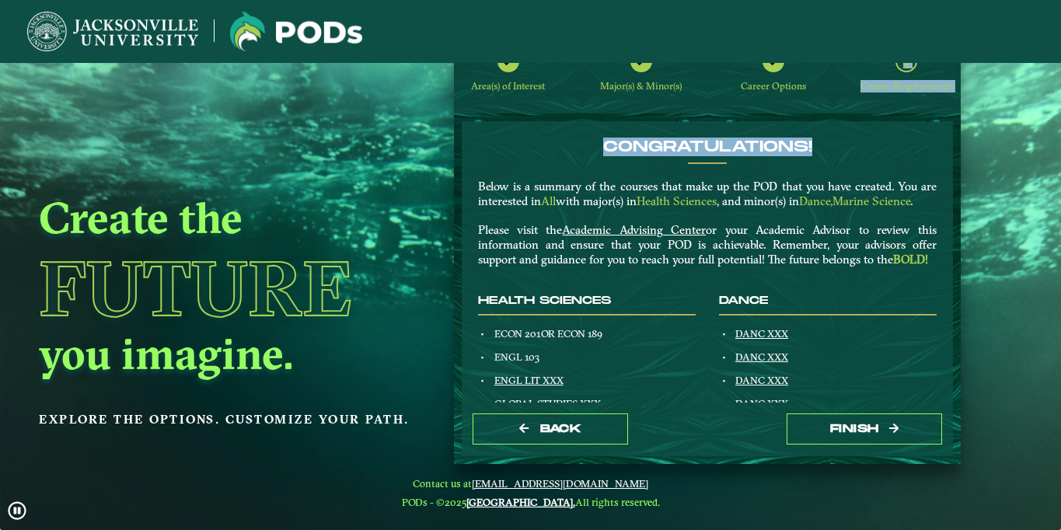
drag, startPoint x: 841, startPoint y: 103, endPoint x: 863, endPoint y: 145, distance: 46.6
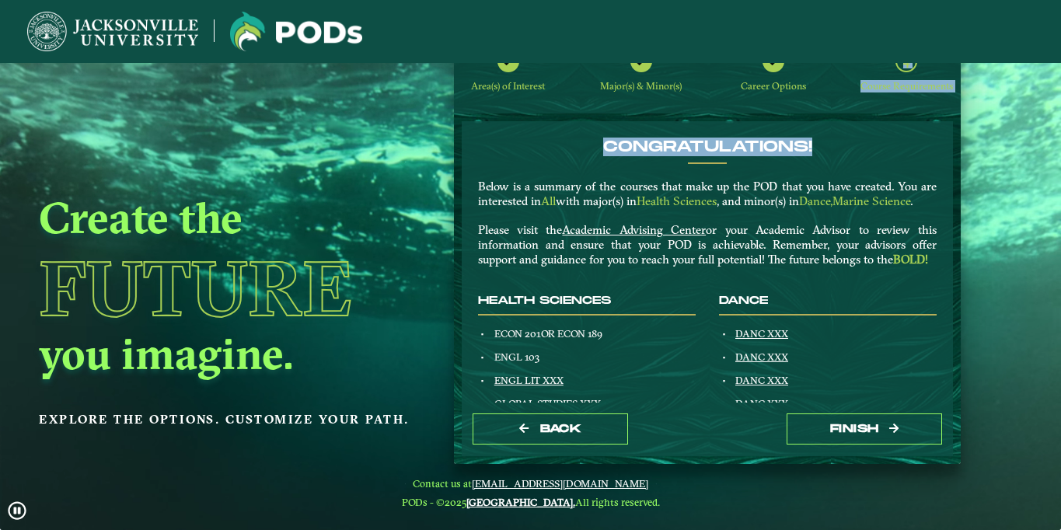
click at [863, 145] on nb-stepper "Area(s) of Interest Major(s) & Minor(s) Career Options 4 Course Requirements Co…" at bounding box center [708, 246] width 508 height 435
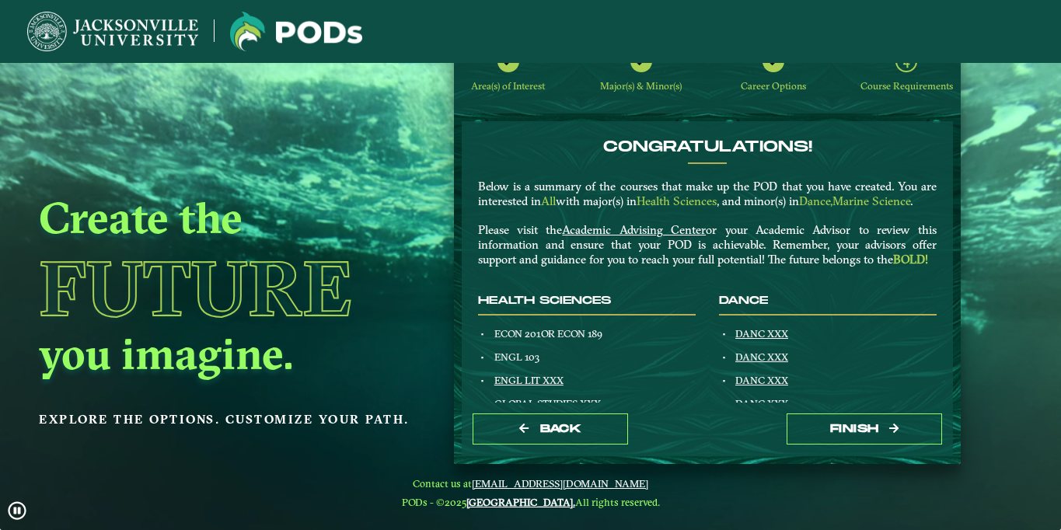
click at [770, 70] on div at bounding box center [774, 62] width 22 height 22
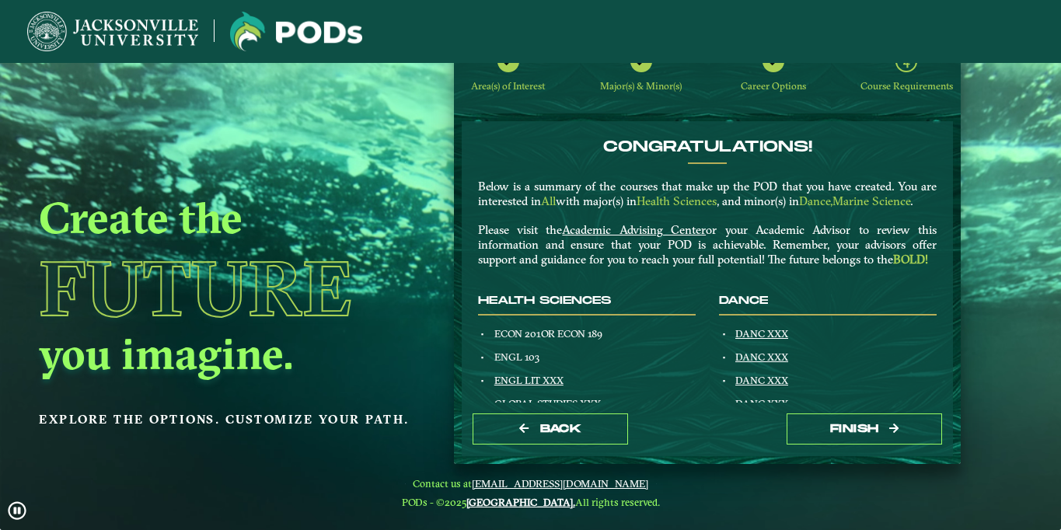
click at [776, 66] on icon at bounding box center [774, 61] width 12 height 12
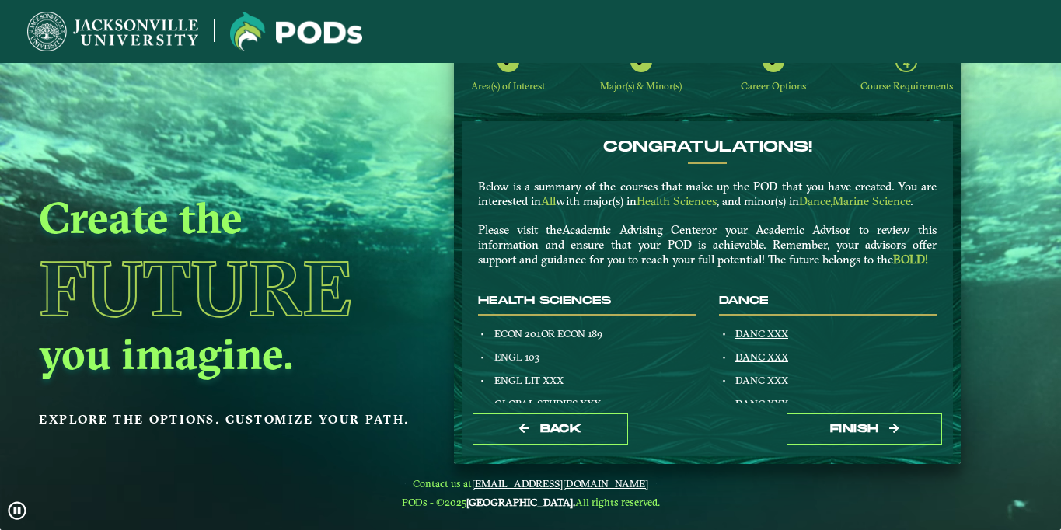
click at [776, 66] on icon at bounding box center [774, 61] width 12 height 12
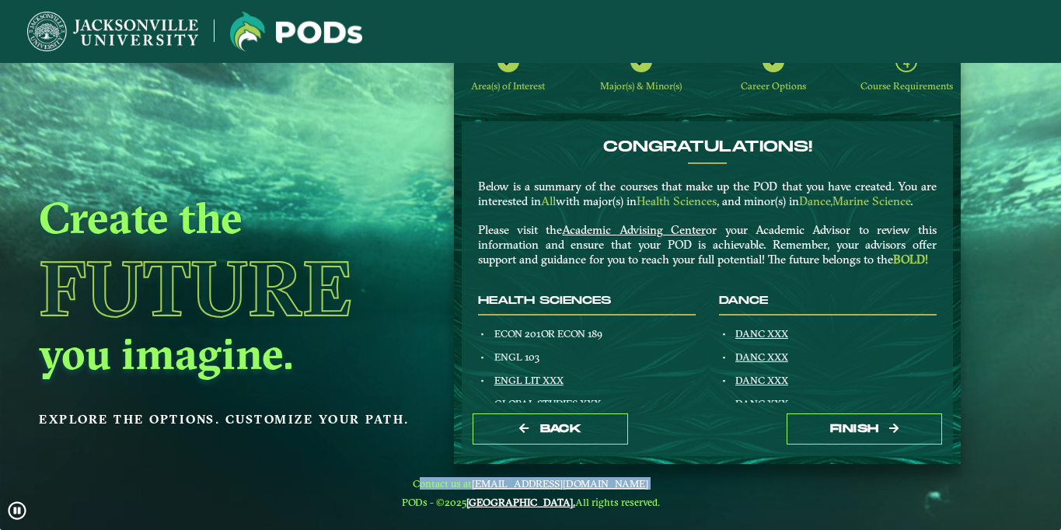
drag, startPoint x: 746, startPoint y: 466, endPoint x: 743, endPoint y: 497, distance: 30.5
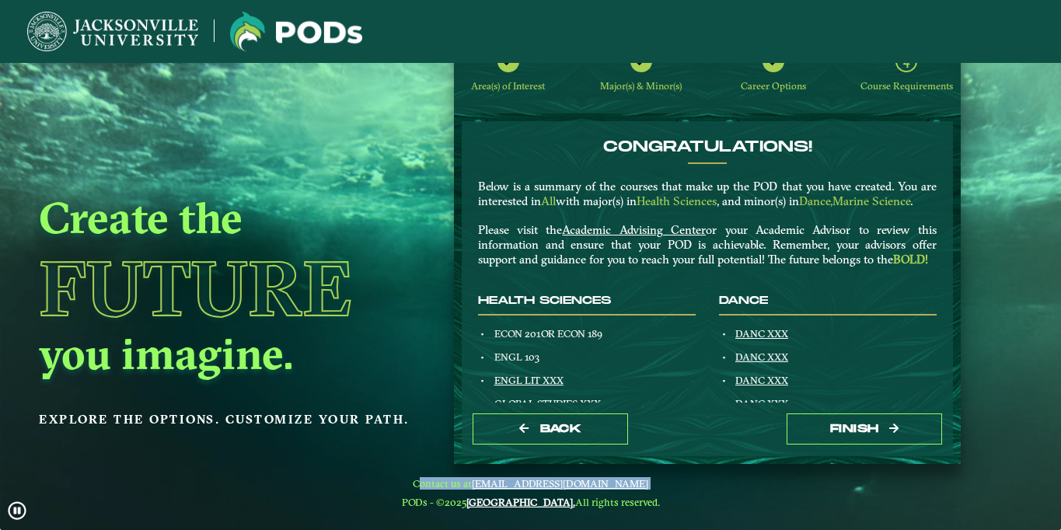
click at [743, 494] on nav "Contact us at pods@ju.edu PODs - ©2025 Jacksonville University. All rights rese…" at bounding box center [530, 493] width 1061 height 58
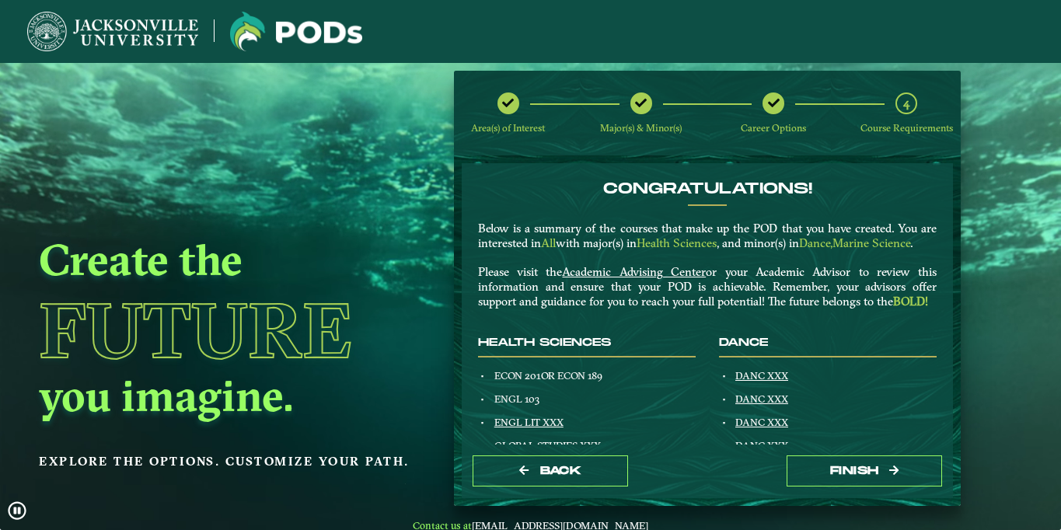
click at [774, 99] on icon at bounding box center [774, 103] width 12 height 12
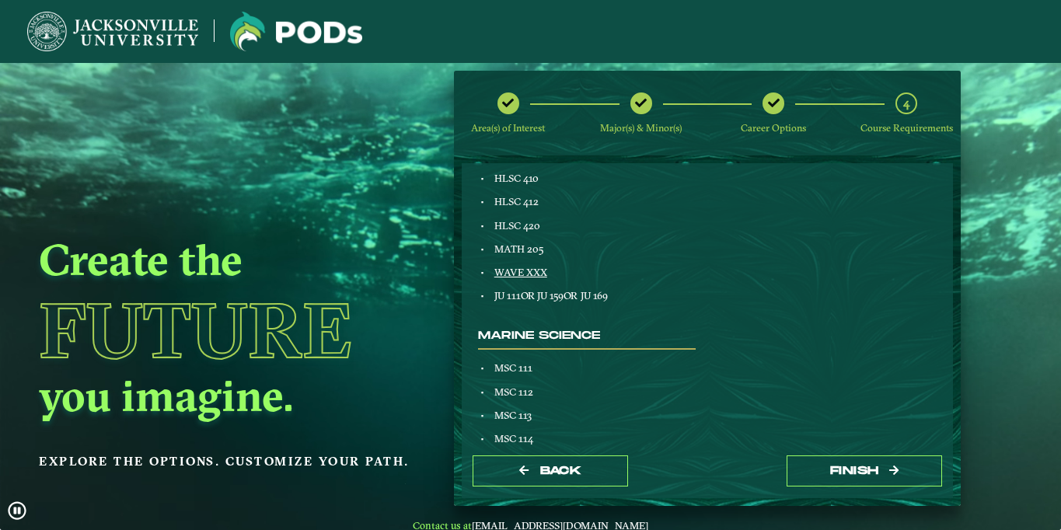
scroll to position [646, 0]
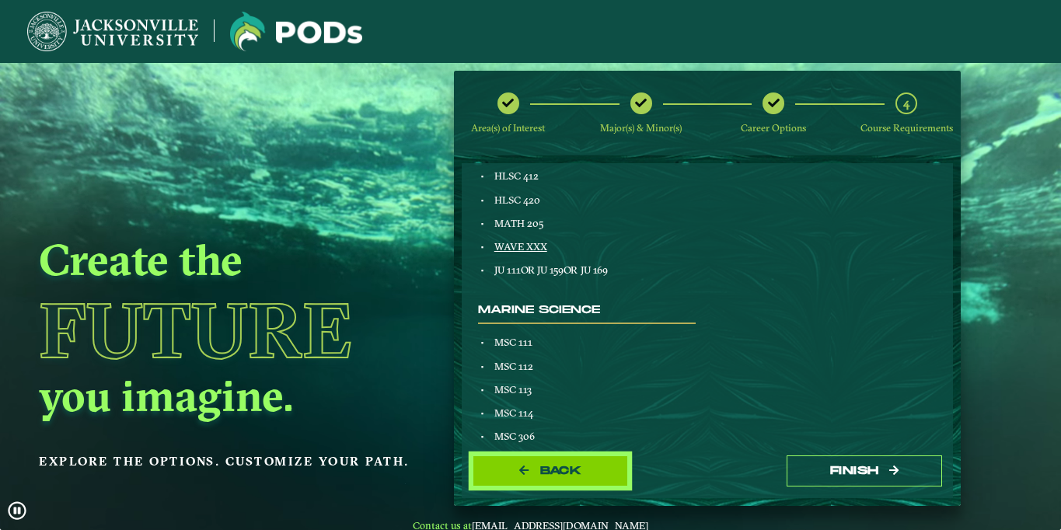
click at [530, 482] on button "Back" at bounding box center [550, 472] width 155 height 32
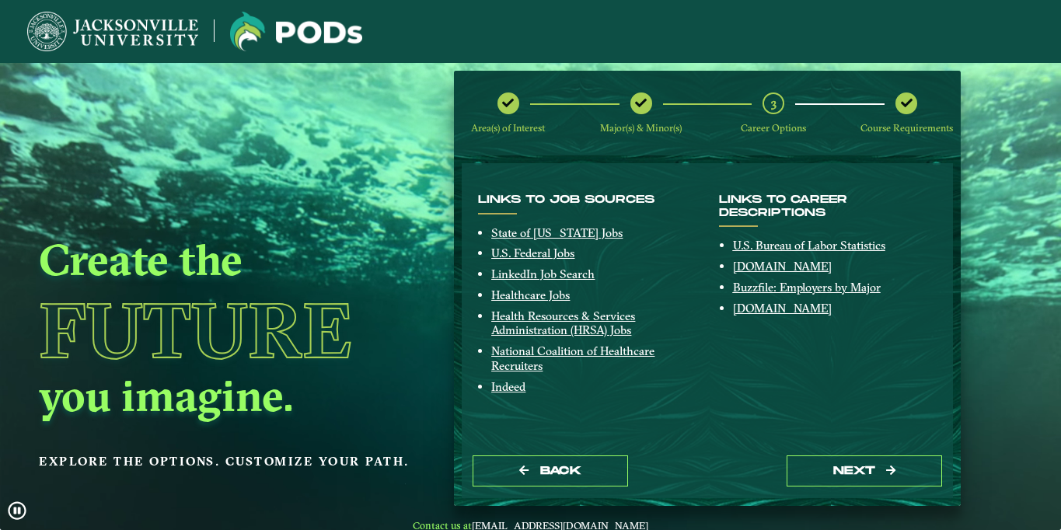
scroll to position [390, 0]
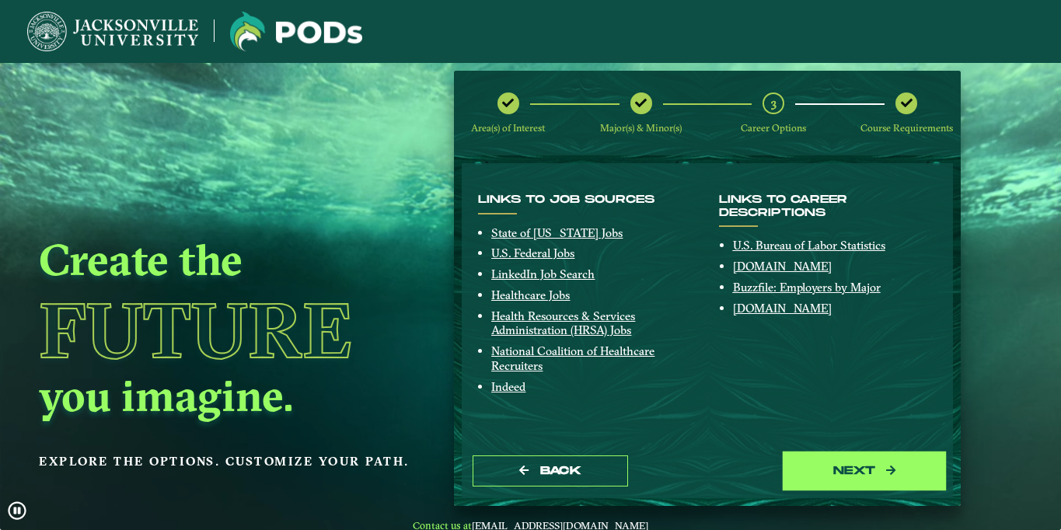
click at [847, 468] on button "next" at bounding box center [864, 472] width 155 height 32
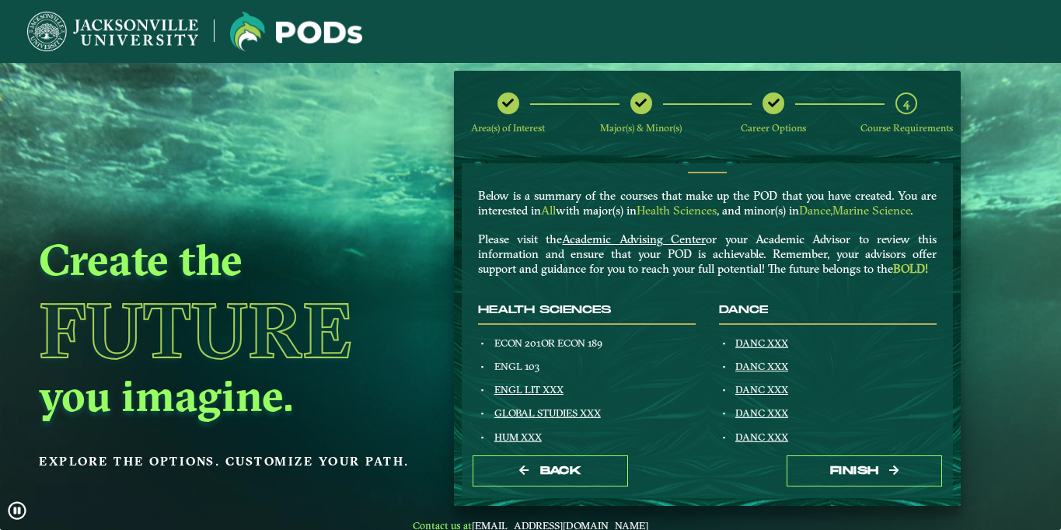
scroll to position [0, 0]
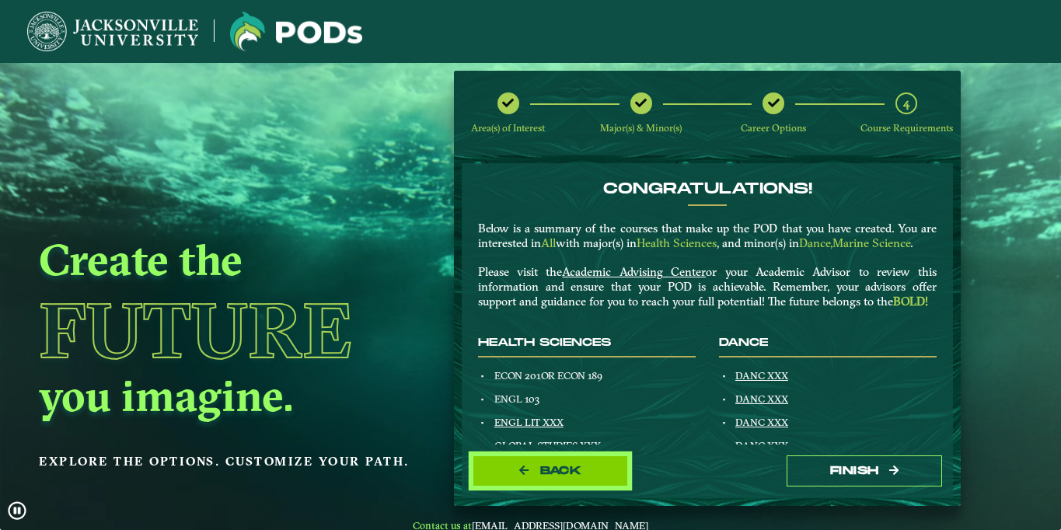
click at [564, 475] on span "Back" at bounding box center [560, 470] width 41 height 13
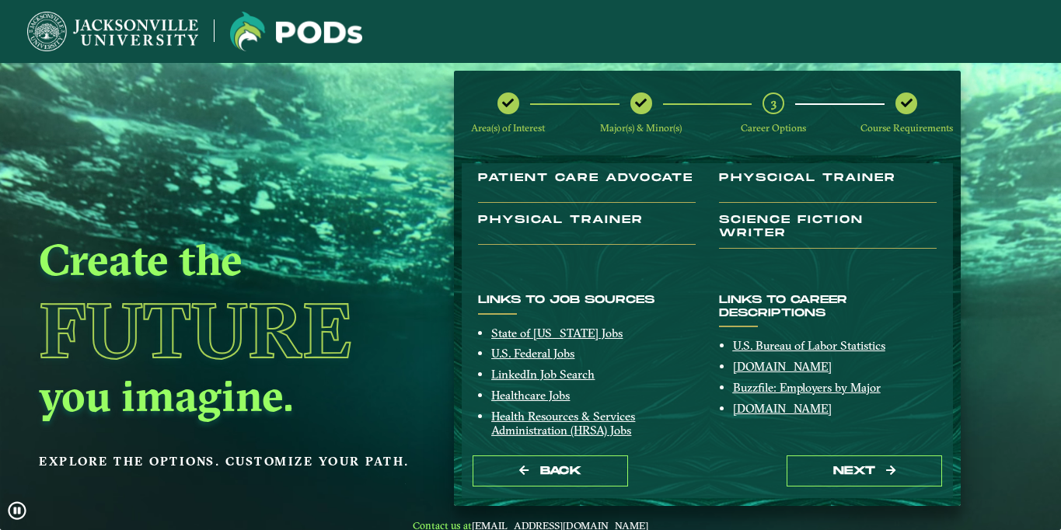
scroll to position [403, 0]
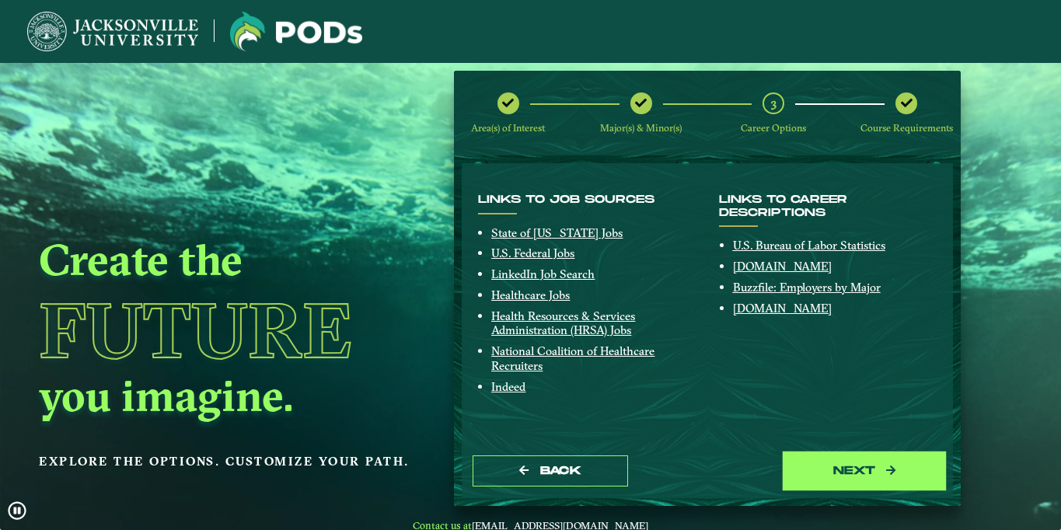
click at [822, 459] on button "next" at bounding box center [864, 472] width 155 height 32
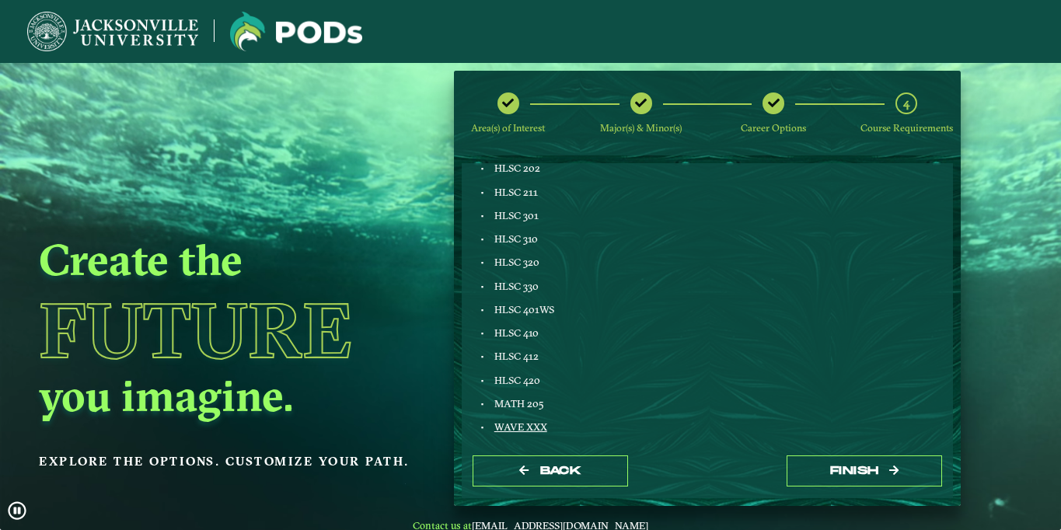
scroll to position [468, 0]
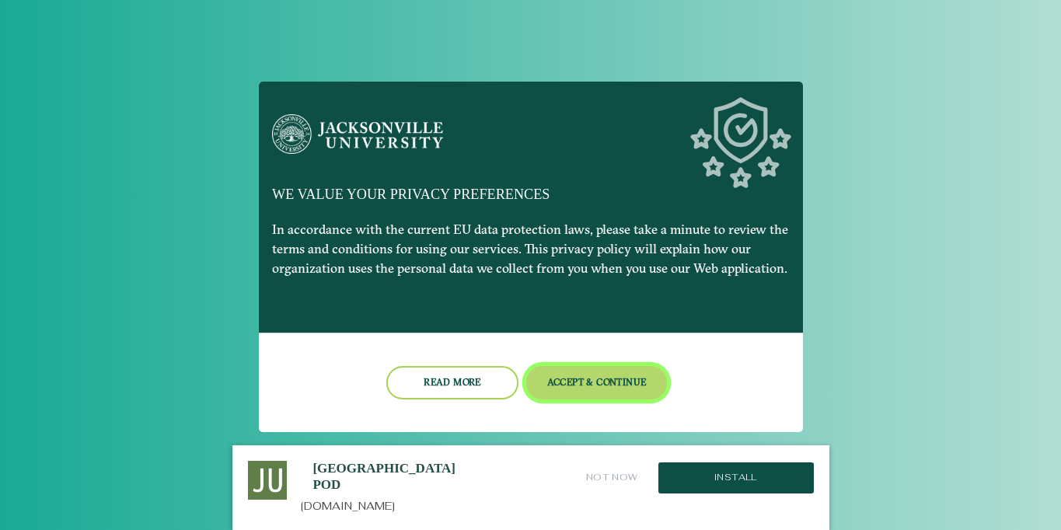
click at [613, 390] on button "Accept & Continue" at bounding box center [596, 382] width 141 height 33
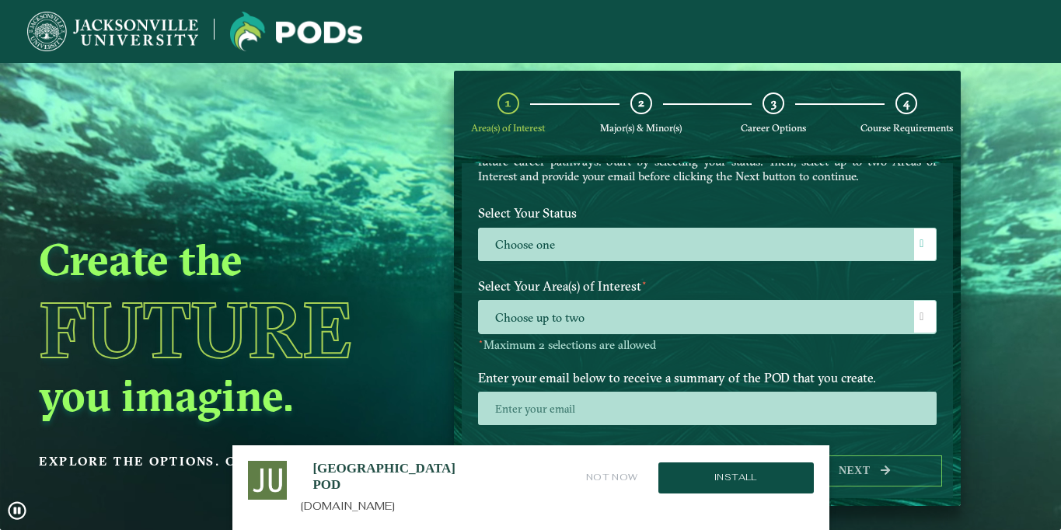
scroll to position [114, 0]
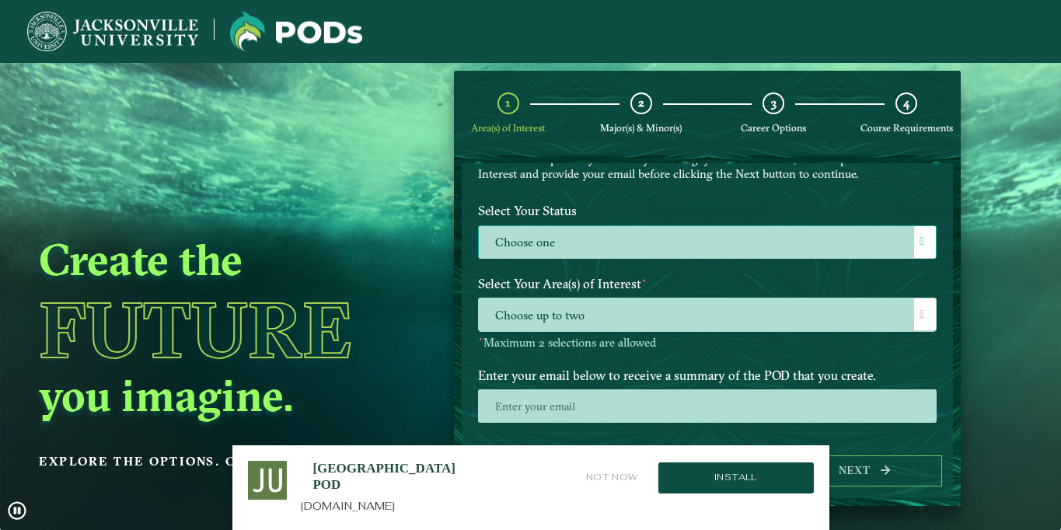
click at [920, 241] on span at bounding box center [922, 241] width 4 height 11
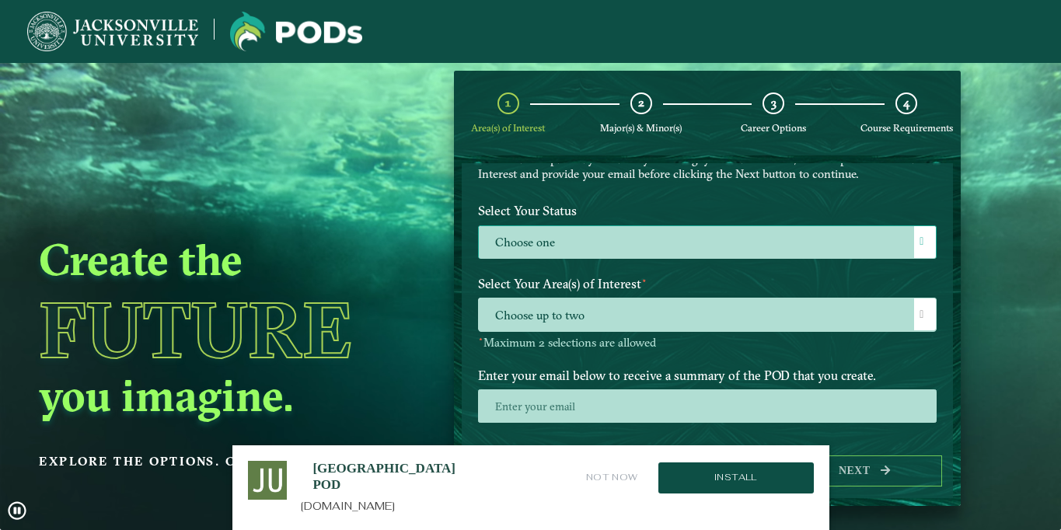
scroll to position [9, 68]
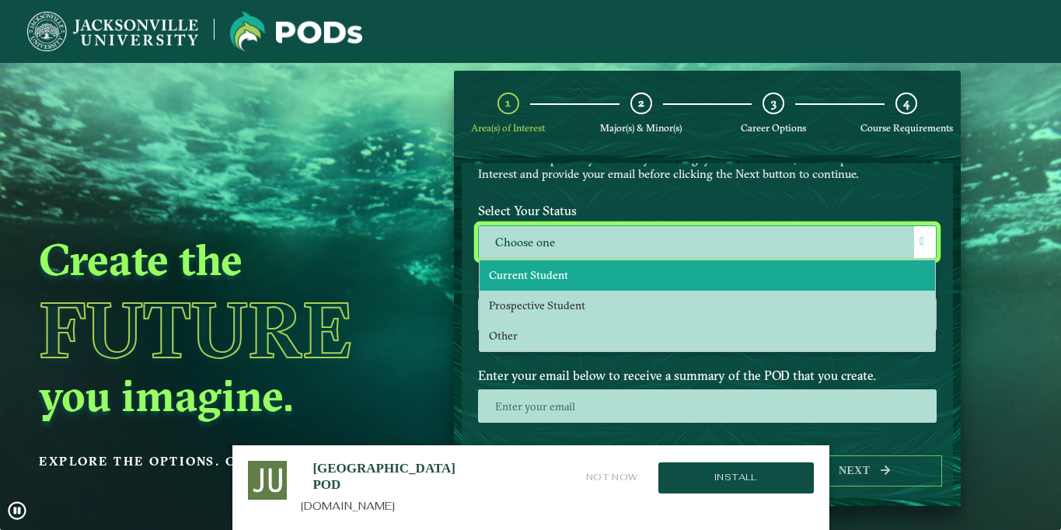
click at [778, 283] on li "Current Student" at bounding box center [708, 275] width 456 height 30
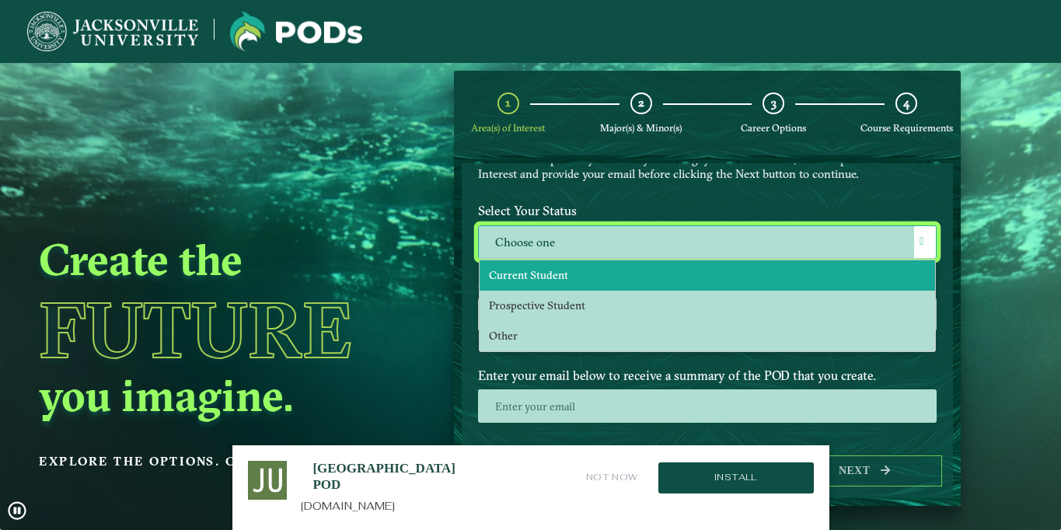
select select "[object Object]"
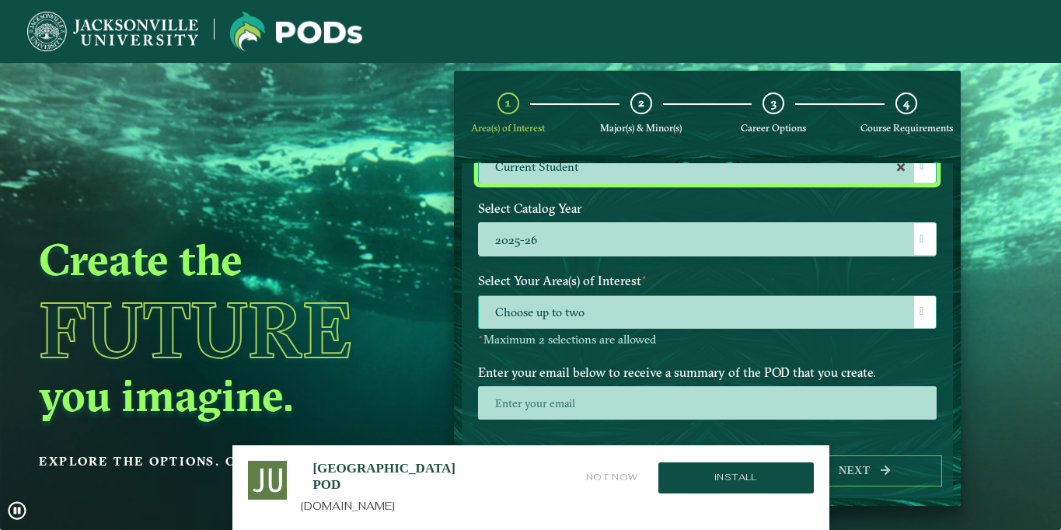
scroll to position [191, 0]
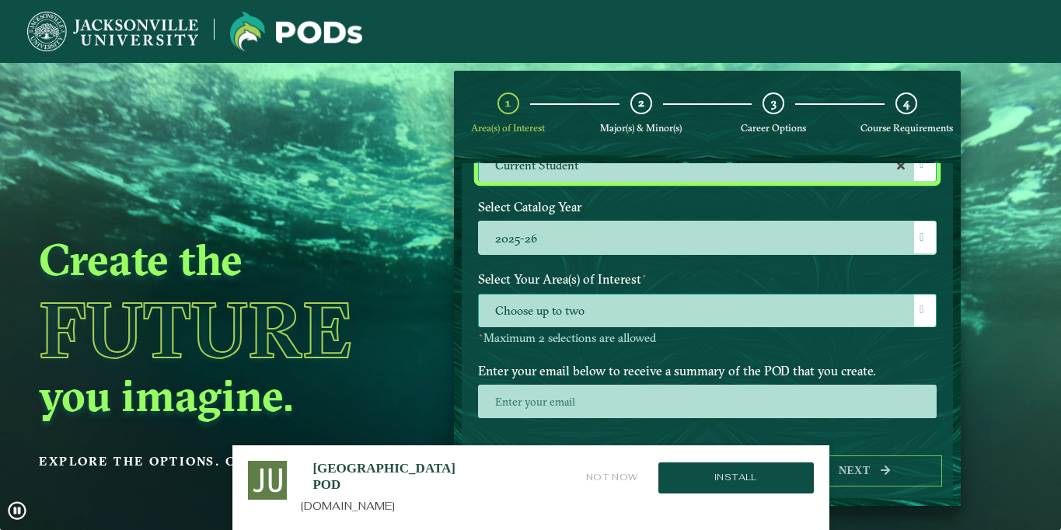
click at [778, 302] on span "Choose up to two" at bounding box center [708, 311] width 458 height 33
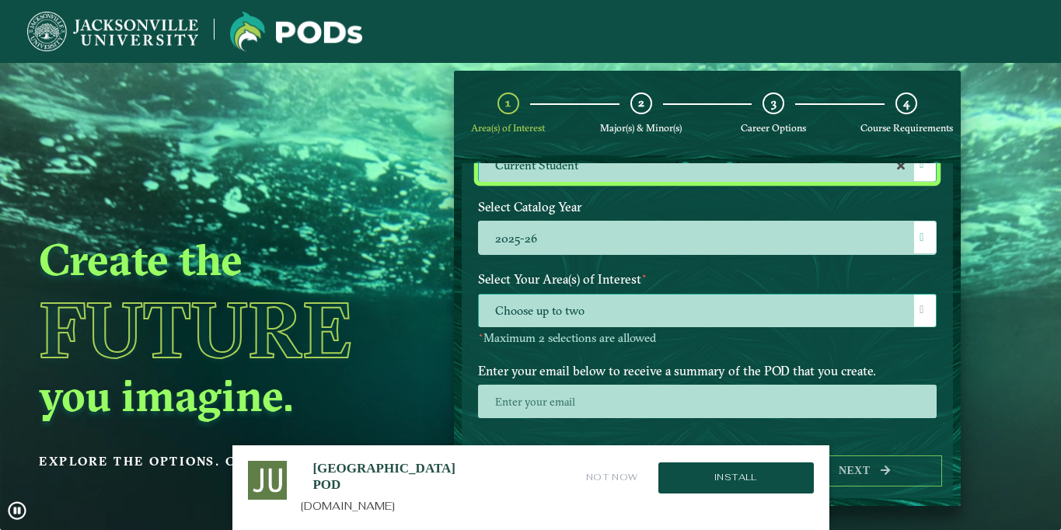
scroll to position [9, 68]
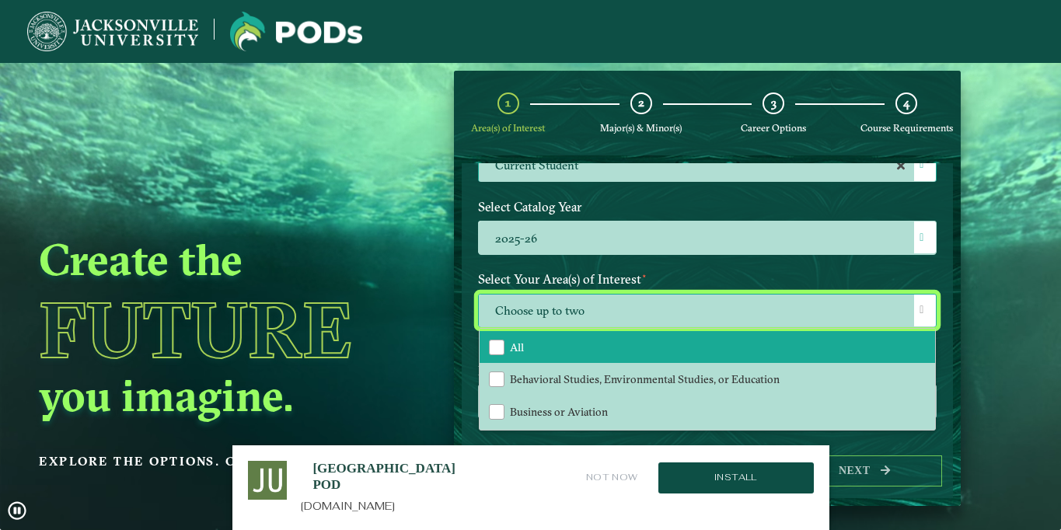
click at [752, 346] on li "All" at bounding box center [708, 347] width 456 height 33
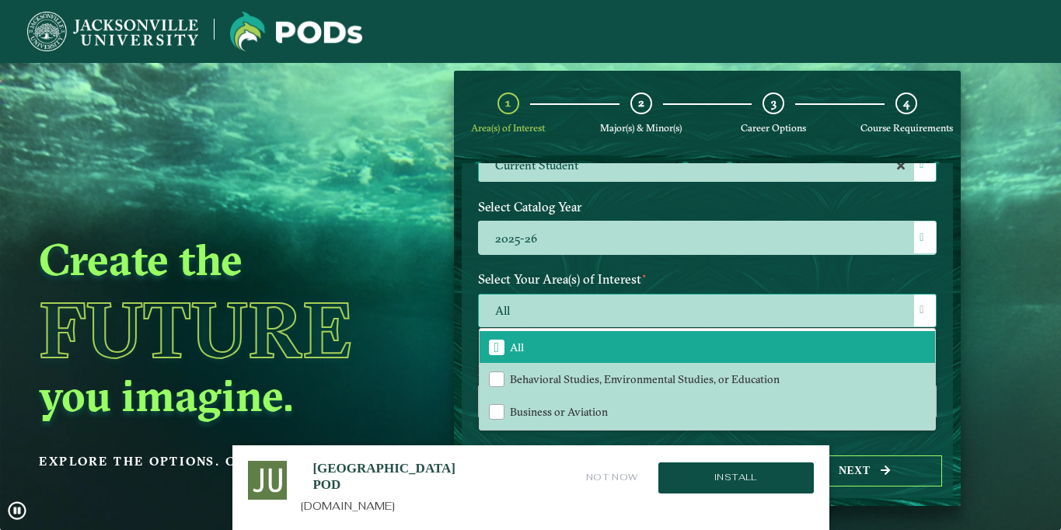
click at [920, 306] on span at bounding box center [922, 310] width 4 height 11
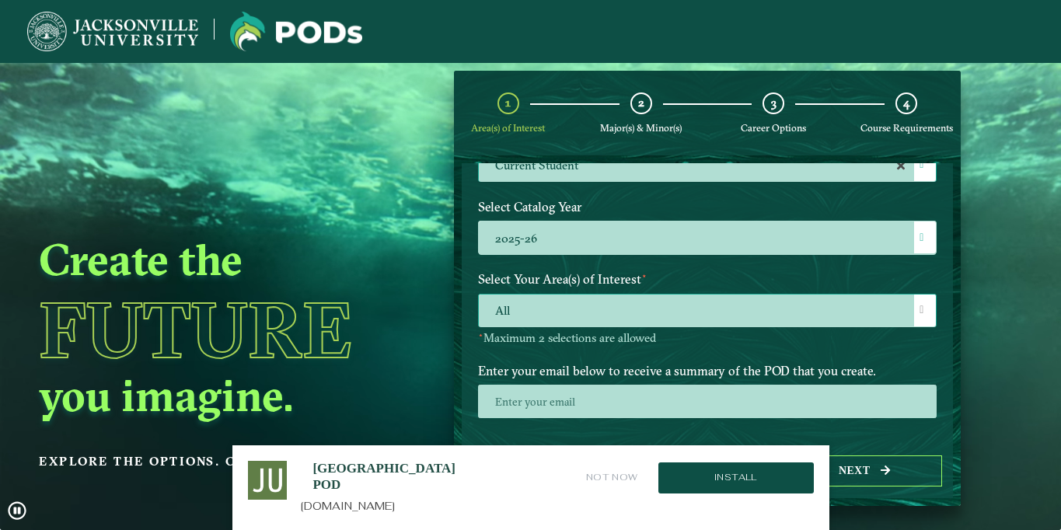
scroll to position [225, 0]
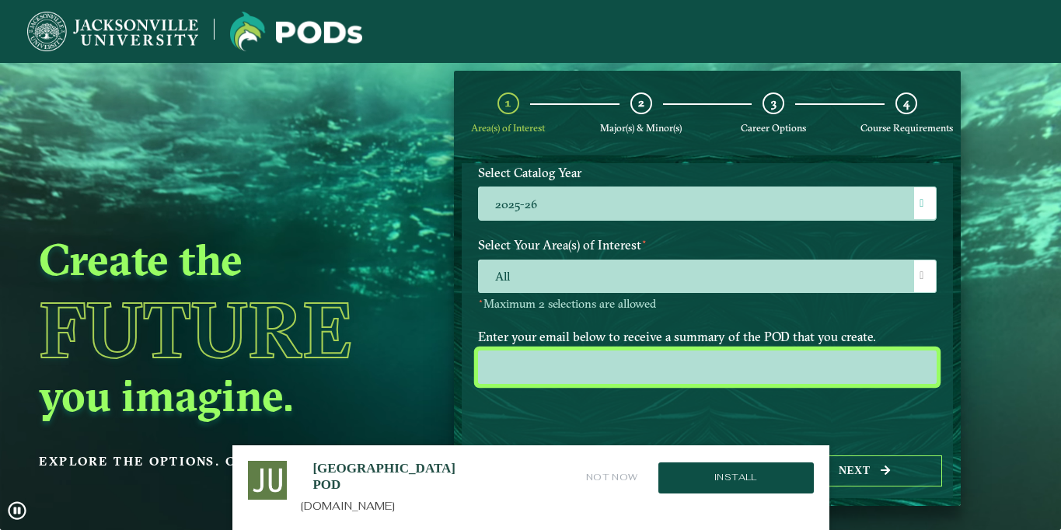
click at [870, 373] on input "email" at bounding box center [707, 367] width 459 height 33
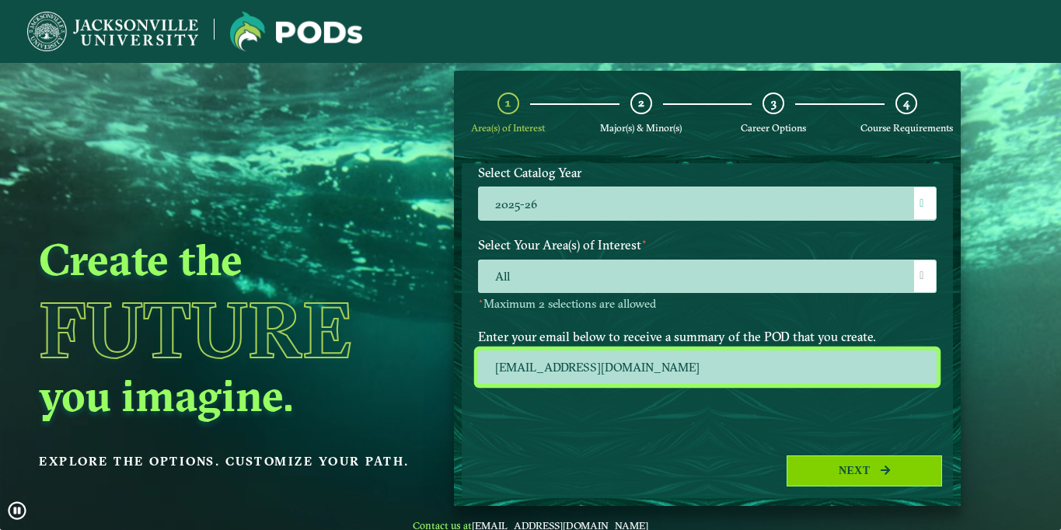
type input "[EMAIL_ADDRESS][DOMAIN_NAME]"
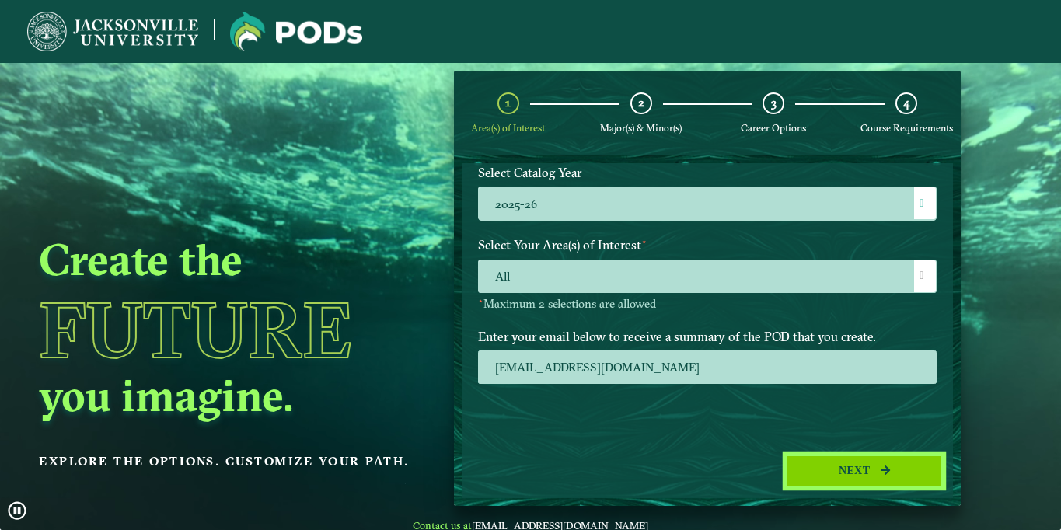
click at [805, 464] on button "Next" at bounding box center [864, 472] width 155 height 32
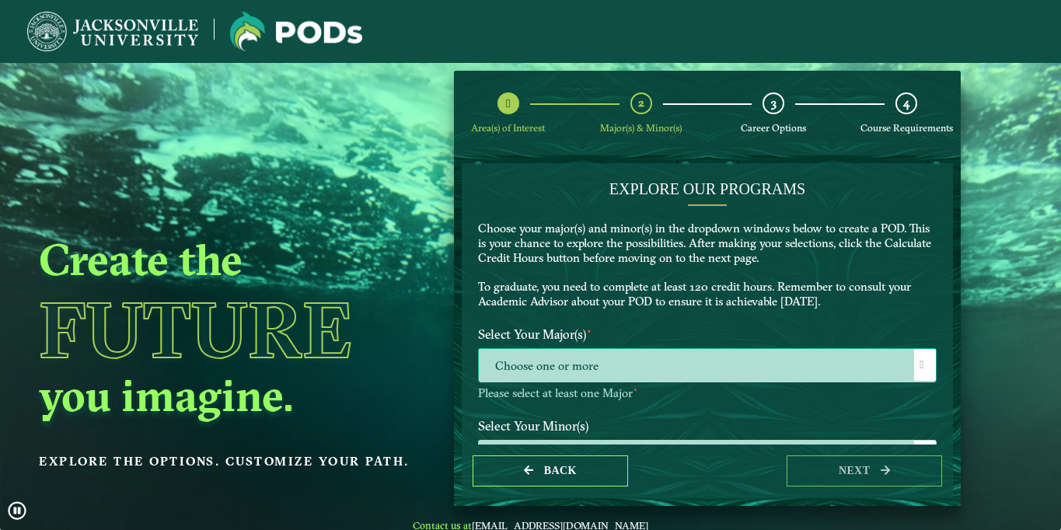
click at [744, 369] on span "Choose one or more" at bounding box center [708, 365] width 458 height 33
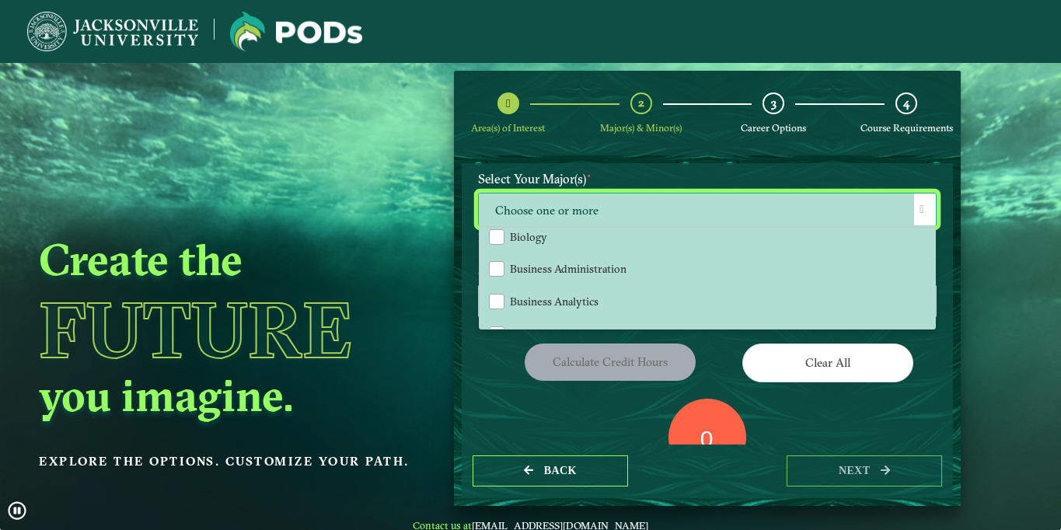
scroll to position [271, 0]
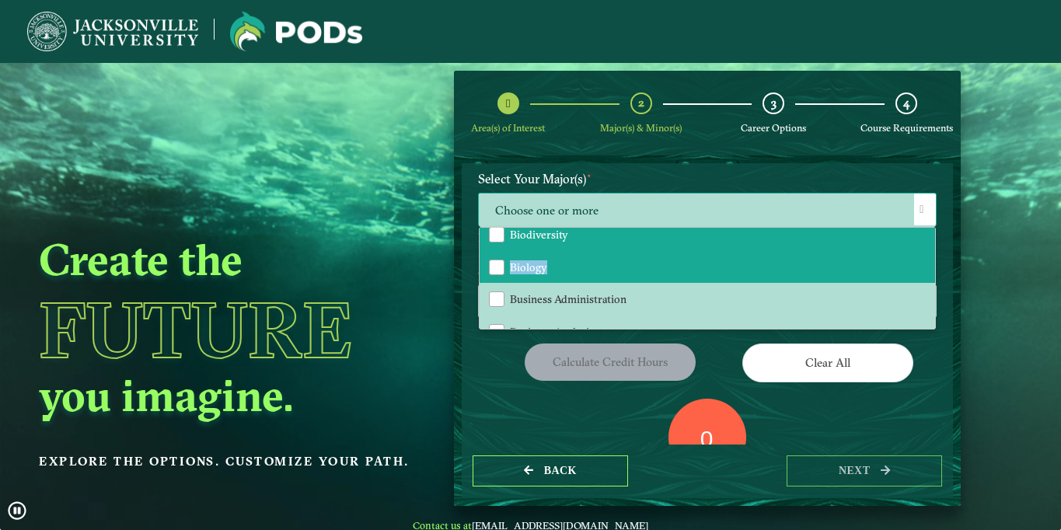
drag, startPoint x: 667, startPoint y: 245, endPoint x: 659, endPoint y: 263, distance: 19.5
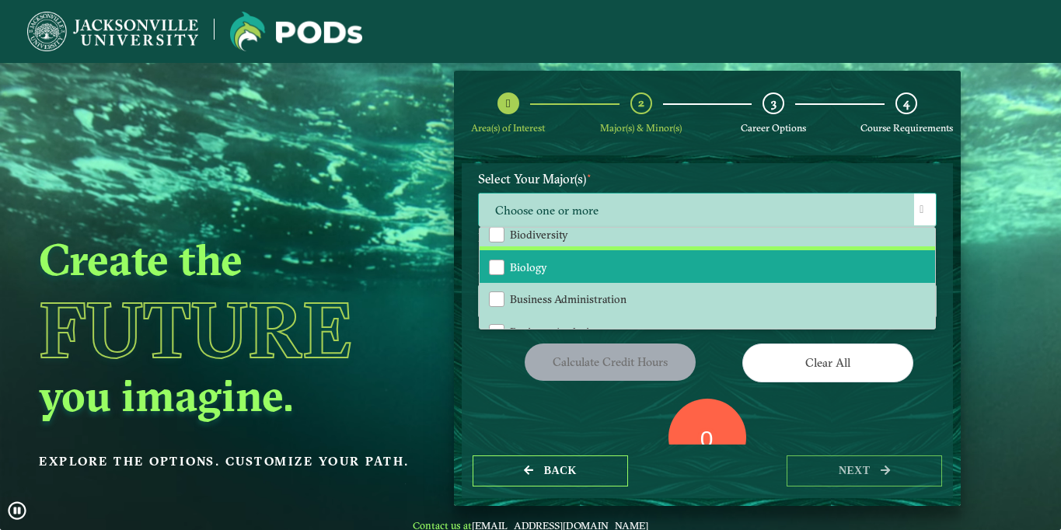
click at [659, 264] on li "Biology" at bounding box center [708, 266] width 456 height 33
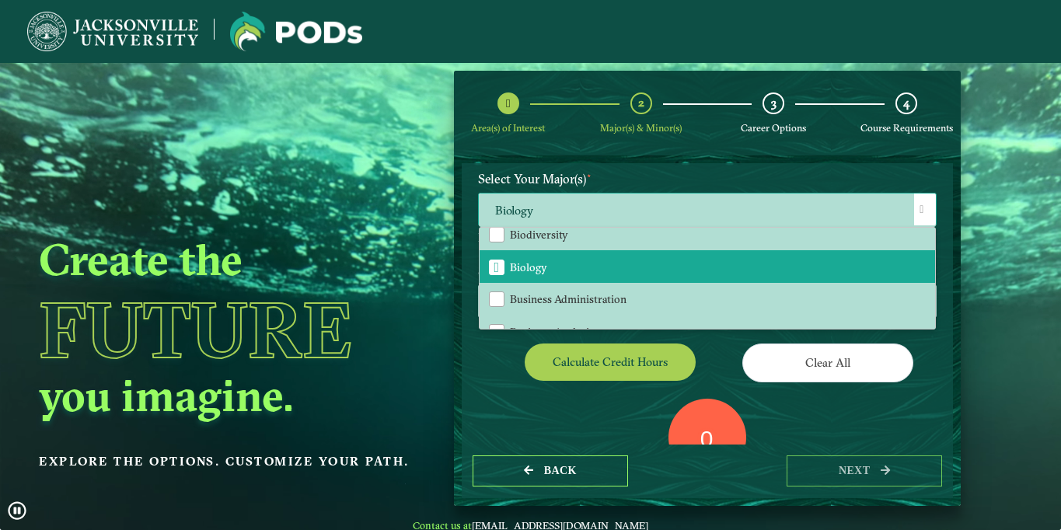
click at [920, 208] on span at bounding box center [922, 209] width 4 height 11
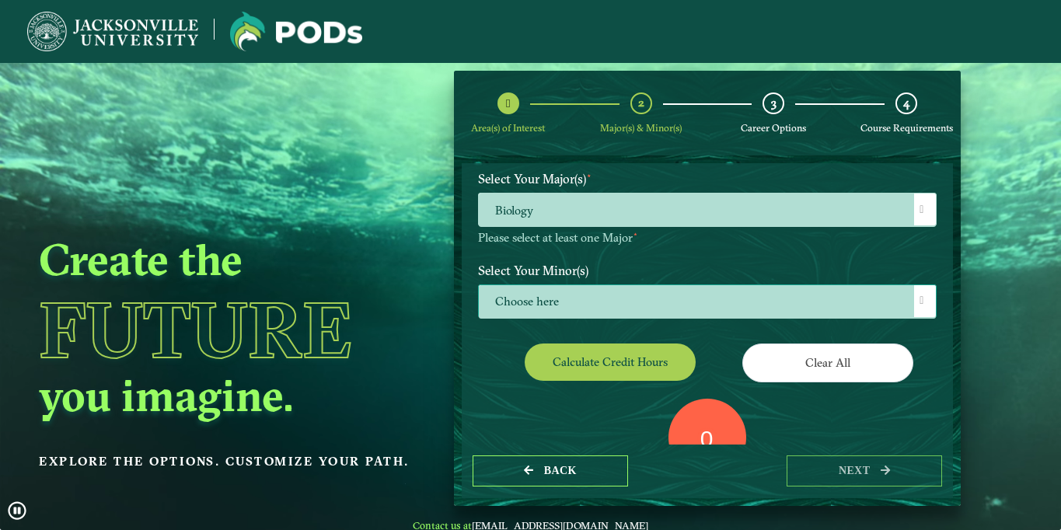
click at [853, 291] on span "Choose here" at bounding box center [708, 301] width 458 height 33
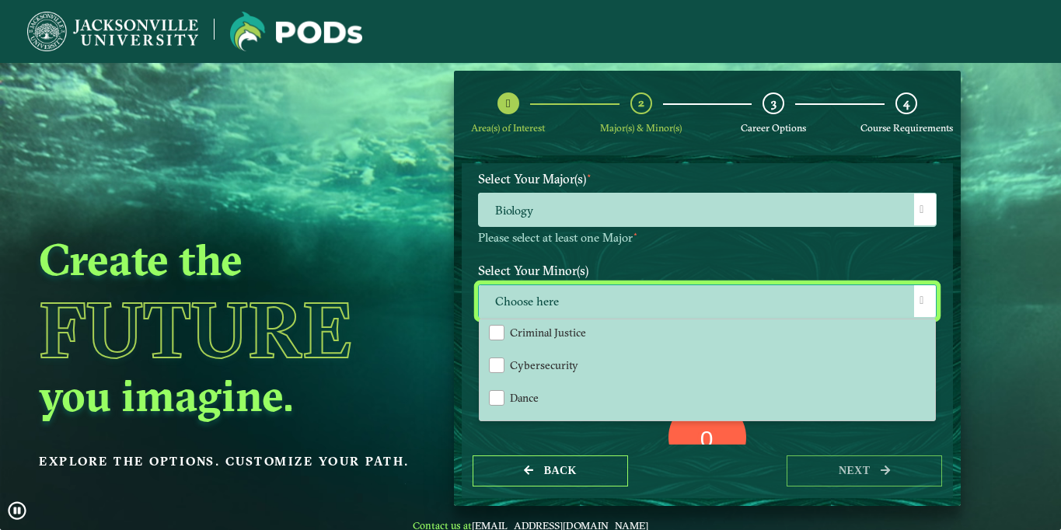
scroll to position [536, 0]
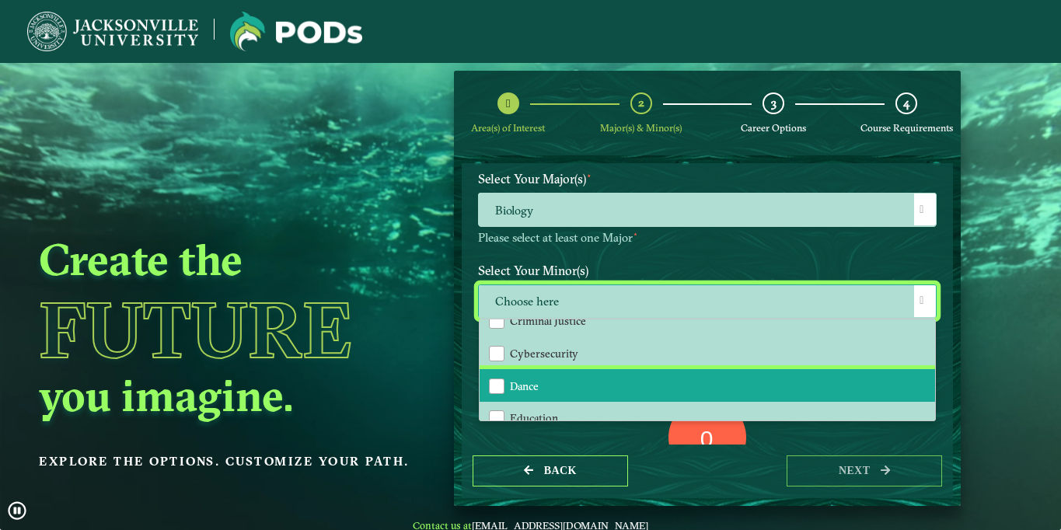
click at [731, 375] on li "Dance" at bounding box center [708, 385] width 456 height 33
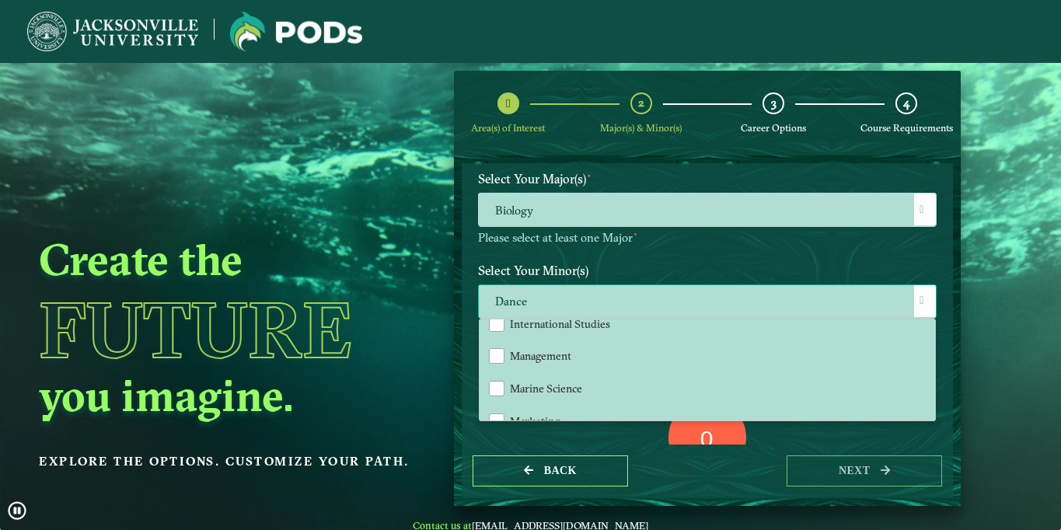
scroll to position [1026, 0]
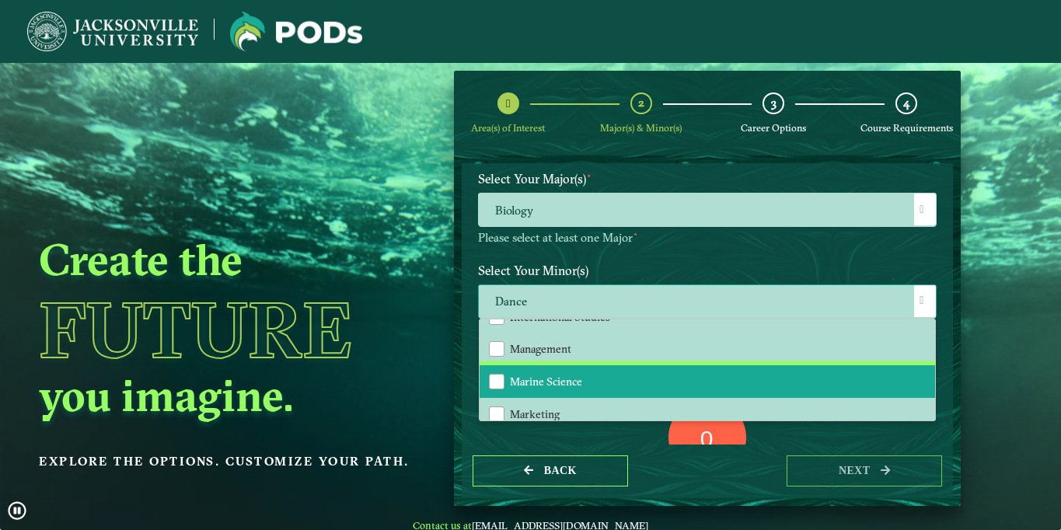
click at [770, 379] on li "Marine Science" at bounding box center [708, 381] width 456 height 33
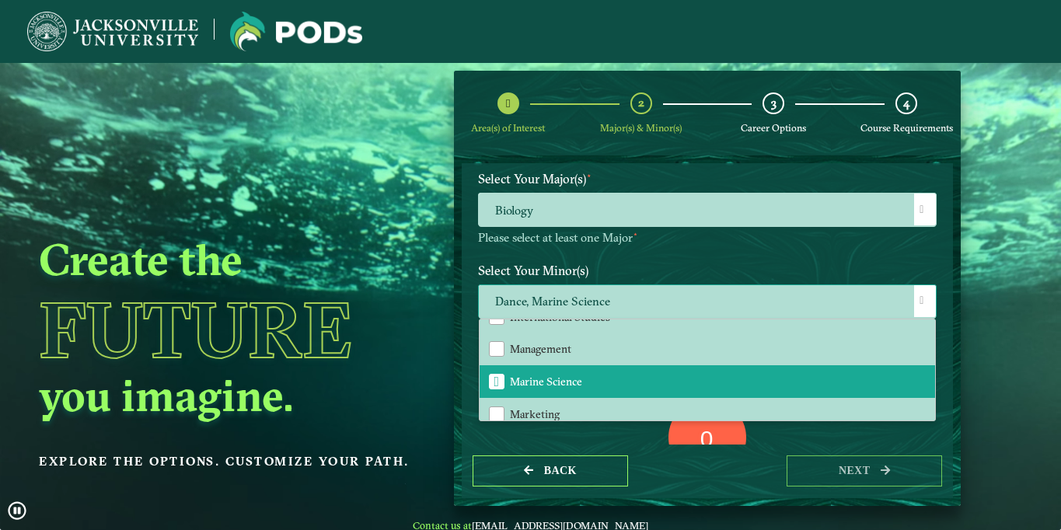
click at [920, 299] on span at bounding box center [922, 300] width 4 height 11
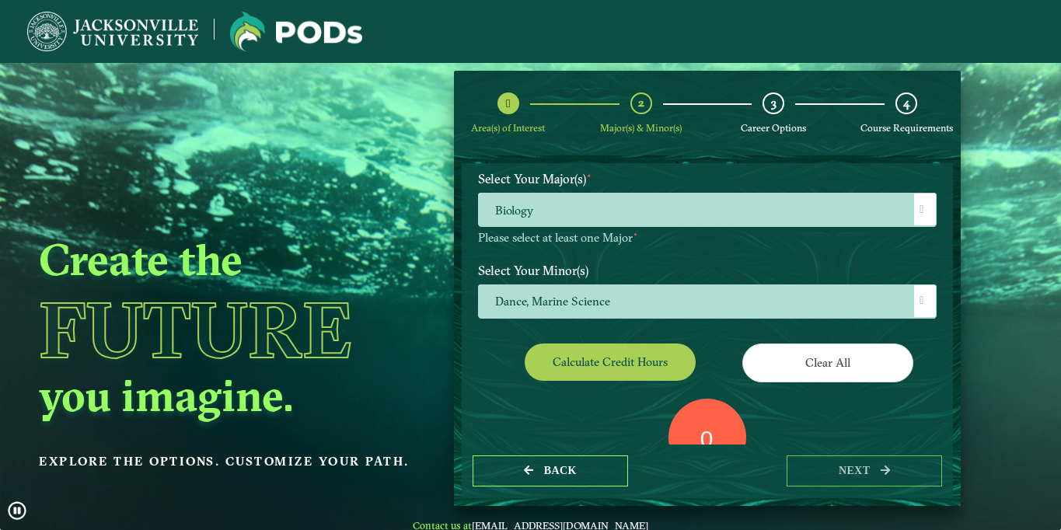
scroll to position [280, 0]
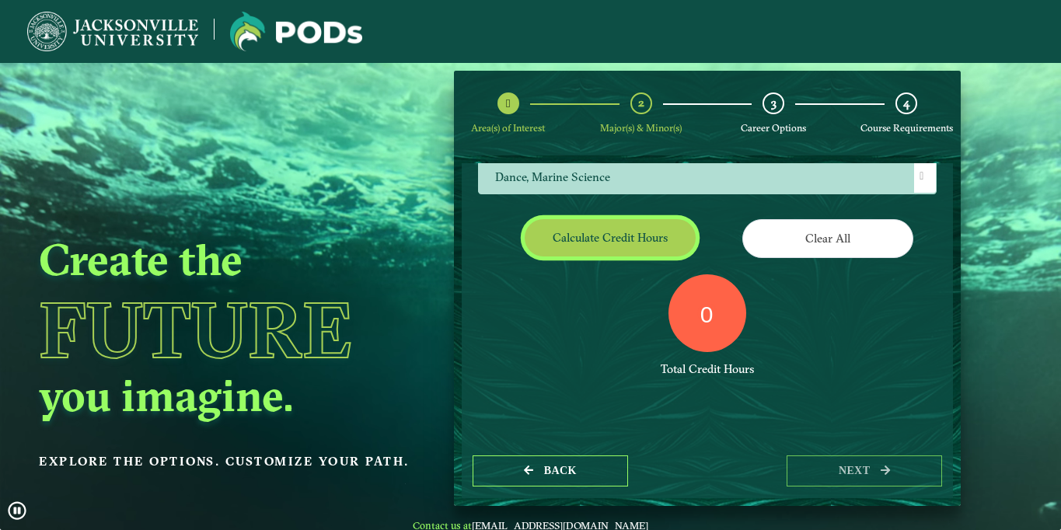
click at [627, 248] on button "Calculate credit hours" at bounding box center [610, 237] width 171 height 37
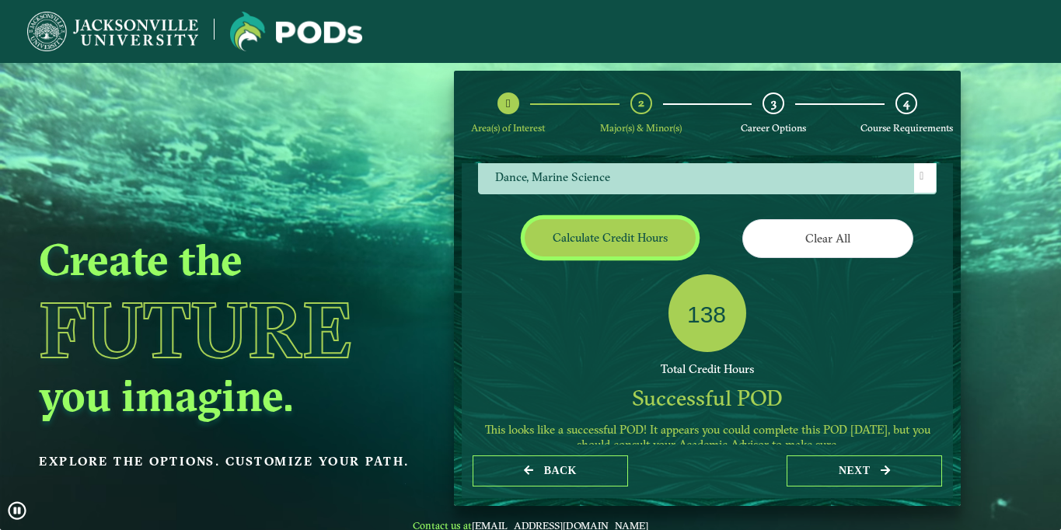
scroll to position [212, 0]
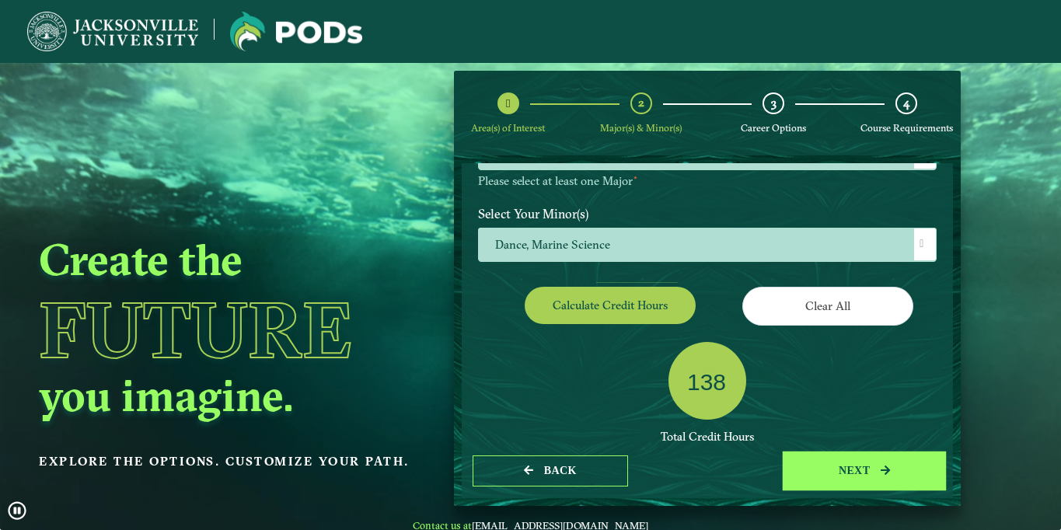
click at [843, 476] on button "next" at bounding box center [864, 472] width 155 height 32
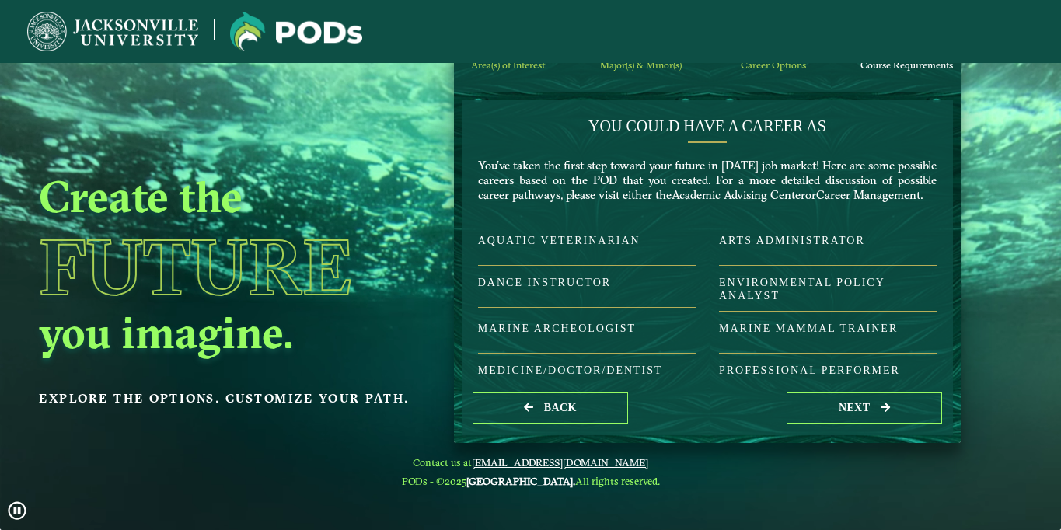
scroll to position [0, 0]
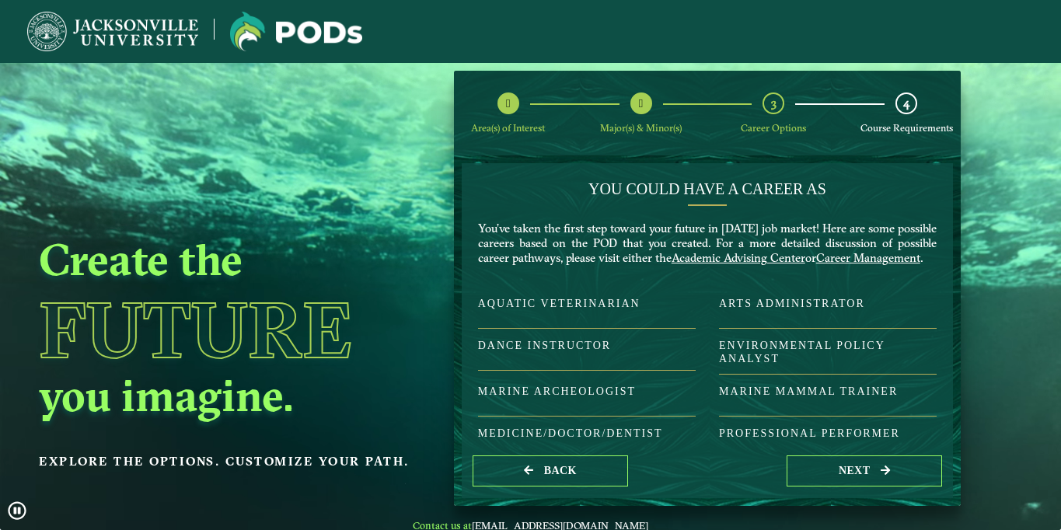
click at [639, 106] on icon at bounding box center [641, 103] width 4 height 12
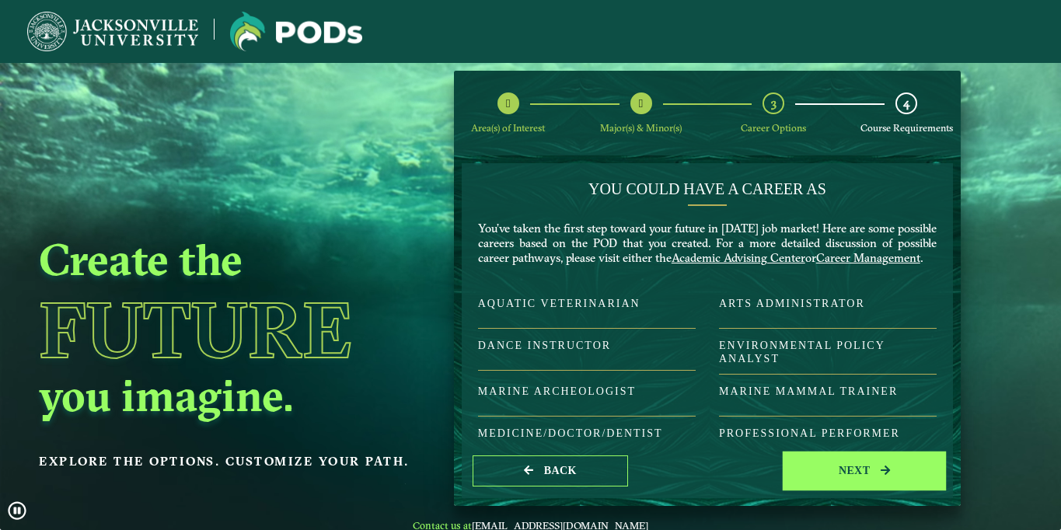
click at [822, 471] on button "next" at bounding box center [864, 472] width 155 height 32
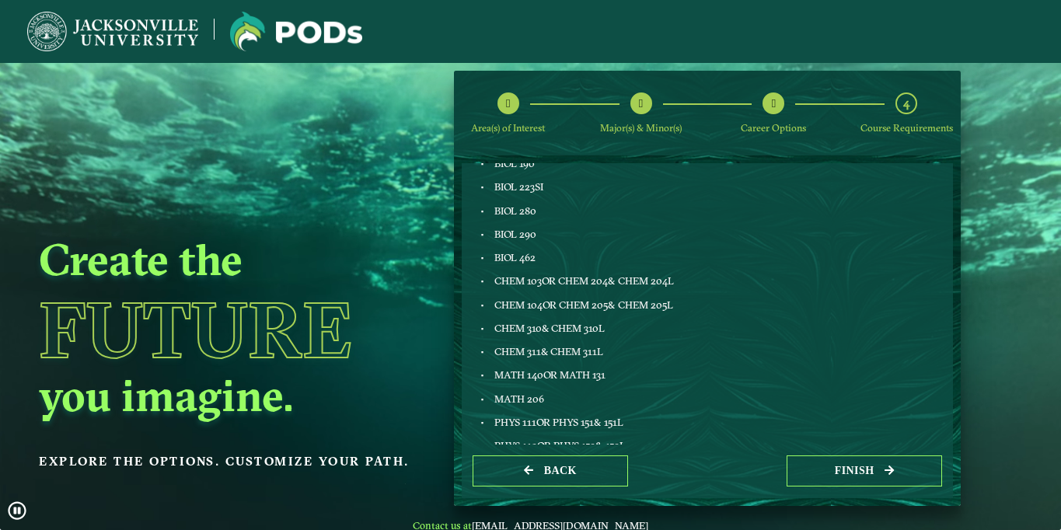
scroll to position [452, 0]
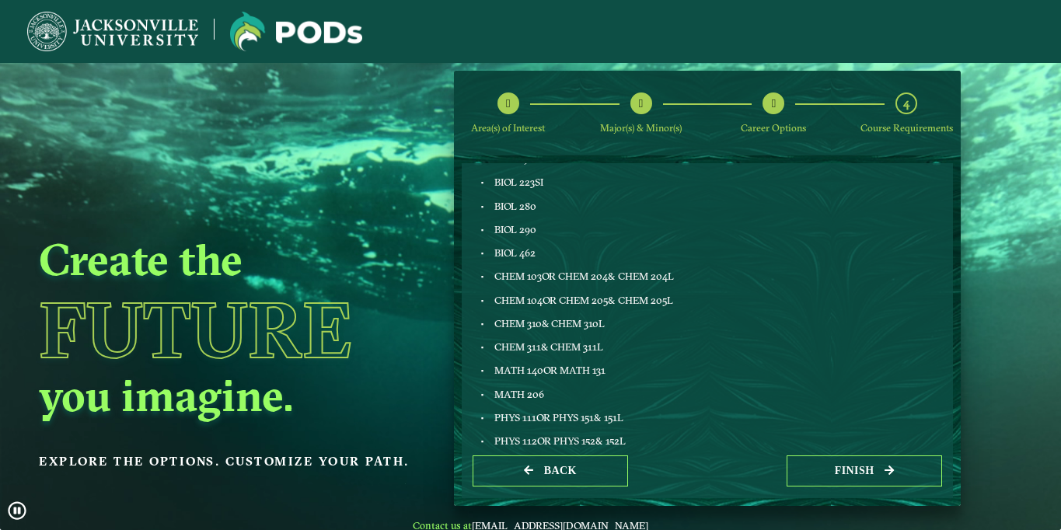
drag, startPoint x: 756, startPoint y: 323, endPoint x: 807, endPoint y: 236, distance: 100.0
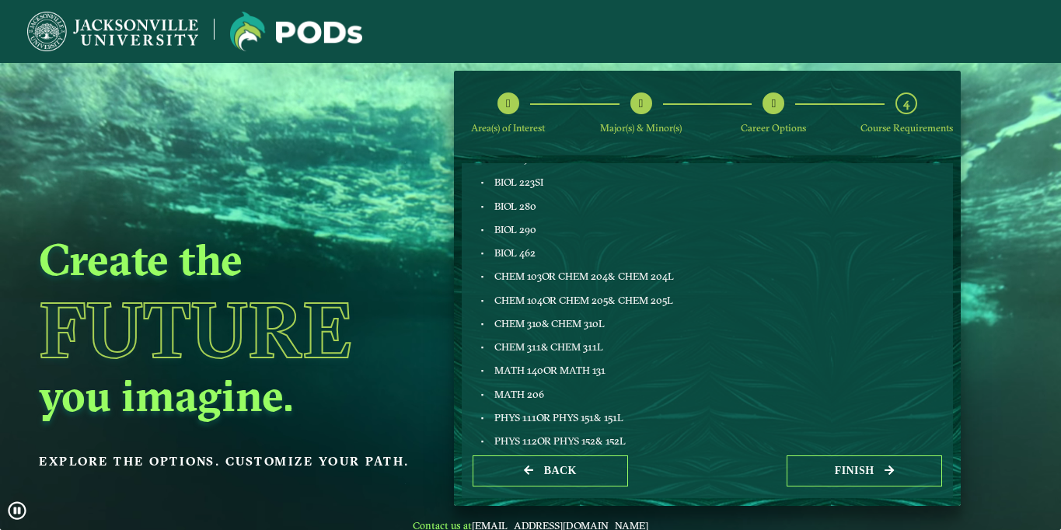
click at [798, 237] on div "Dance DANC XXX DANC XXX DANC XXX DANC XXX DANC XXX DANC XXX" at bounding box center [827, 242] width 241 height 714
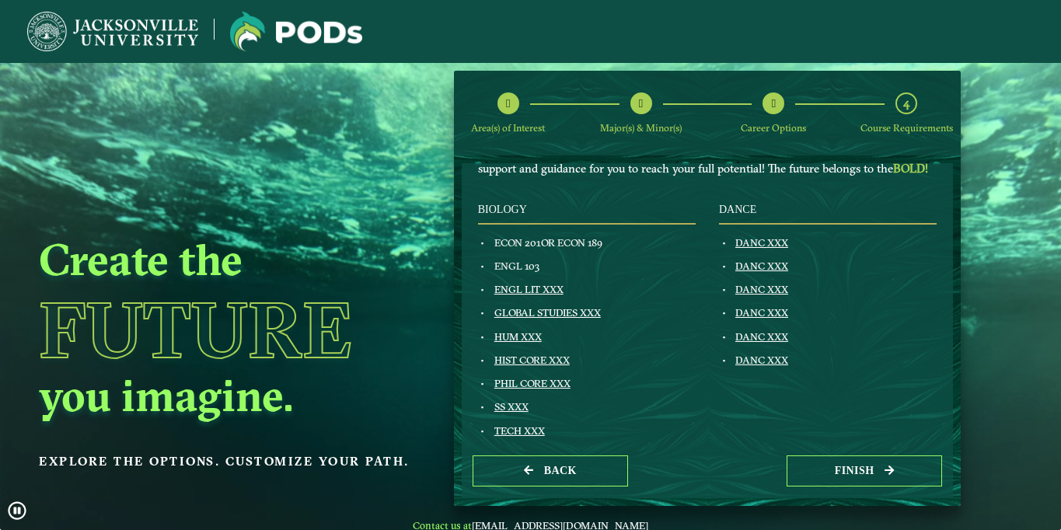
scroll to position [136, 0]
